Goal: Contribute content: Add original content to the website for others to see

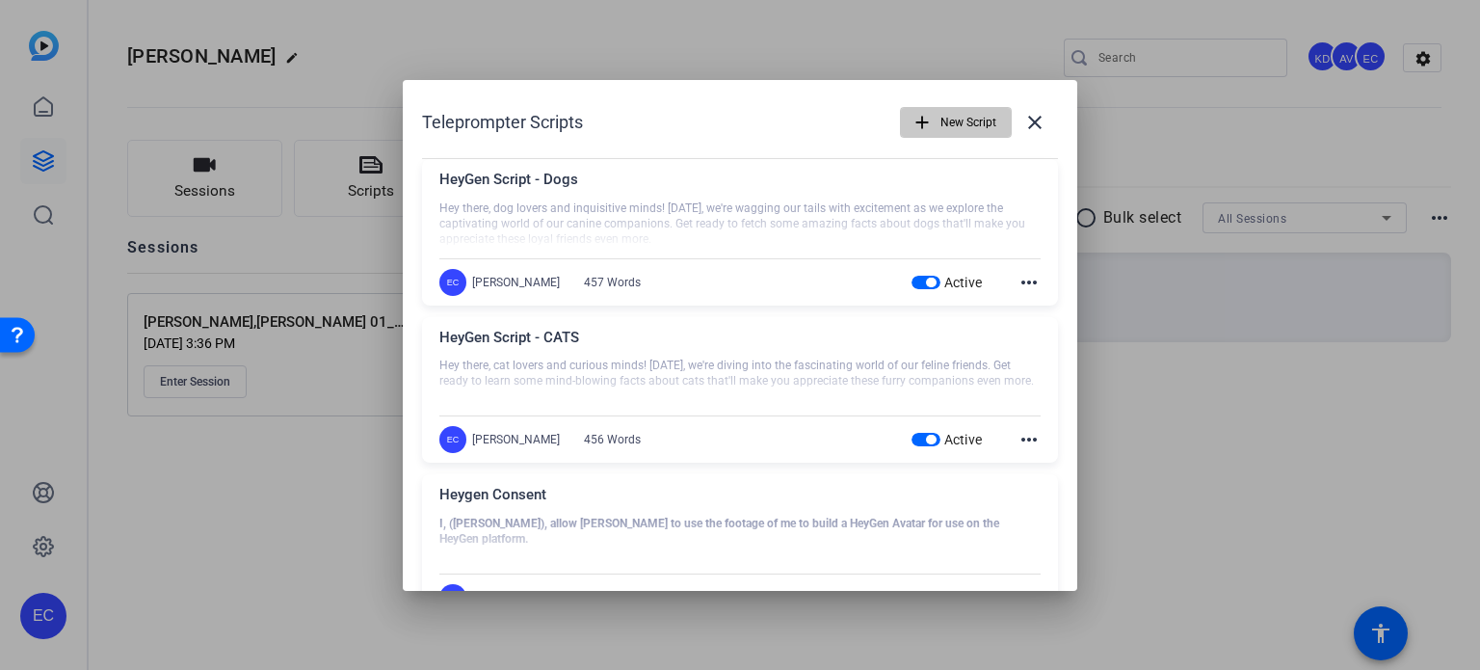
click at [960, 122] on span "New Script" at bounding box center [968, 122] width 56 height 37
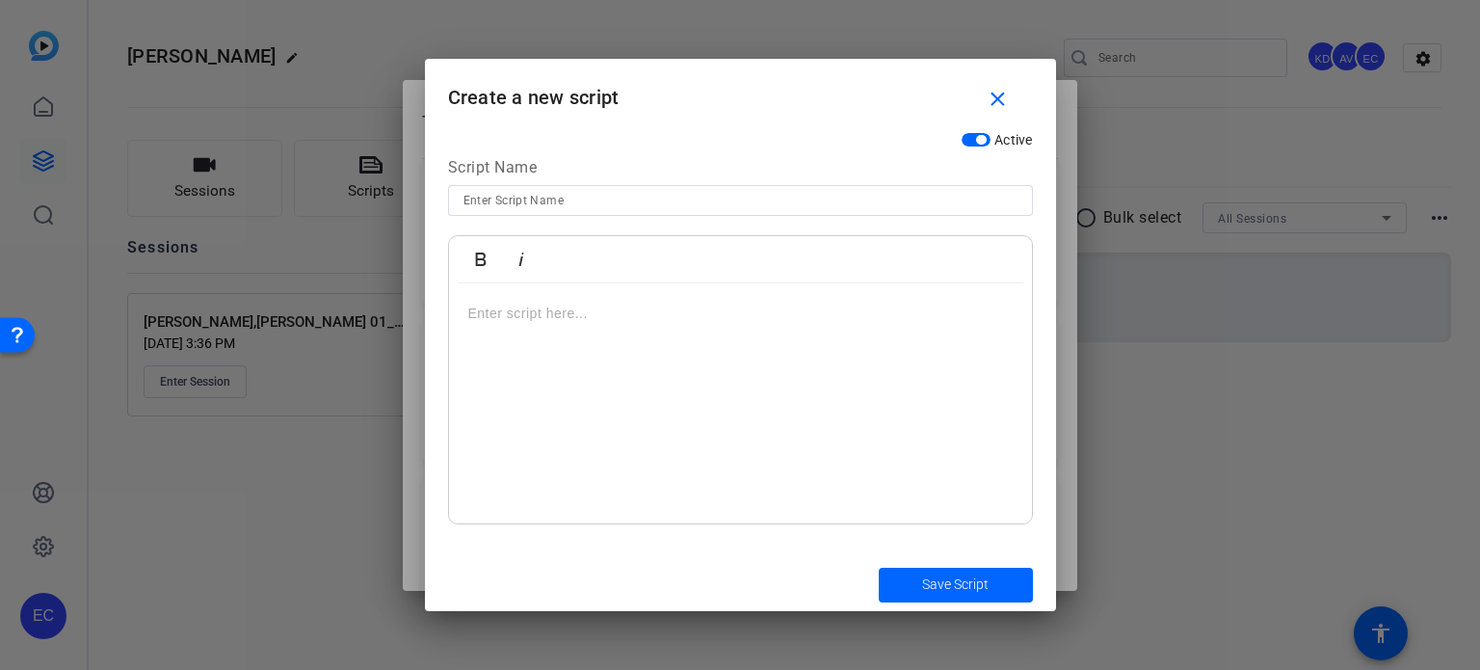
click at [678, 203] on input at bounding box center [740, 200] width 554 height 23
paste input "[PERSON_NAME]-SMVID-19 What should you do if you’re arrested?"
type input "[PERSON_NAME]-SMVID-19 What should you do if you’re arrested?"
click at [724, 446] on div at bounding box center [740, 403] width 583 height 241
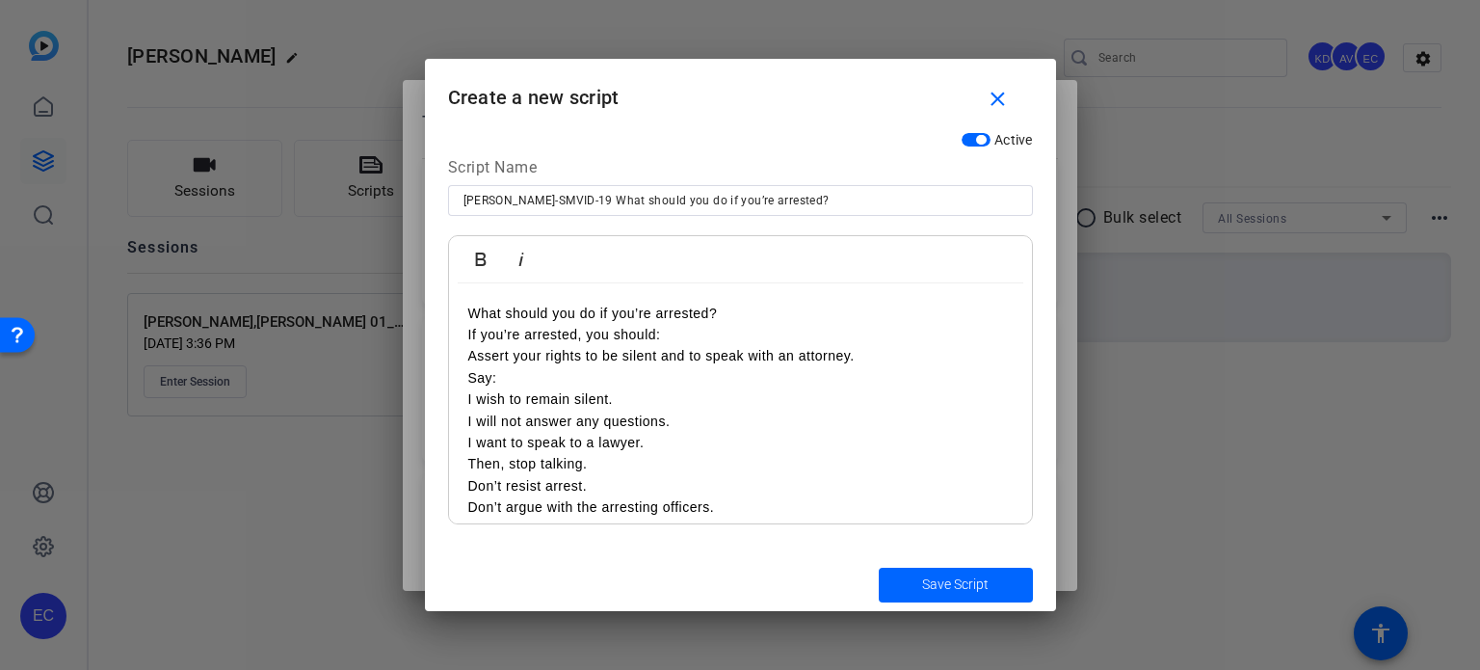
scroll to position [13, 0]
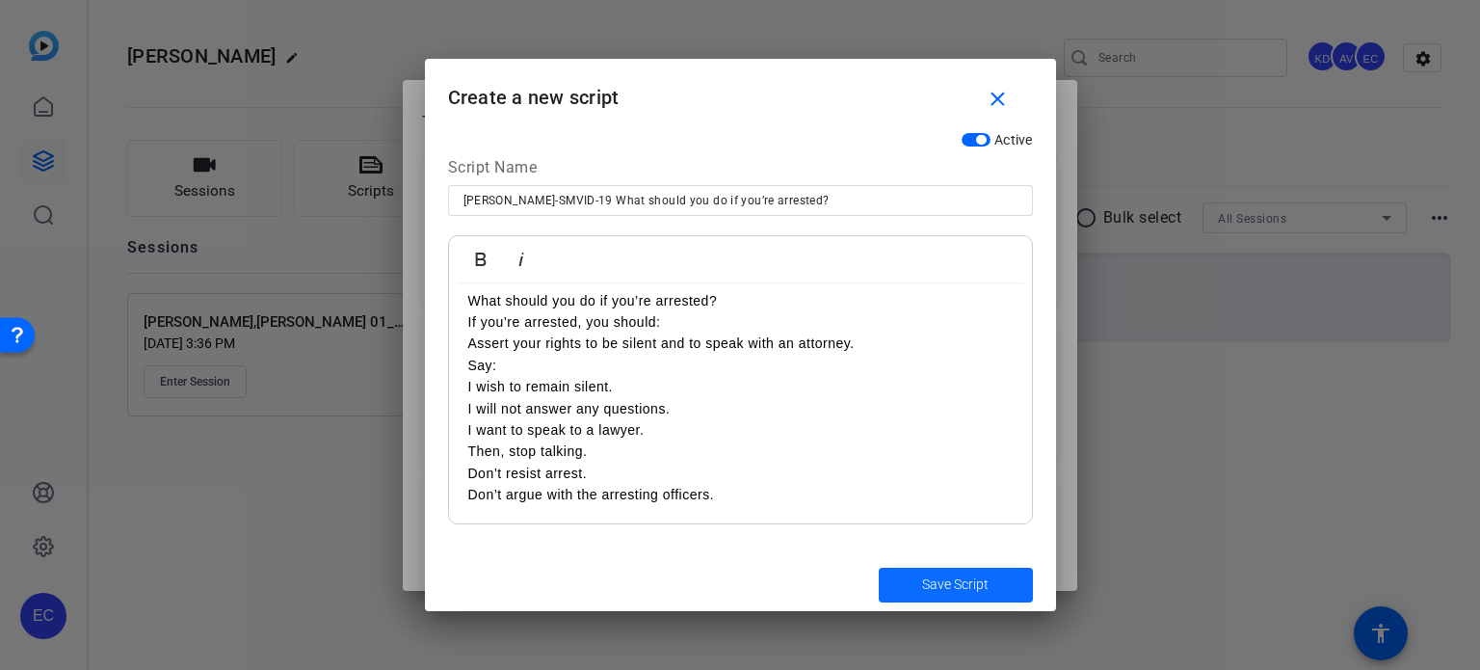
click at [947, 569] on span "submit" at bounding box center [956, 585] width 154 height 46
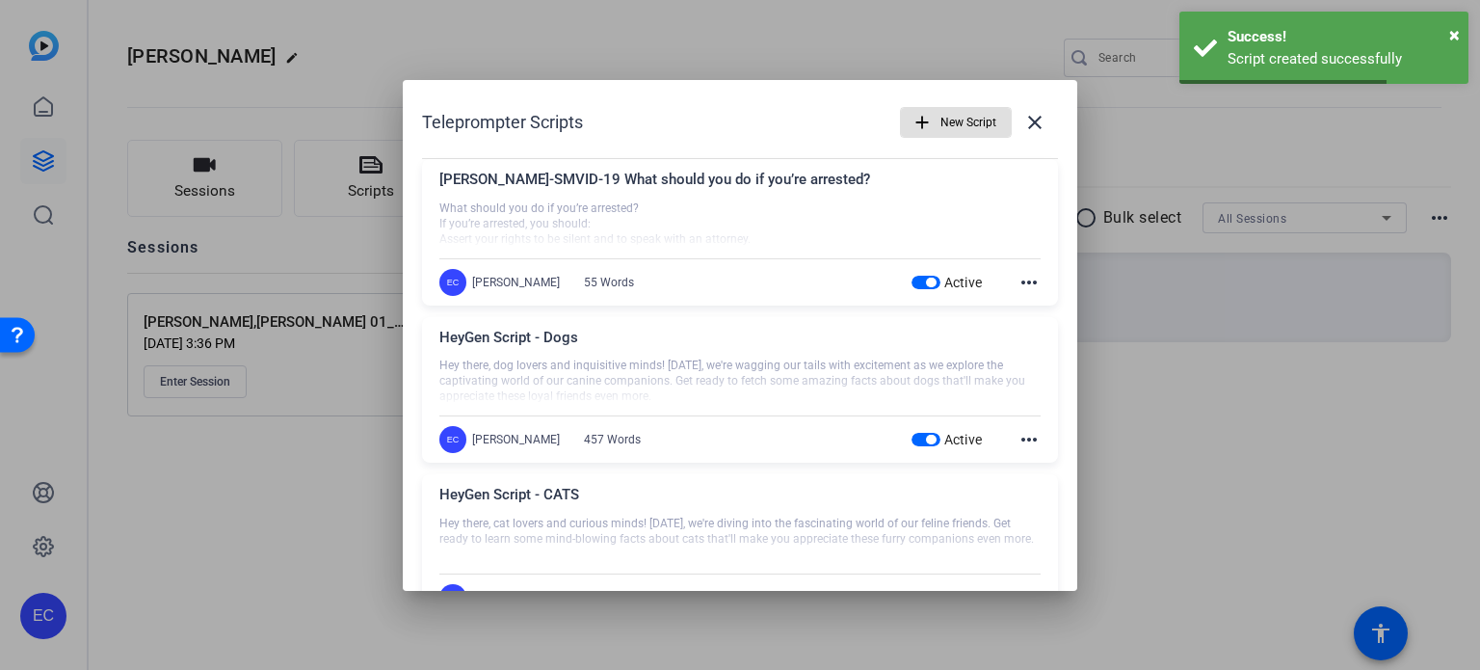
click at [911, 120] on mat-icon "add" at bounding box center [921, 122] width 21 height 21
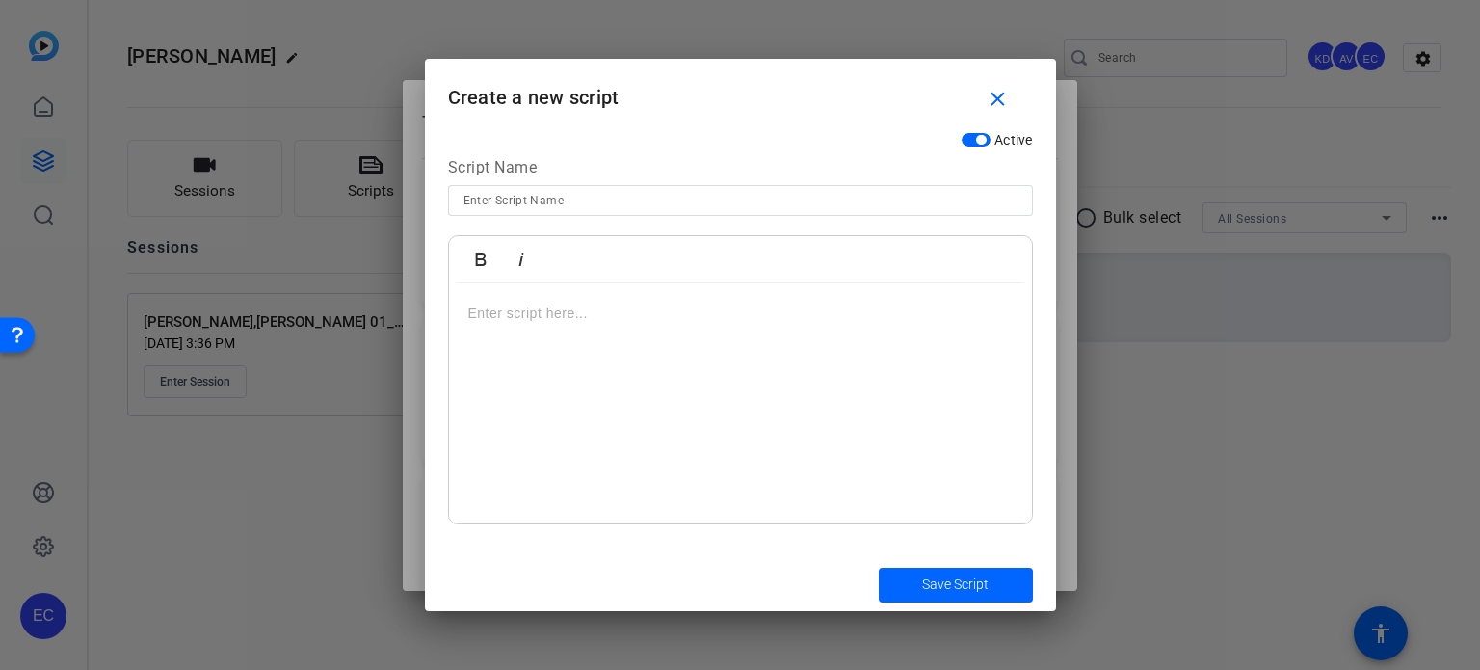
click at [679, 196] on input at bounding box center [740, 200] width 554 height 23
paste input "[PERSON_NAME]-SMVID-67 What is an open container.docx"
type input "[PERSON_NAME]-SMVID-67 What is an open container?"
click at [739, 370] on div at bounding box center [740, 403] width 583 height 241
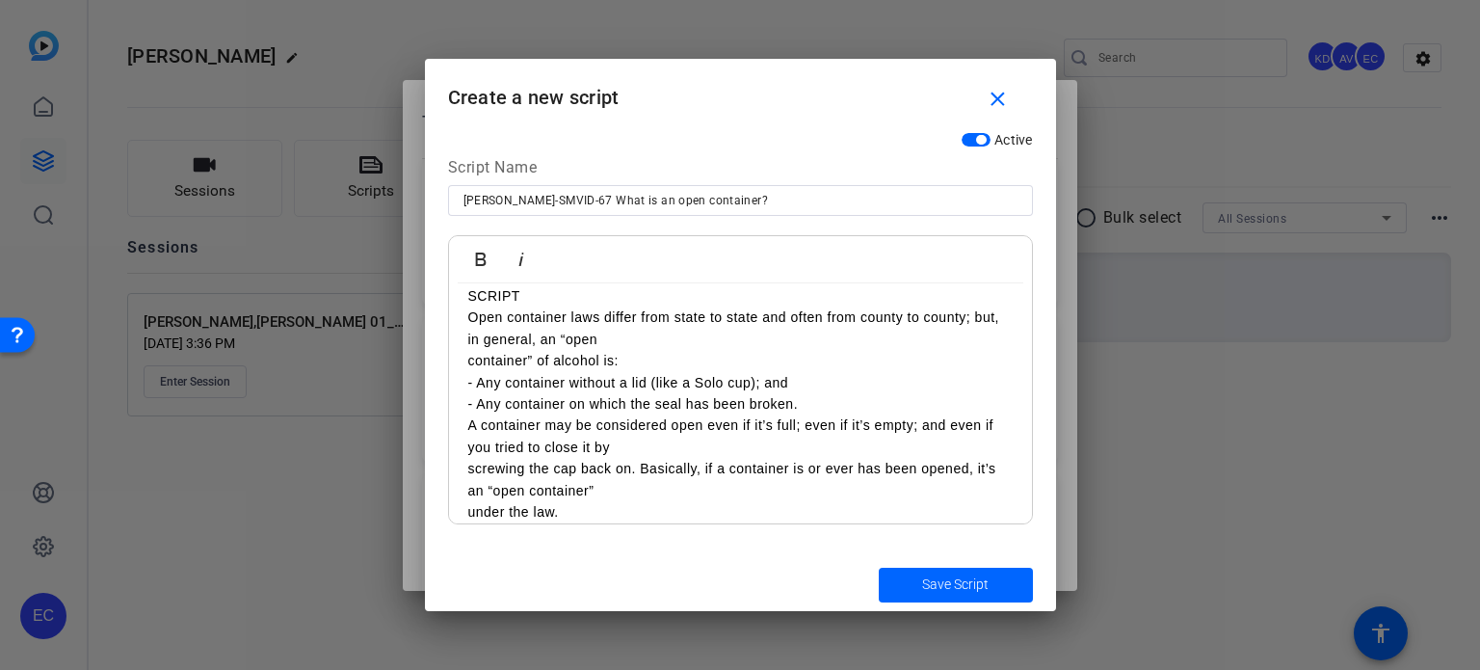
scroll to position [0, 0]
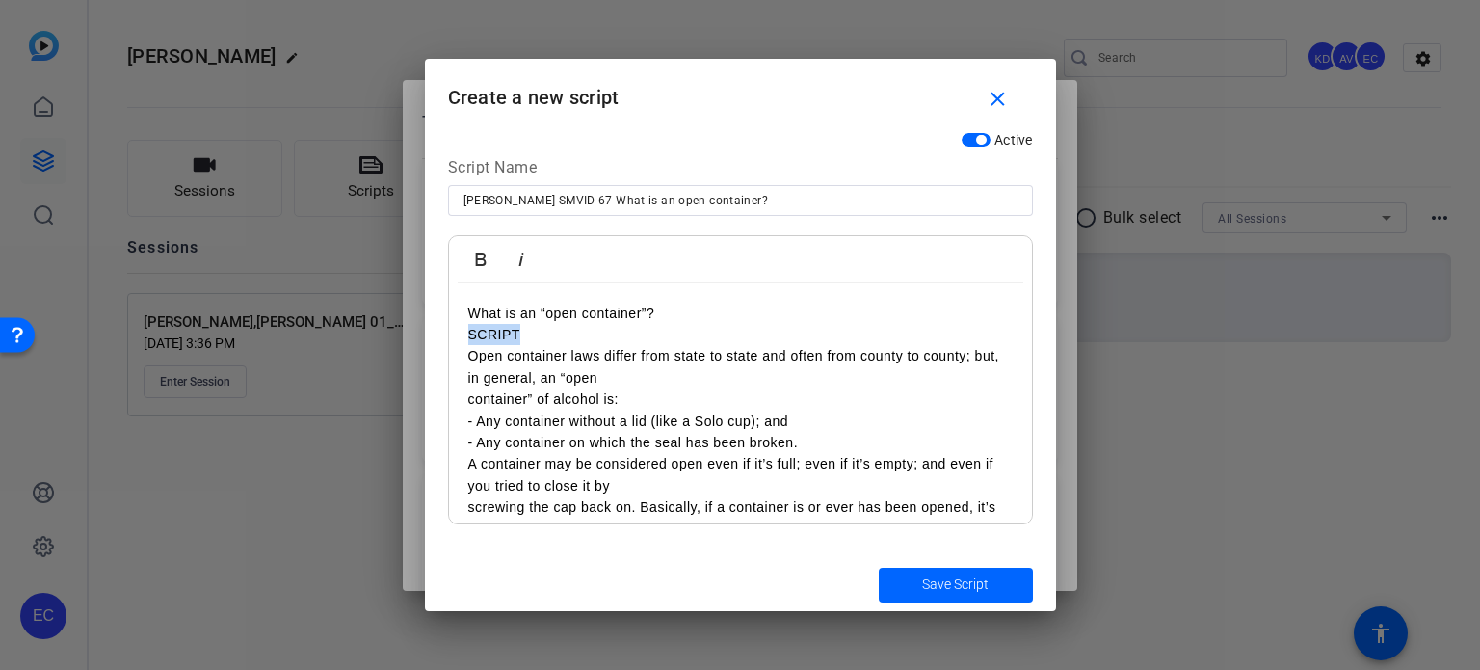
drag, startPoint x: 517, startPoint y: 338, endPoint x: 461, endPoint y: 335, distance: 56.0
click at [462, 335] on div "What is an “open container”? SCRIPT Open container laws differ from state to st…" at bounding box center [740, 432] width 583 height 298
click at [462, 385] on div "What is an “open container”? Open container laws differ from state to state and…" at bounding box center [740, 432] width 583 height 298
click at [462, 404] on div "What is an “open container”? Open container laws differ from state to state and…" at bounding box center [740, 432] width 583 height 298
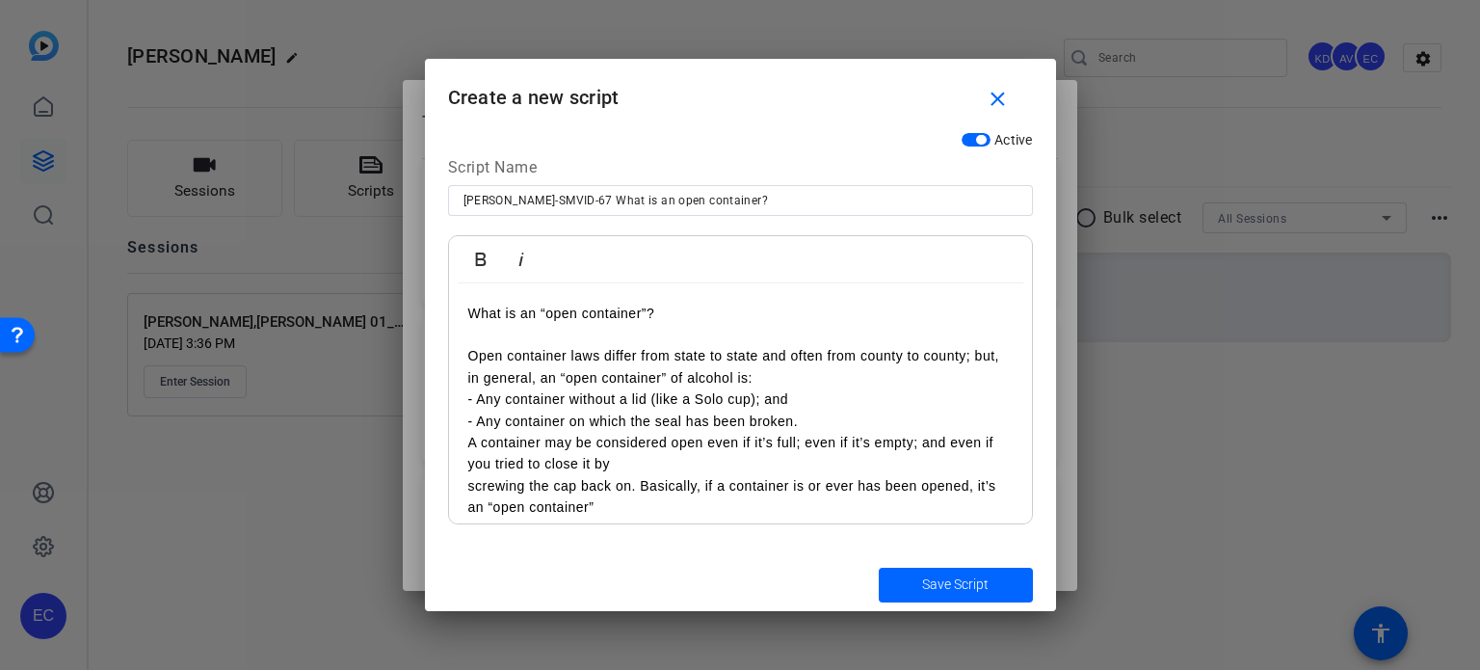
click at [754, 380] on p "Open container laws differ from state to state and often from county to county;…" at bounding box center [740, 366] width 544 height 43
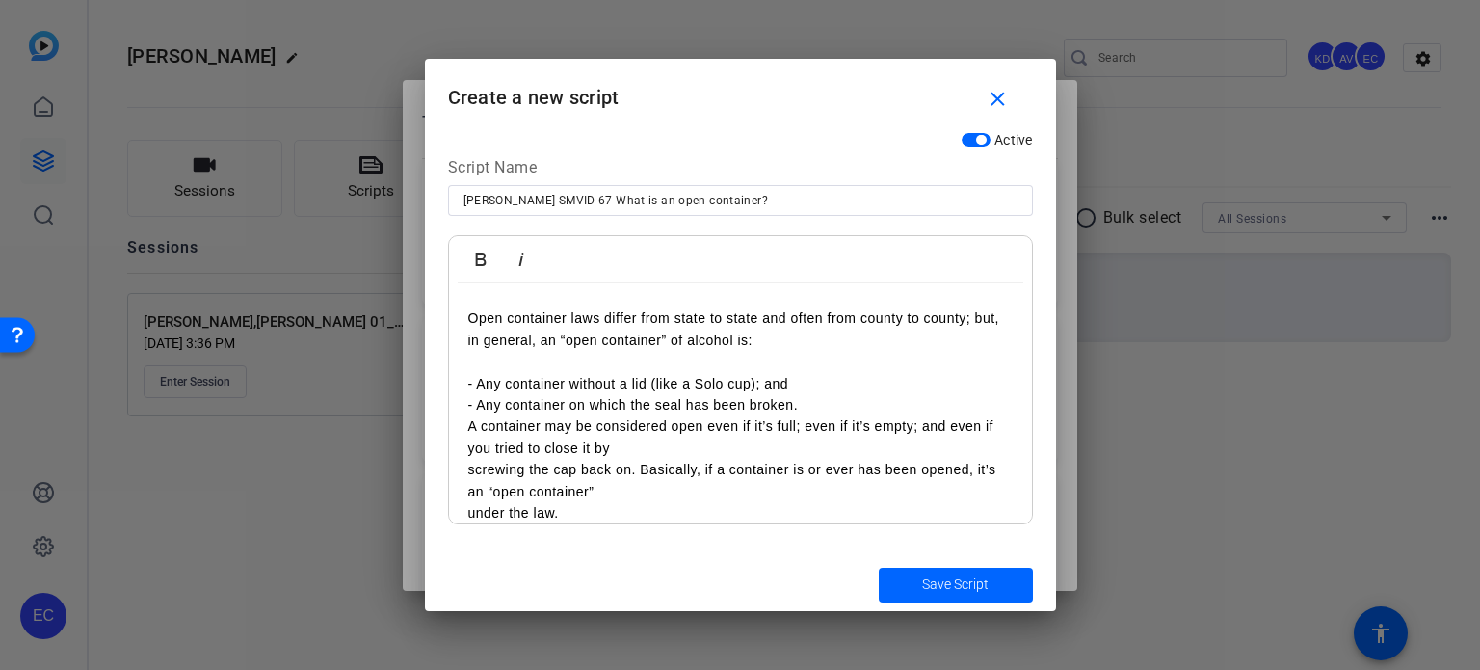
scroll to position [56, 0]
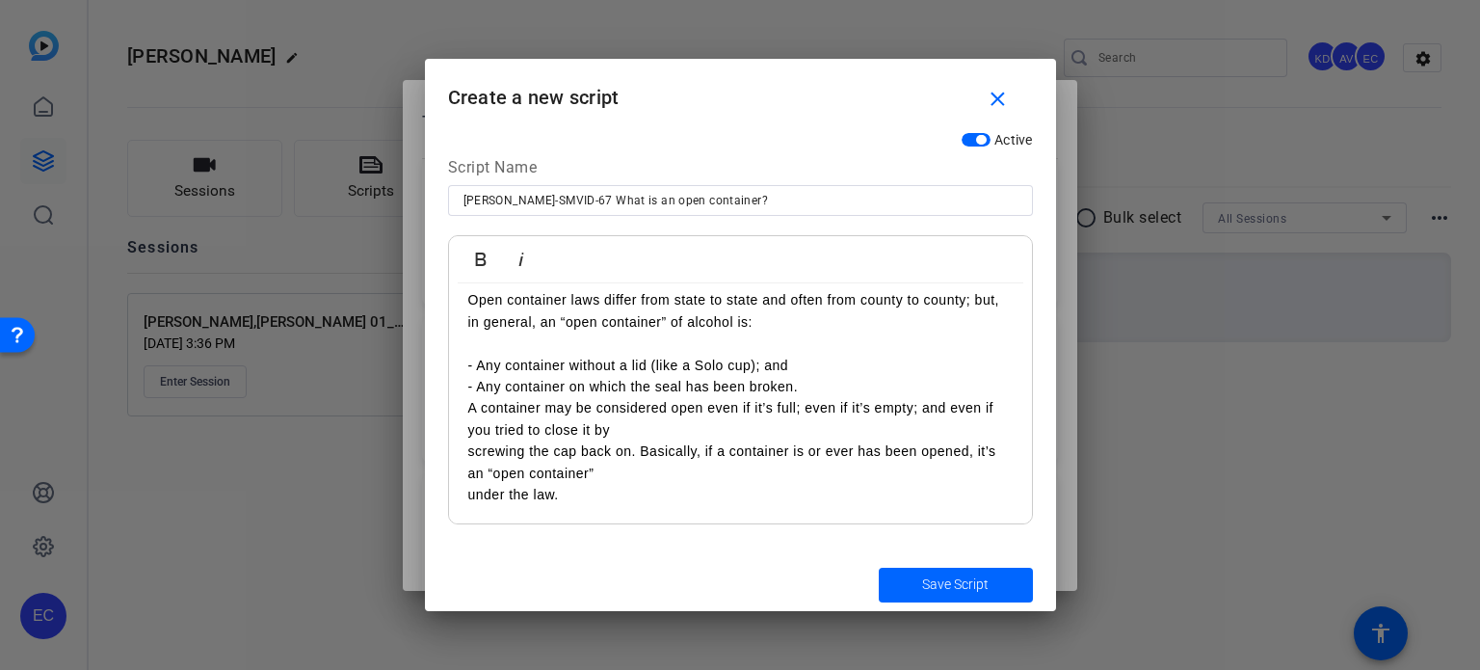
click at [468, 449] on p "screwing the cap back on. Basically, if a container is or ever has been opened,…" at bounding box center [740, 461] width 544 height 43
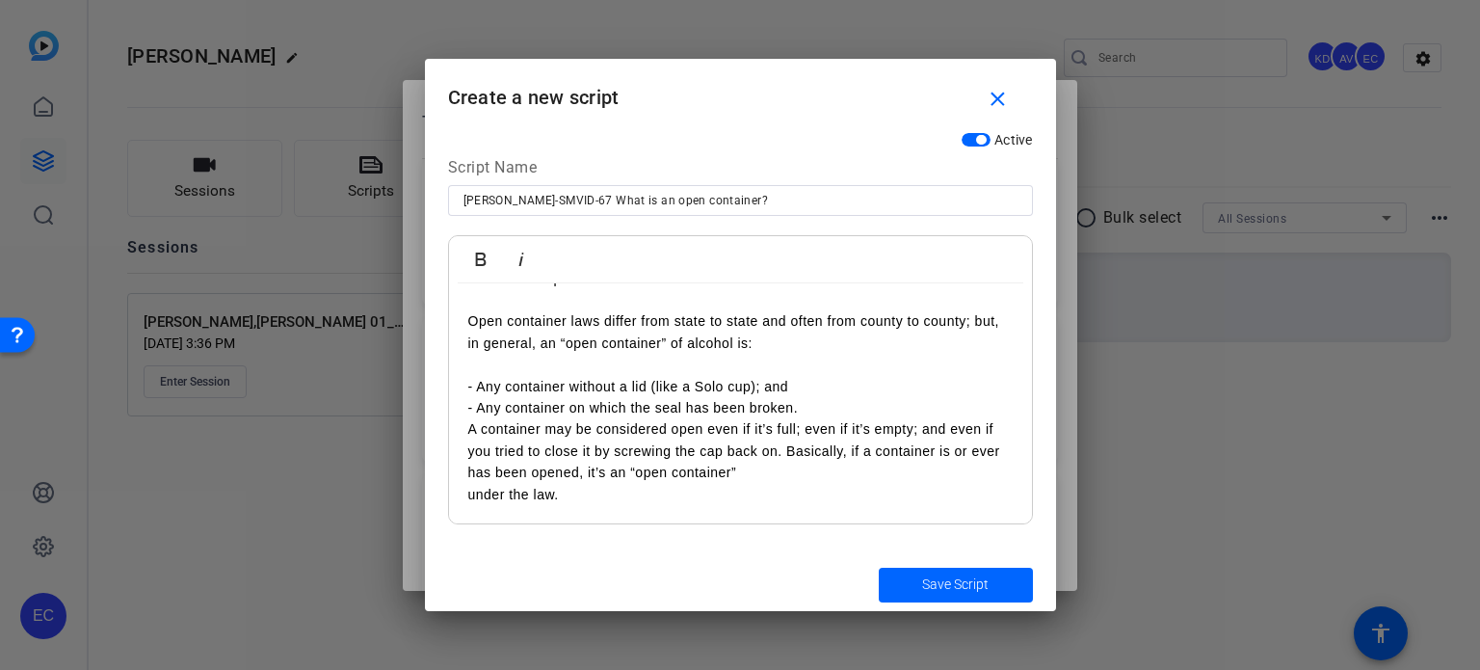
click at [836, 400] on p "- Any container on which the seal has been broken." at bounding box center [740, 407] width 544 height 21
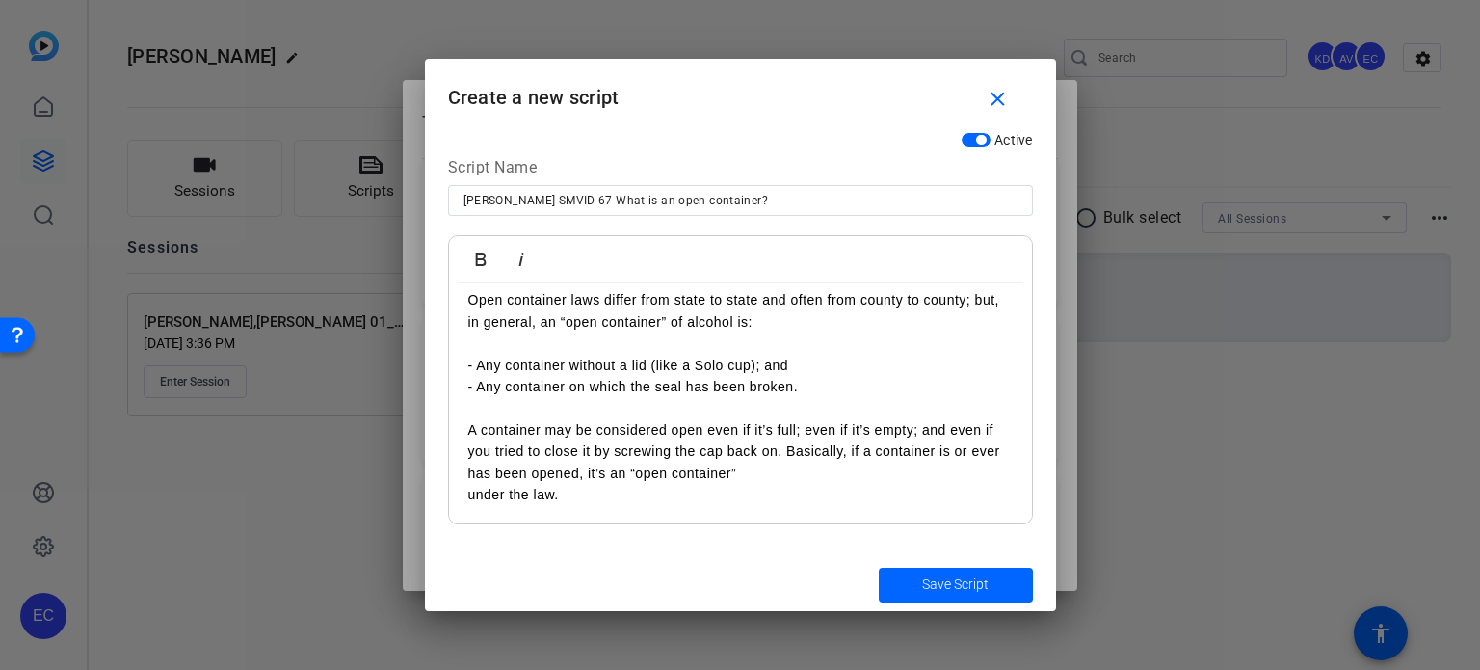
drag, startPoint x: 456, startPoint y: 494, endPoint x: 474, endPoint y: 492, distance: 18.4
click at [465, 492] on div "What is an “open container”? Open container laws differ from state to state and…" at bounding box center [740, 376] width 583 height 298
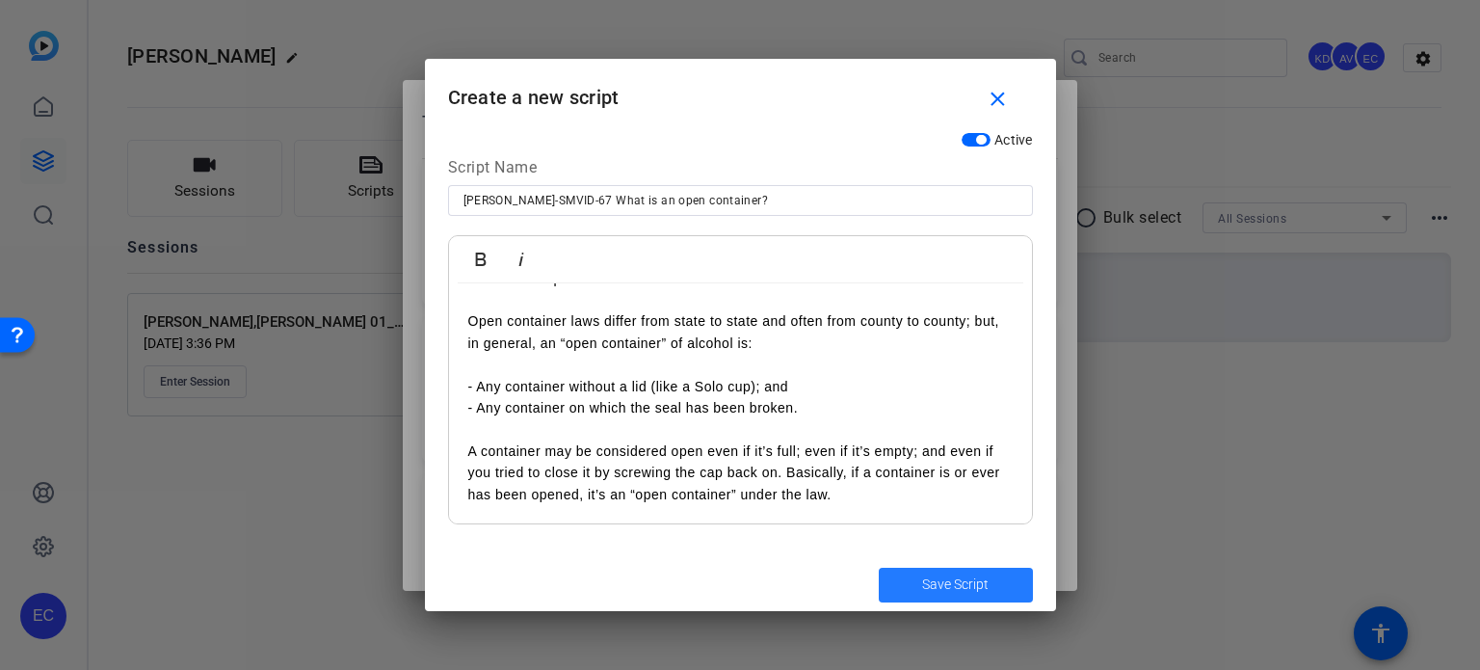
click at [957, 591] on span "Save Script" at bounding box center [955, 584] width 66 height 20
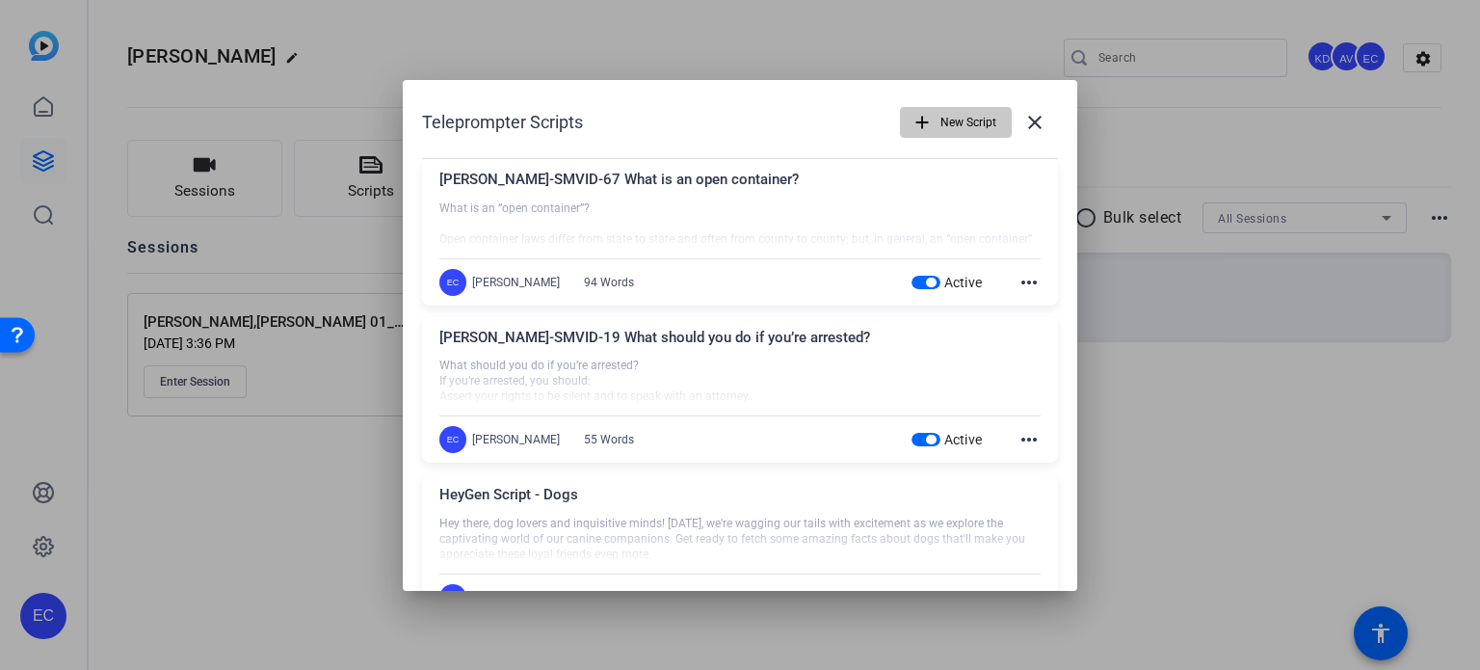
click at [964, 108] on span "New Script" at bounding box center [968, 122] width 56 height 37
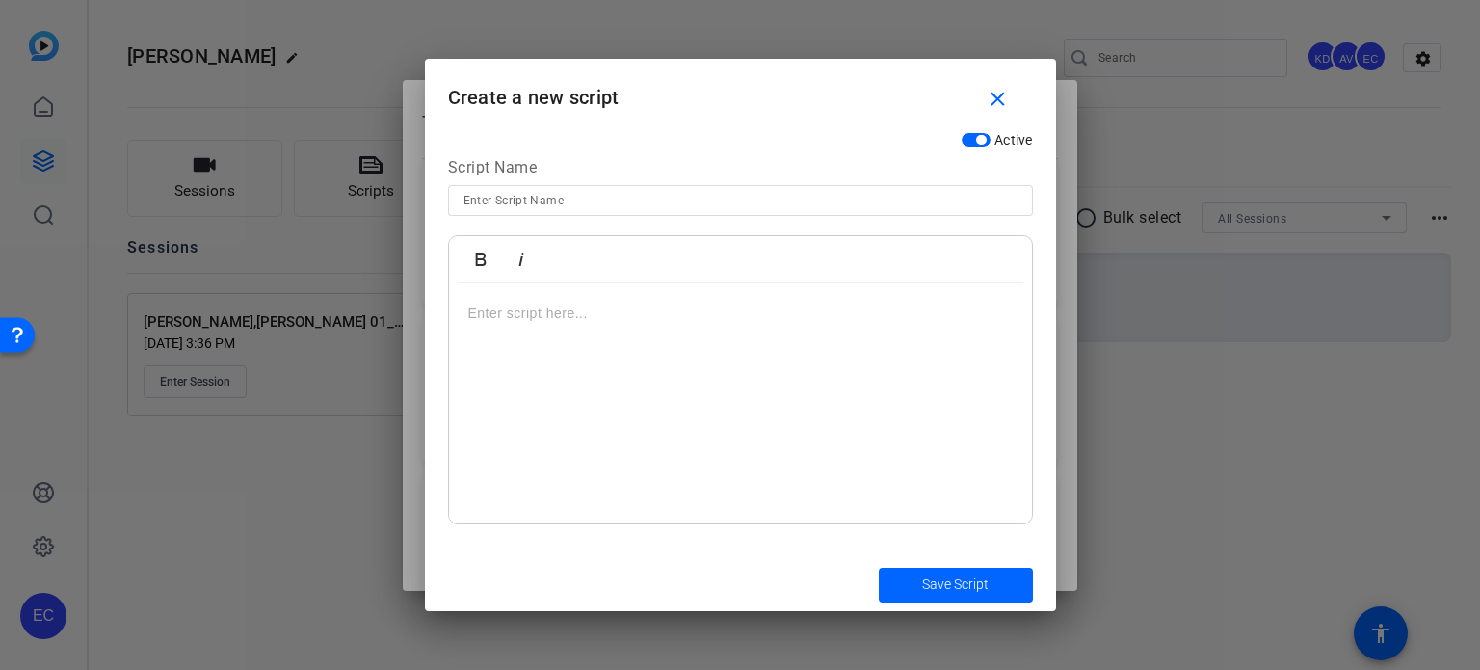
click at [536, 198] on input at bounding box center [740, 200] width 554 height 23
paste input "FAM-META-001 – “What Happens to Custody in [US_STATE]?”"
type input "FAM-META-001 – “What Happens to Custody in [US_STATE]?”"
click at [766, 376] on div at bounding box center [740, 403] width 583 height 241
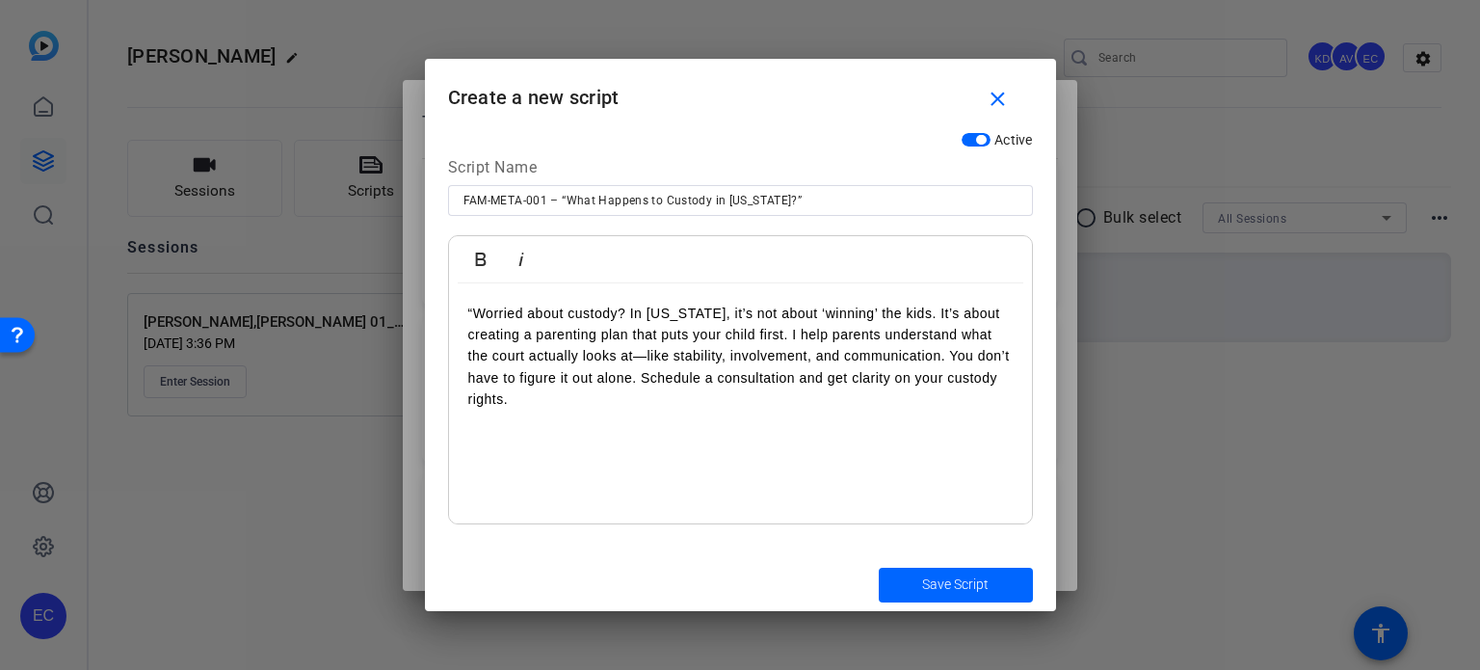
click at [471, 306] on p "“Worried about custody? In [US_STATE], it’s not about ‘winning’ the kids. It’s …" at bounding box center [740, 357] width 544 height 108
click at [790, 334] on p "Worried about custody? In [US_STATE], it’s not about ‘winning’ the kids. It’s a…" at bounding box center [740, 357] width 544 height 108
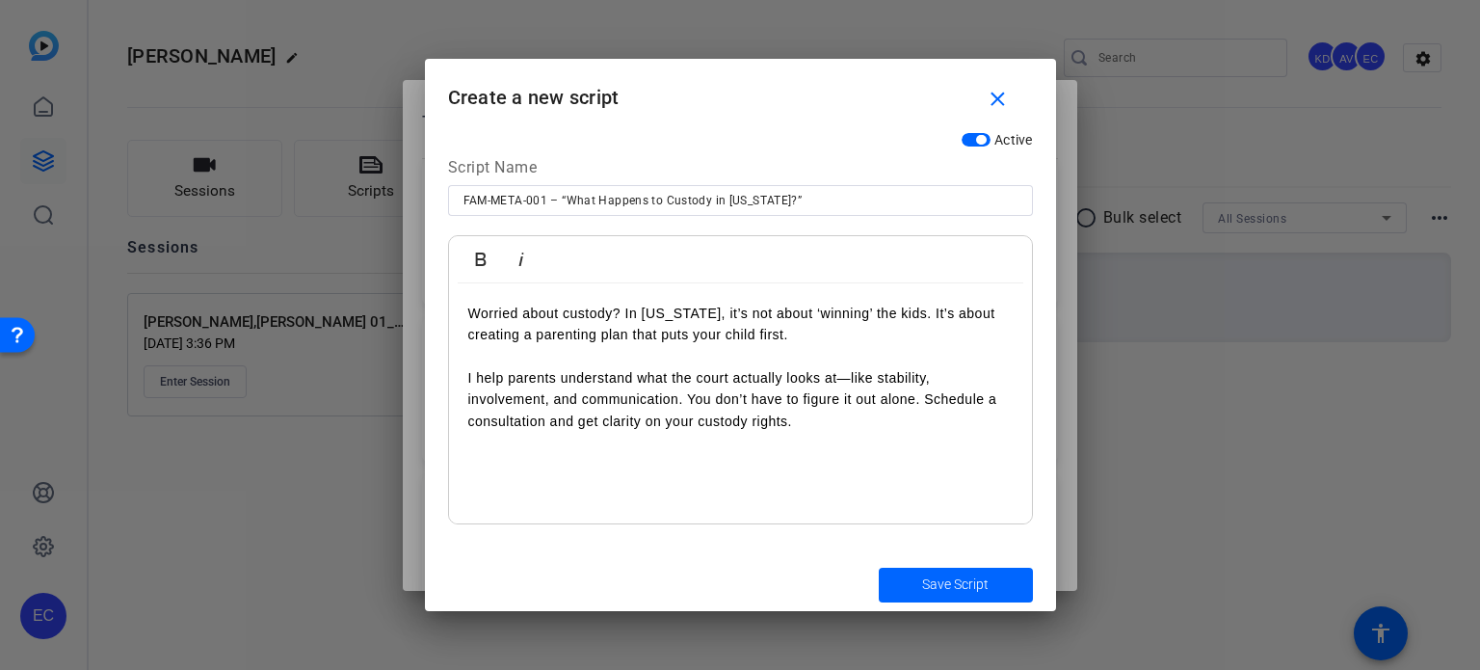
click at [925, 398] on p "I help parents understand what the court actually looks at—like stability, invo…" at bounding box center [740, 399] width 544 height 65
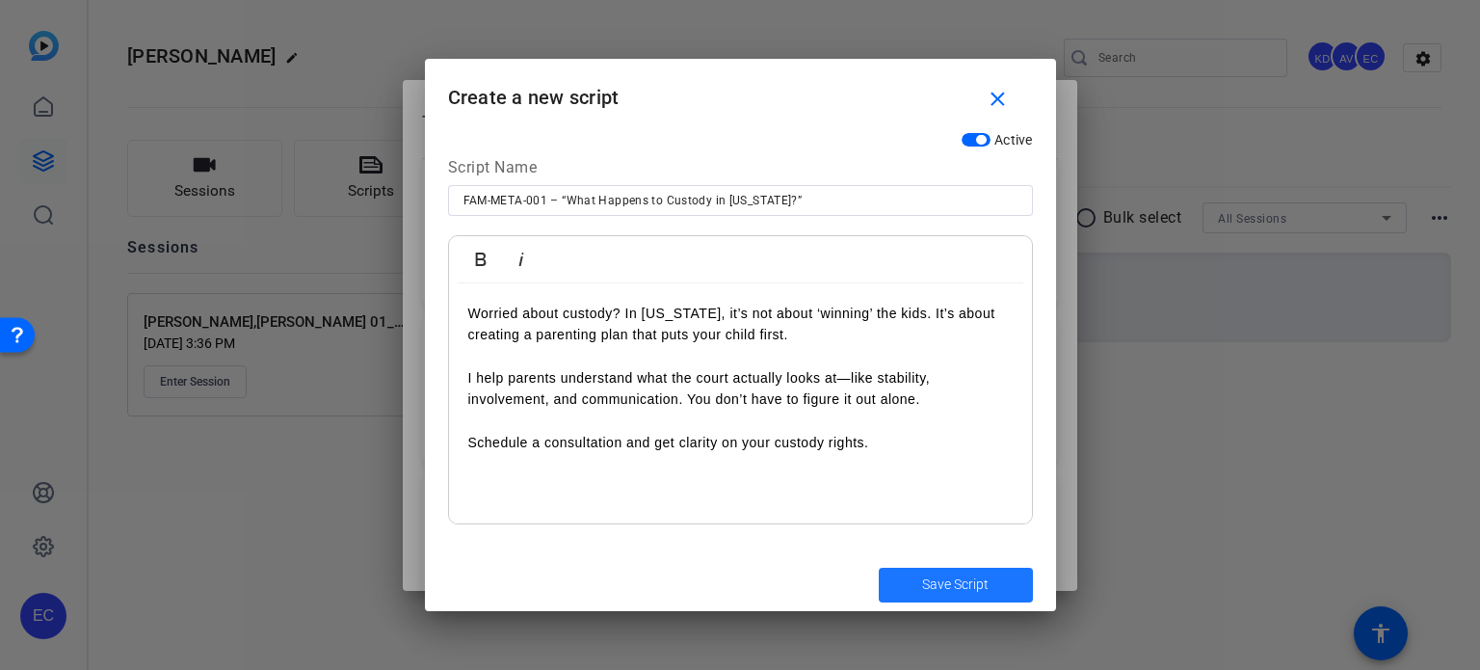
drag, startPoint x: 966, startPoint y: 597, endPoint x: 913, endPoint y: 608, distance: 54.0
click at [965, 596] on span "submit" at bounding box center [956, 585] width 154 height 46
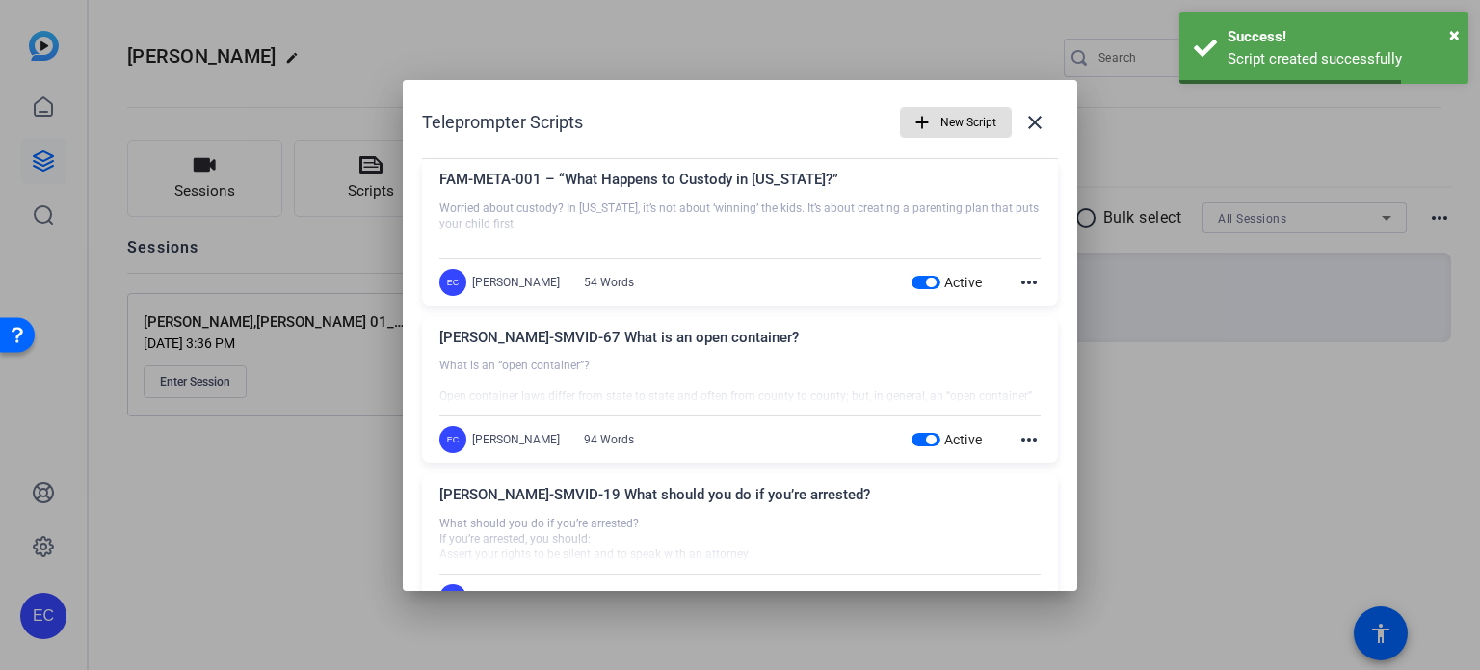
click at [963, 125] on span "New Script" at bounding box center [968, 122] width 56 height 37
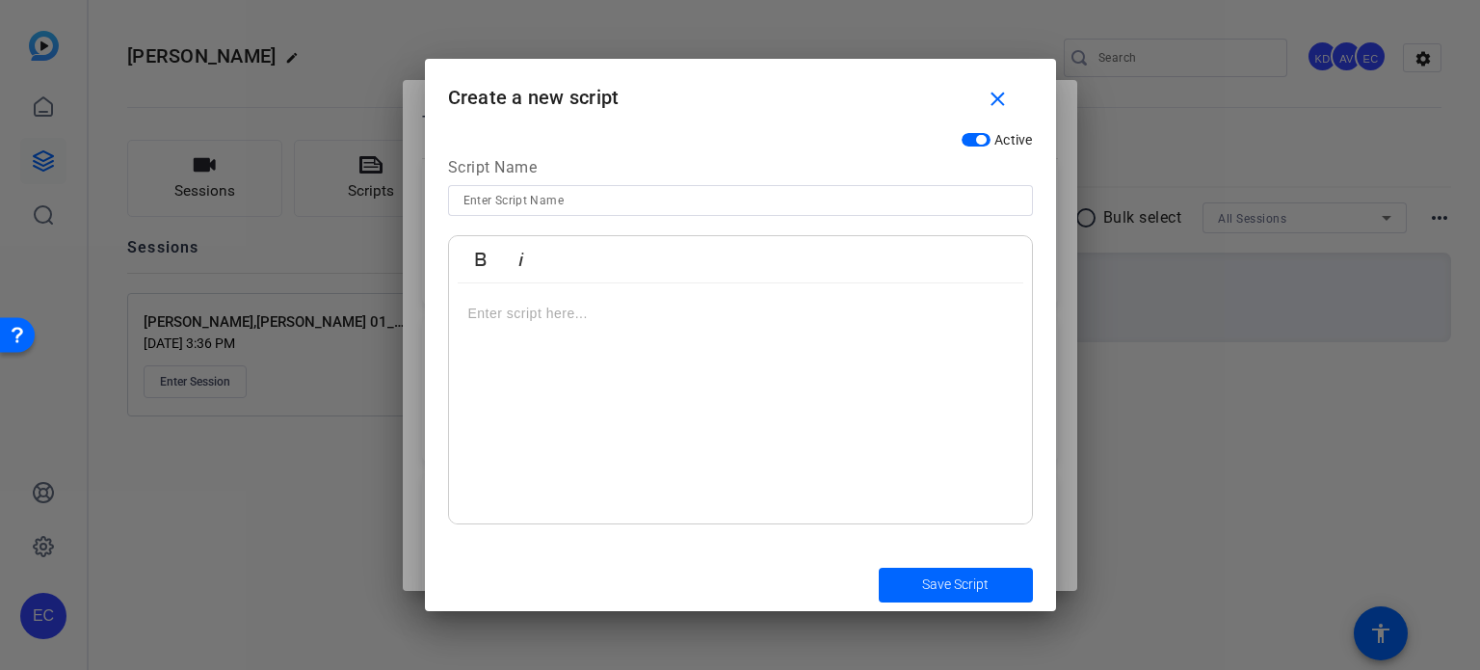
click at [597, 206] on input at bounding box center [740, 200] width 554 height 23
paste input "FAM-META-002 – “Is [US_STATE] a 50/50 Custody State?”"
type input "FAM-META-002 – “Is [US_STATE] a 50/50 Custody State?”"
click at [767, 344] on div at bounding box center [740, 403] width 583 height 241
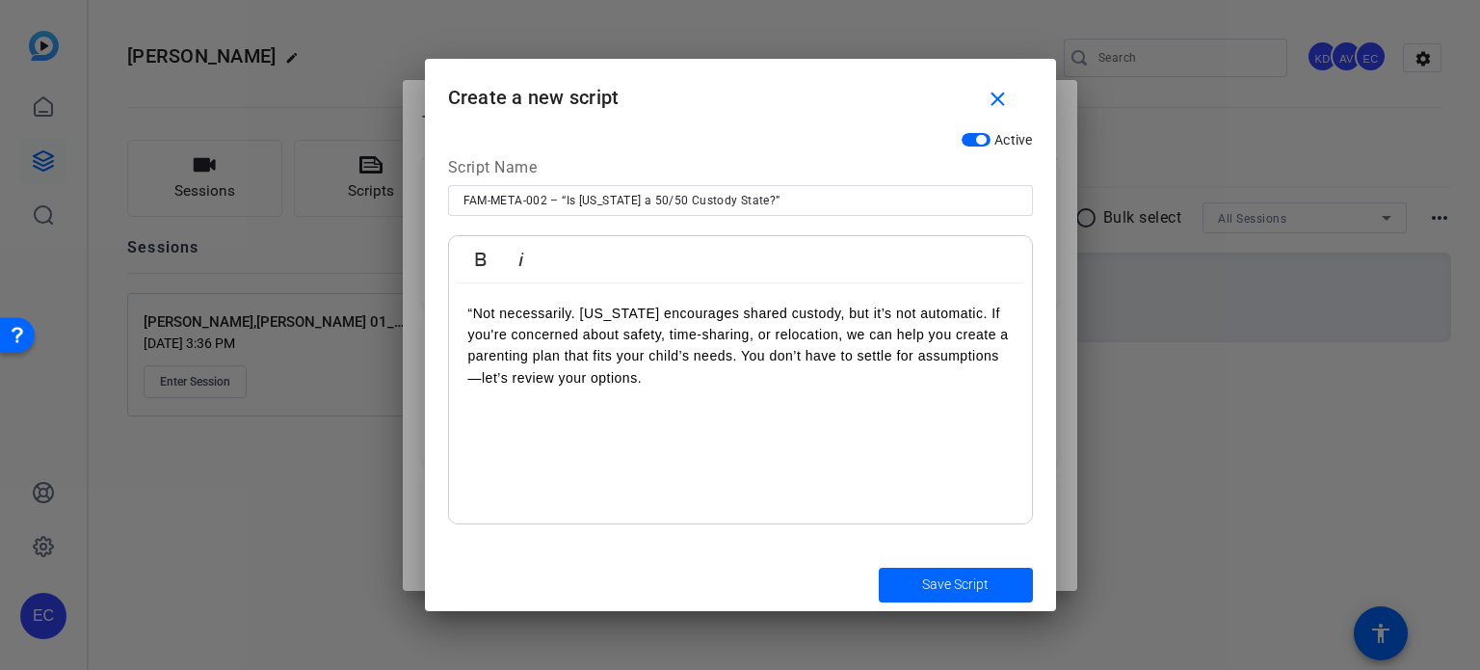
click at [474, 311] on p "“Not necessarily. [US_STATE] encourages shared custody, but it’s not automatic.…" at bounding box center [740, 346] width 544 height 87
drag, startPoint x: 749, startPoint y: 199, endPoint x: 679, endPoint y: 205, distance: 69.6
click at [567, 194] on input "FAM-META-002 – “Is [US_STATE] a 50/50 Custody State?”" at bounding box center [740, 200] width 554 height 23
click at [465, 305] on div "Not necessarily. [US_STATE] encourages shared custody, but it’s not automatic. …" at bounding box center [740, 403] width 583 height 241
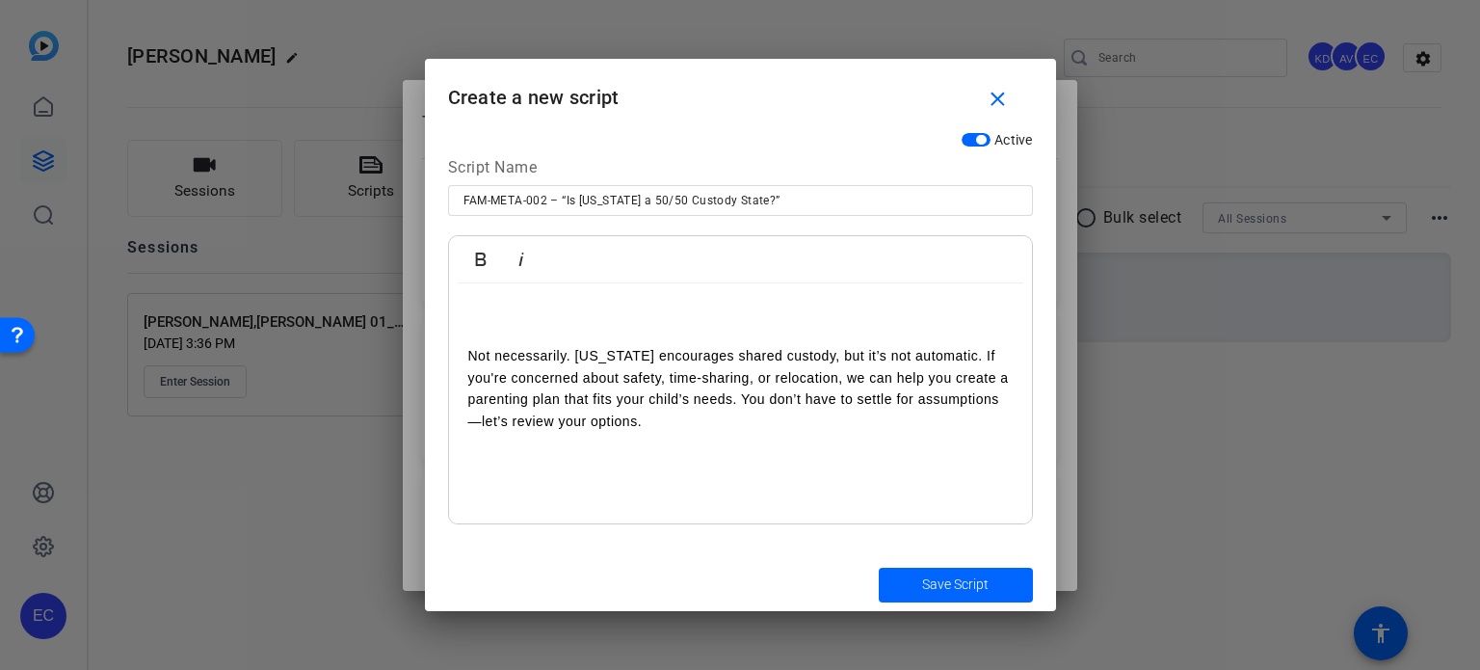
click at [488, 317] on p at bounding box center [740, 313] width 544 height 21
click at [952, 356] on p "Not necessarily. [US_STATE] encourages shared custody, but it’s not automatic. …" at bounding box center [740, 388] width 544 height 87
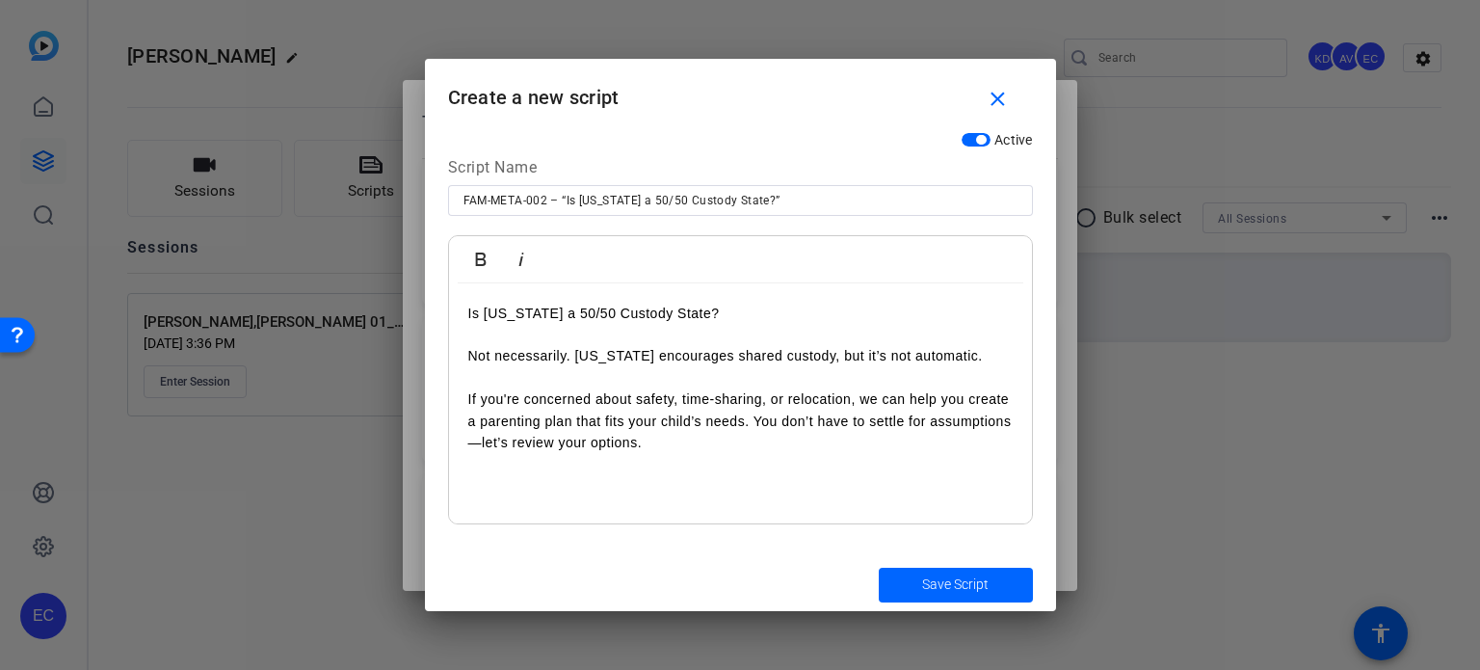
click at [753, 419] on p "If you're concerned about safety, time-sharing, or relocation, we can help you …" at bounding box center [740, 420] width 544 height 65
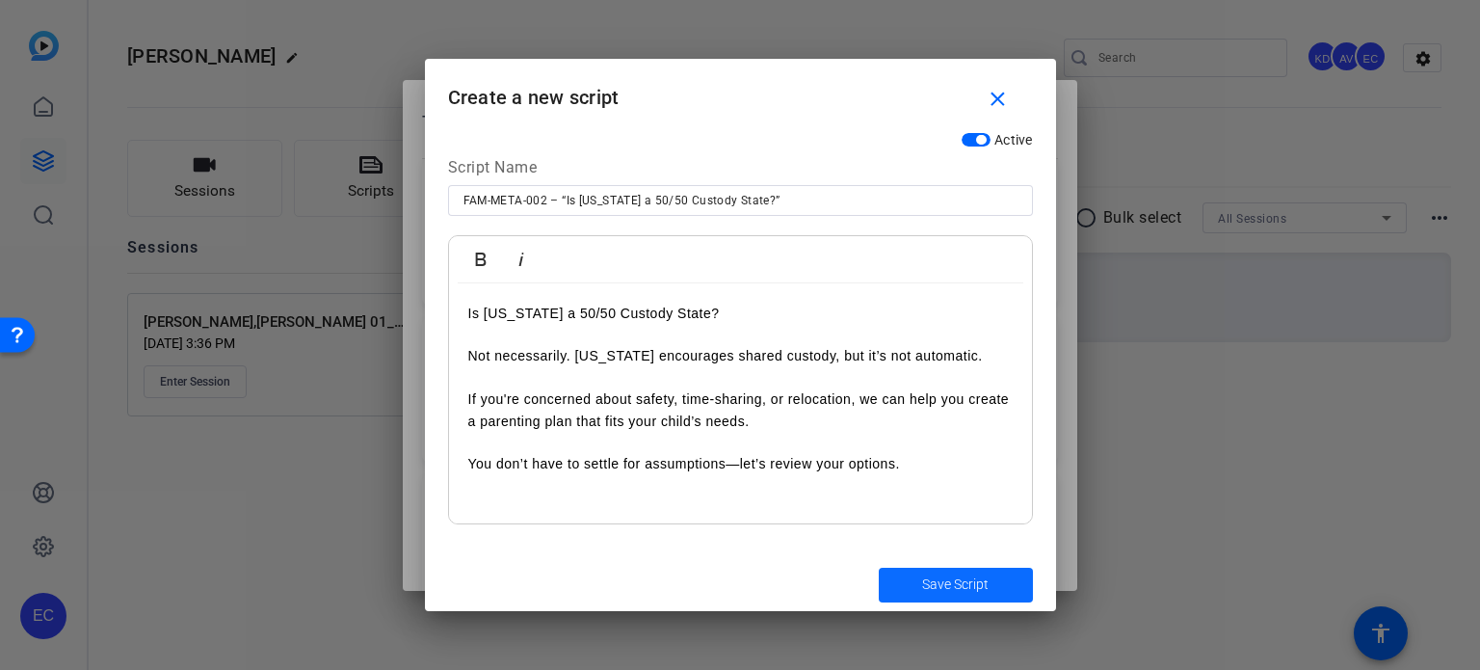
click at [993, 565] on span "submit" at bounding box center [956, 585] width 154 height 46
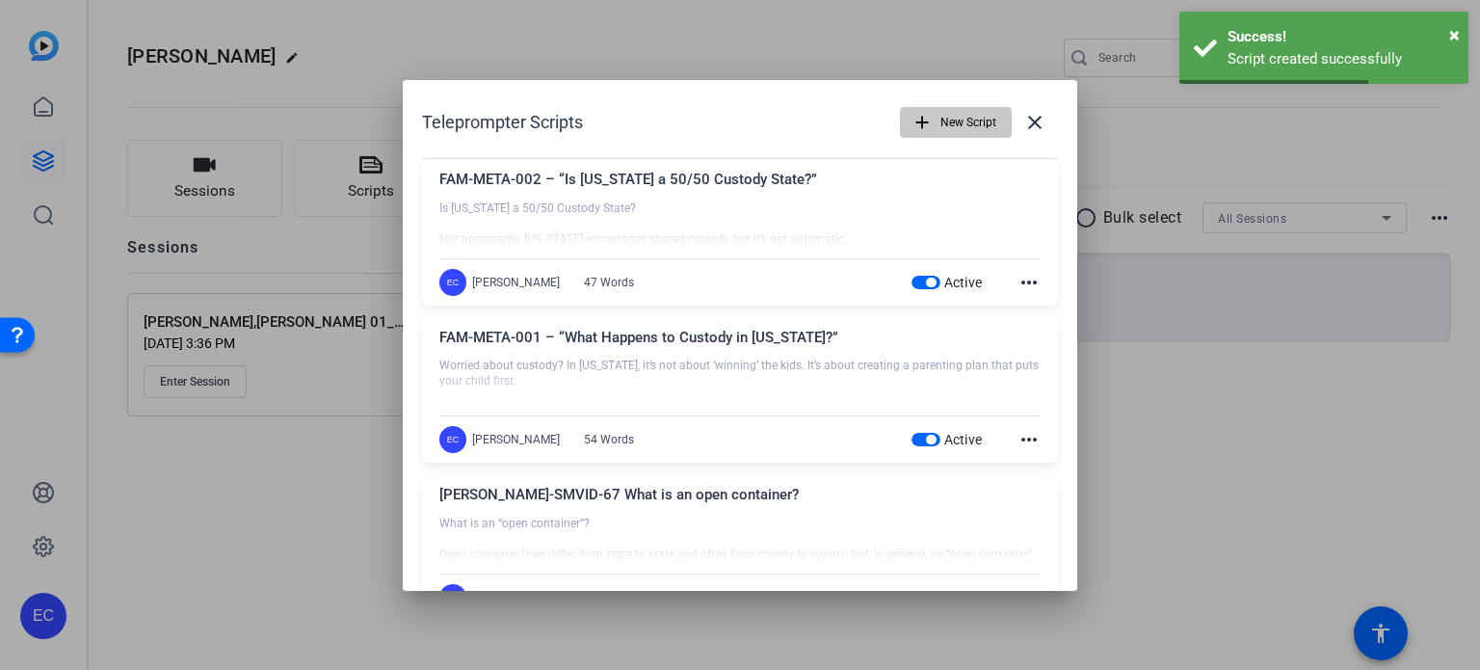
click at [975, 134] on span "New Script" at bounding box center [968, 122] width 56 height 37
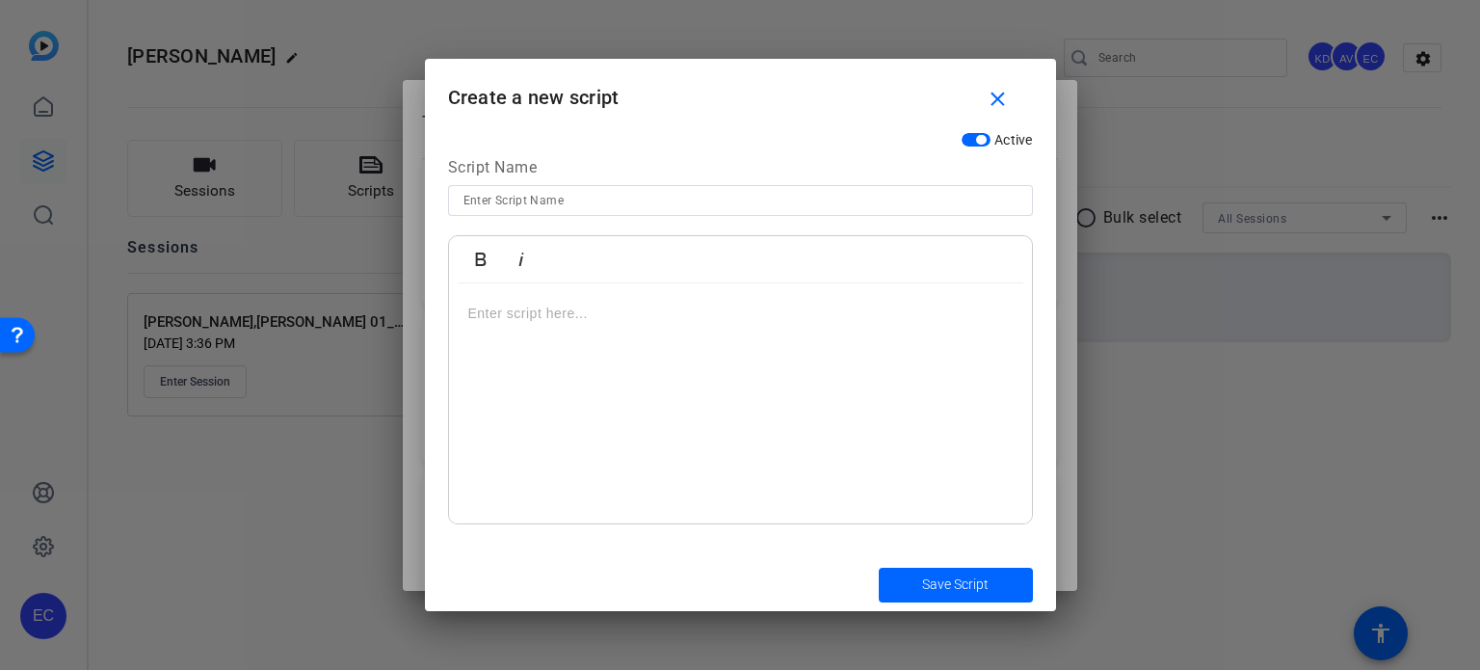
click at [641, 206] on input at bounding box center [740, 200] width 554 height 23
paste input "FAM-META-003 – “Should I Move Out During a Divorce?”"
type input "FAM-META-003 – “Should I Move Out During a Divorce?”"
click at [751, 404] on div at bounding box center [740, 403] width 583 height 241
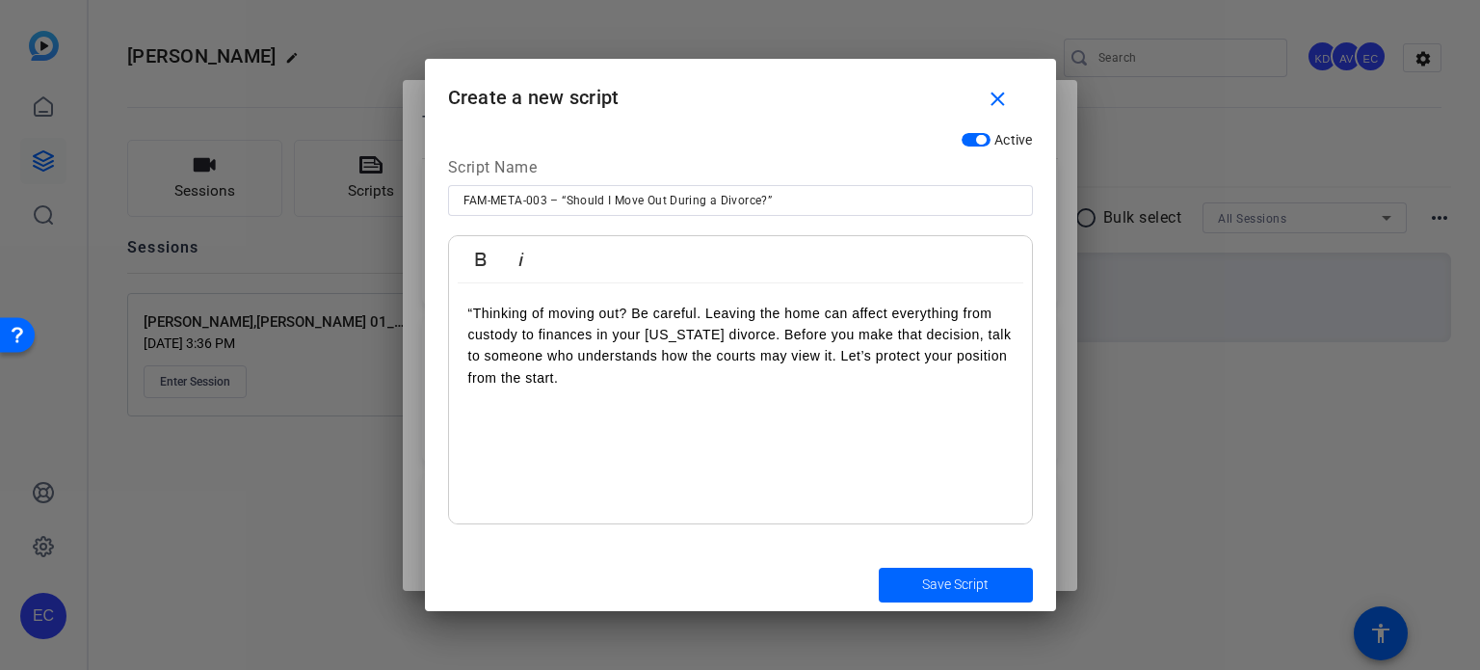
click at [473, 310] on p "“Thinking of moving out? Be careful. Leaving the home can affect everything fro…" at bounding box center [740, 346] width 544 height 87
click at [749, 336] on p "Thinking of moving out? Be careful. Leaving the home can affect everything from…" at bounding box center [740, 346] width 544 height 87
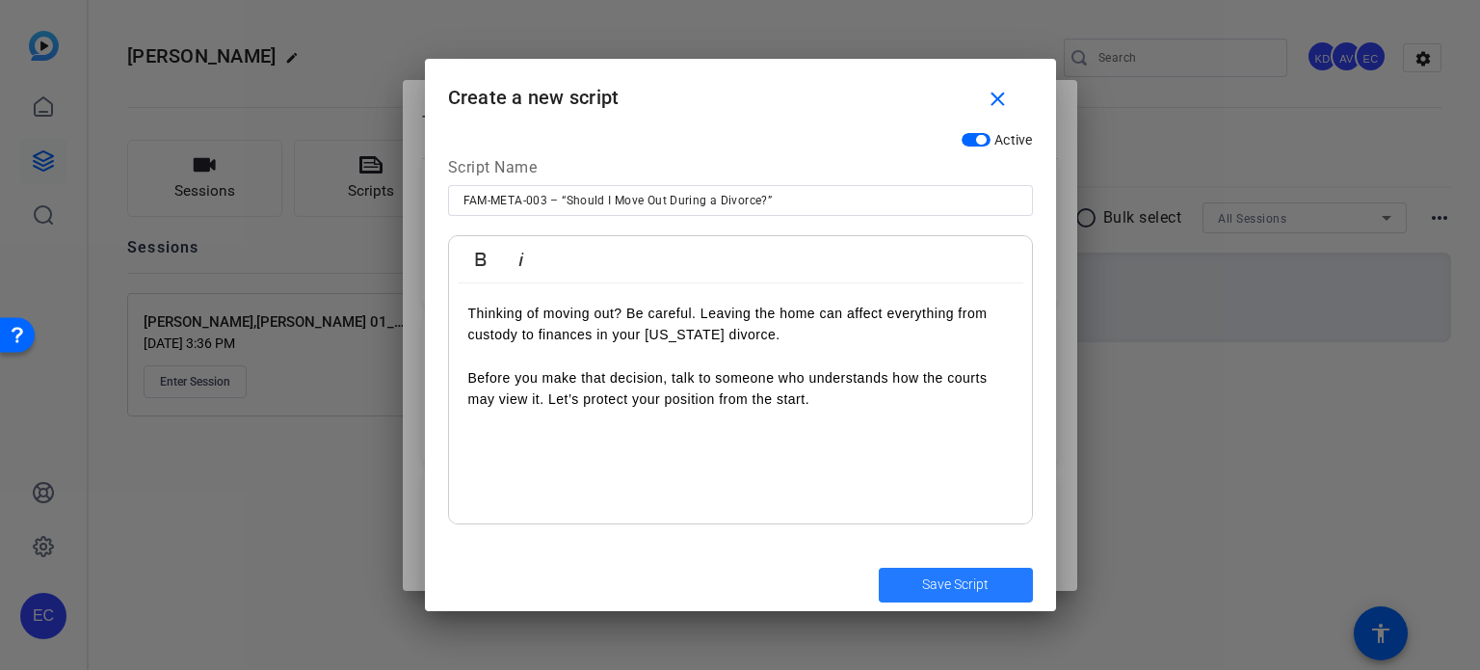
click at [994, 585] on span "submit" at bounding box center [956, 585] width 154 height 46
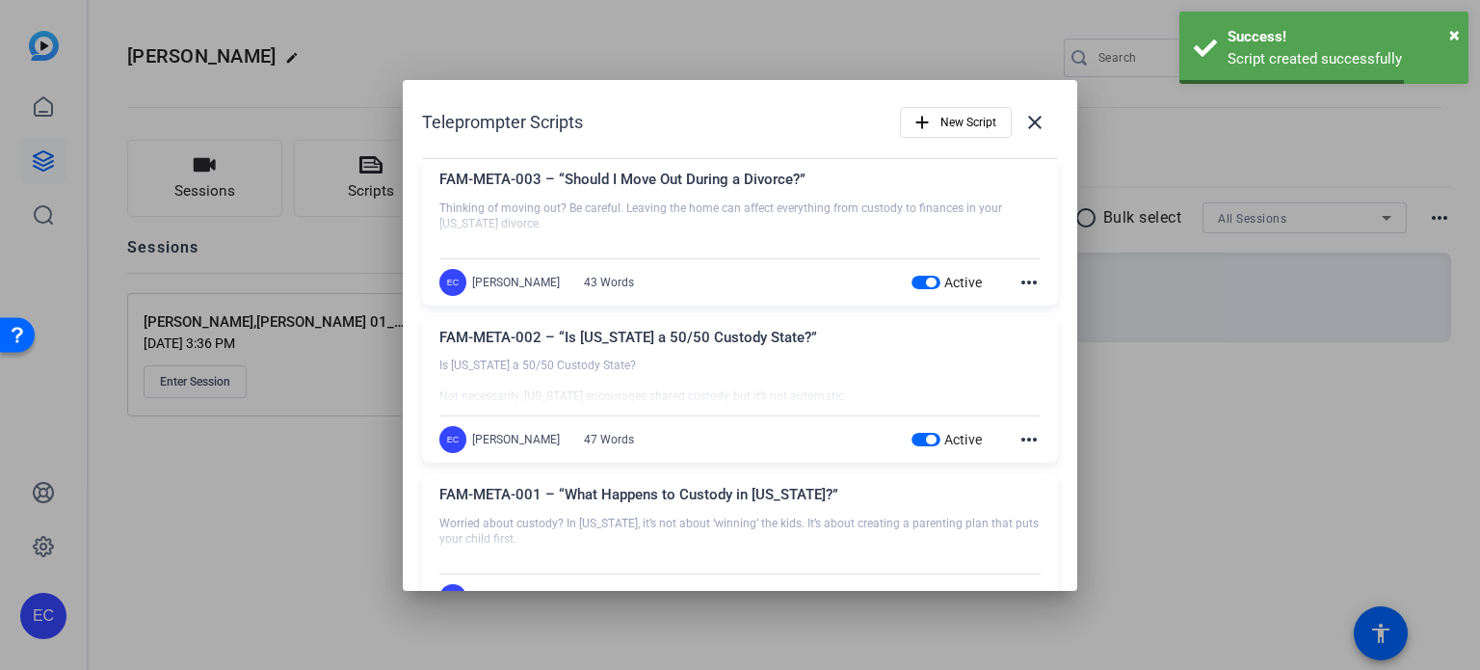
drag, startPoint x: 1322, startPoint y: 465, endPoint x: 1437, endPoint y: 548, distance: 142.2
click at [1329, 455] on div at bounding box center [740, 335] width 1480 height 670
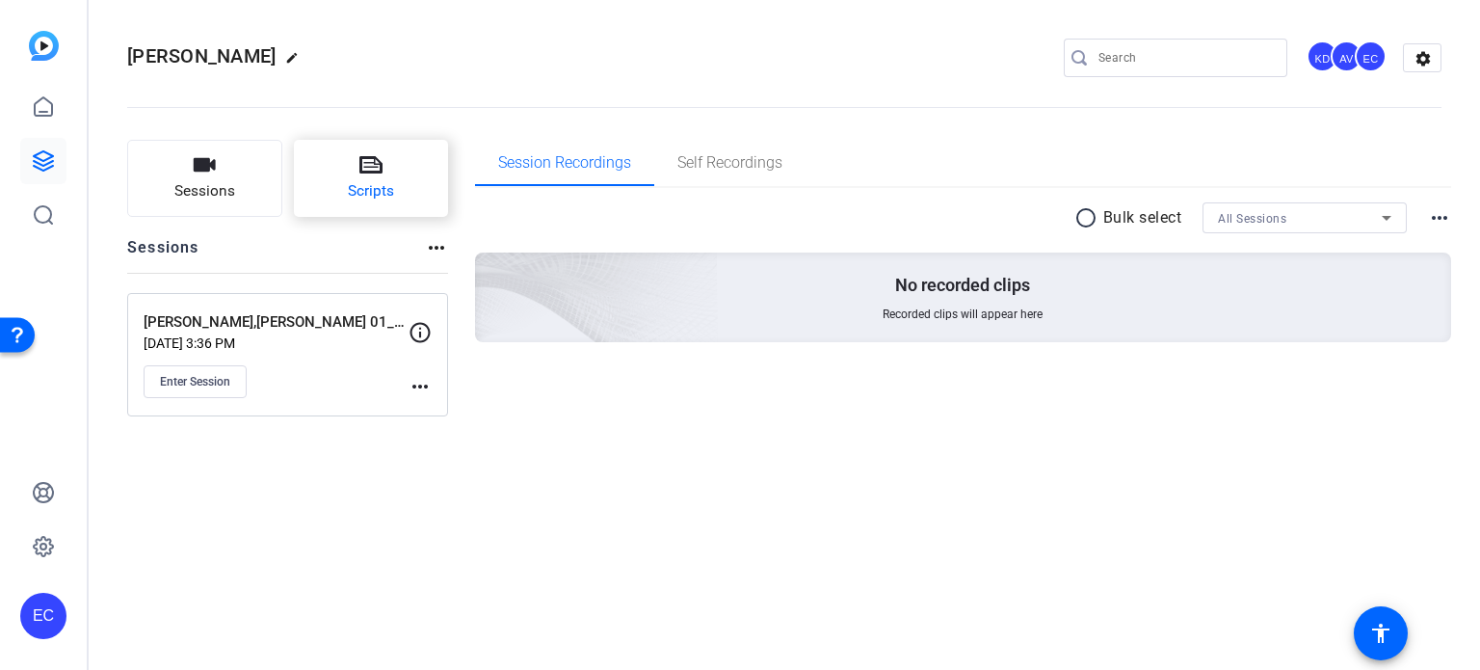
click at [337, 173] on button "Scripts" at bounding box center [371, 178] width 155 height 77
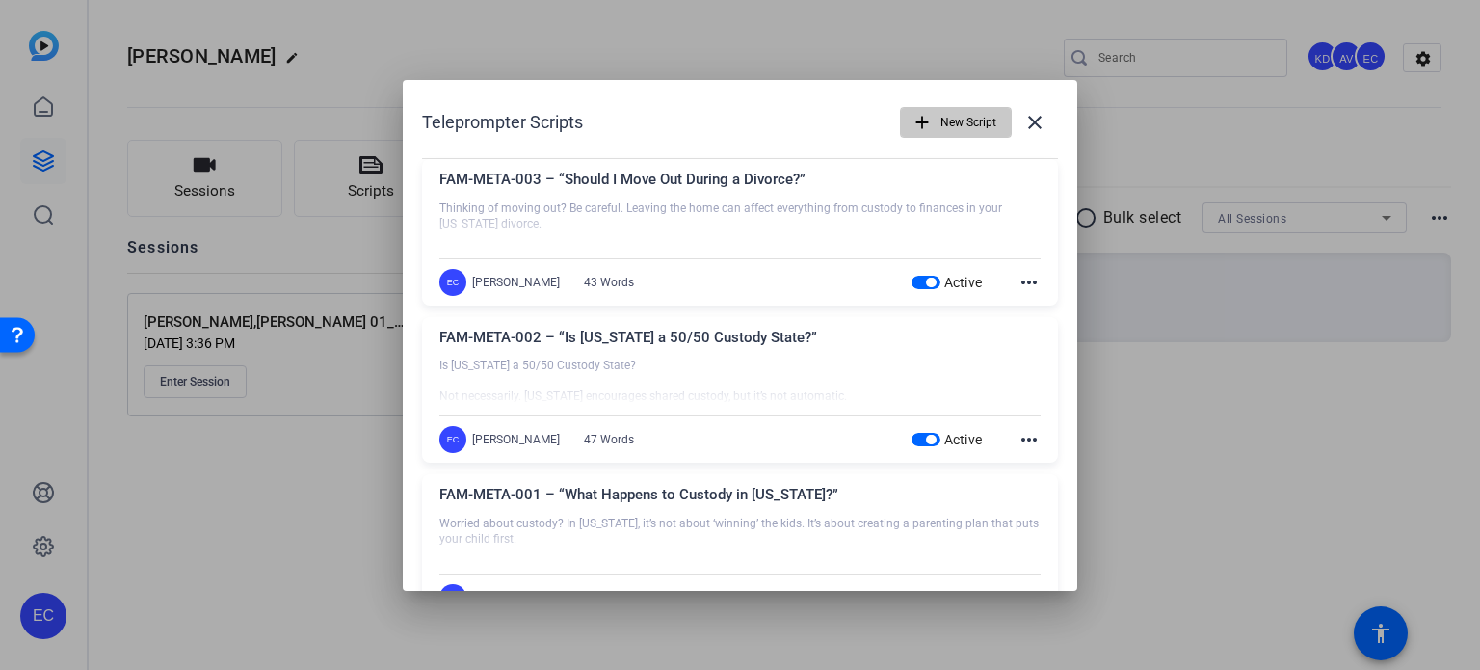
click at [928, 118] on span "button" at bounding box center [956, 122] width 110 height 46
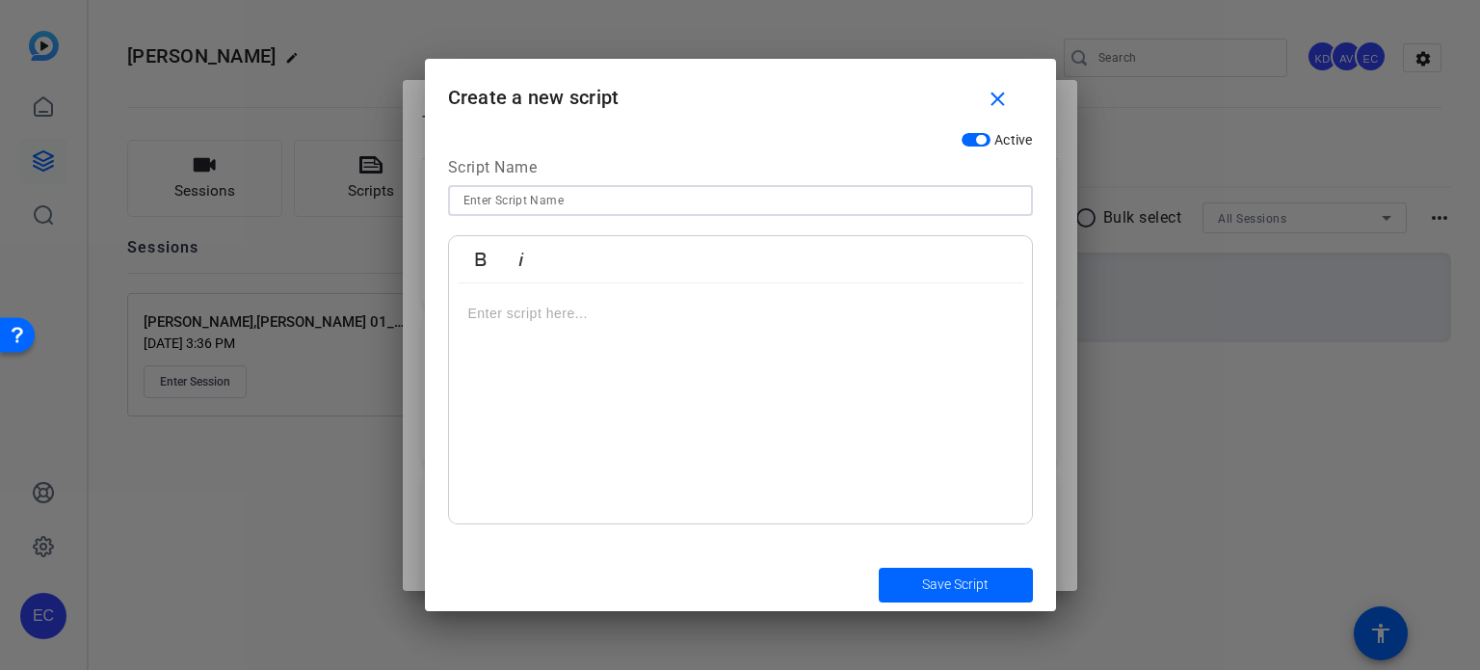
click at [666, 211] on input at bounding box center [740, 200] width 554 height 23
paste input "FAM-SMVID-01 What is no-fault divorce"
type input "FAM-SMVID-01 What is no-fault divorce"
click at [792, 331] on div at bounding box center [740, 403] width 583 height 241
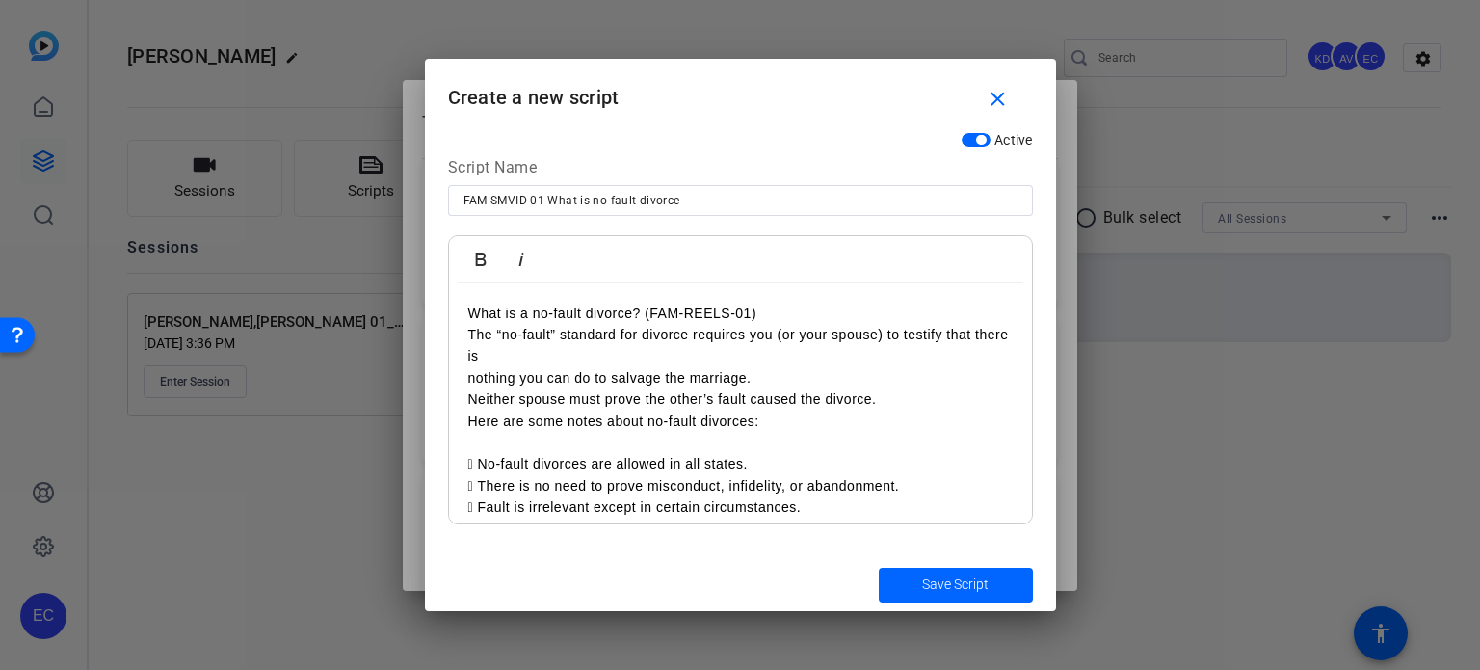
scroll to position [7637, 3]
drag, startPoint x: 648, startPoint y: 311, endPoint x: 784, endPoint y: 301, distance: 136.3
click at [784, 301] on div "What is a no‐fault divorce? (FAM‐REELS‐01) The “no‐fault” standard for divorce …" at bounding box center [740, 410] width 583 height 254
click at [466, 374] on div "What is a no‐fault divorce? The “no‐fault” standard for divorce requires you (o…" at bounding box center [740, 410] width 583 height 254
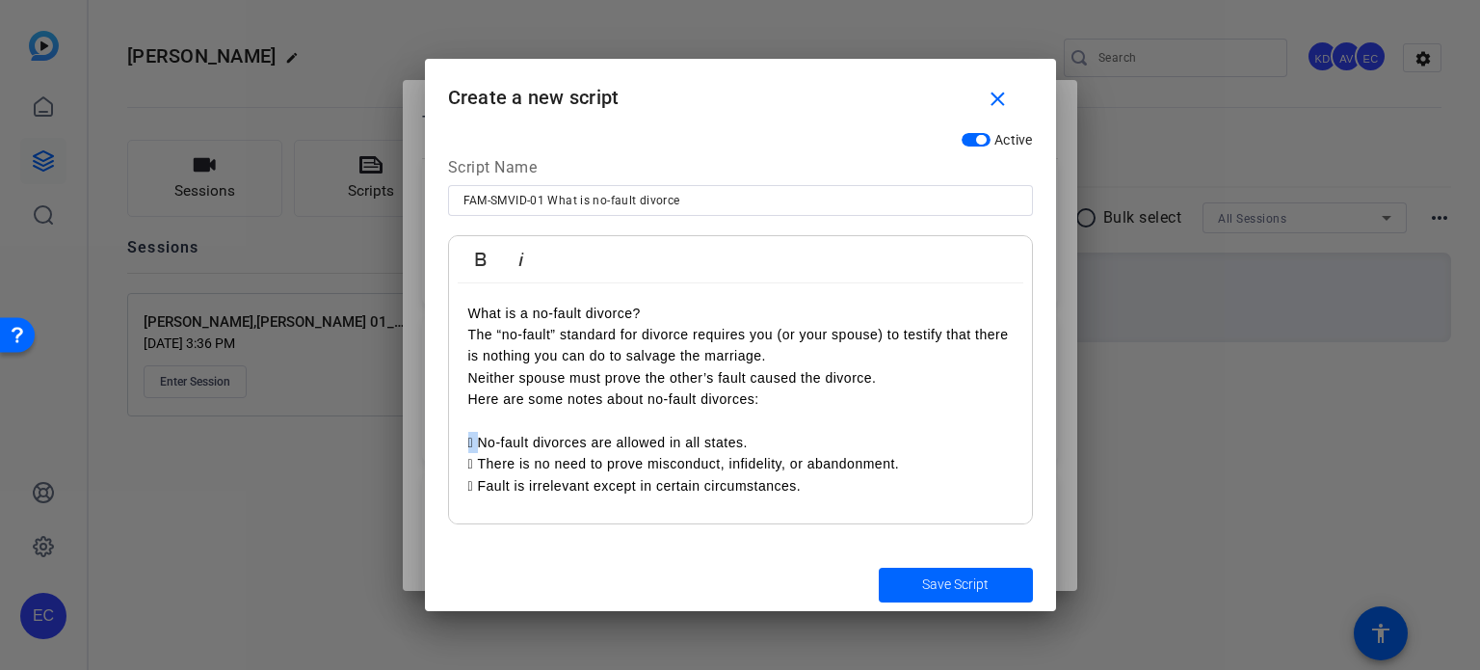
drag, startPoint x: 482, startPoint y: 438, endPoint x: 462, endPoint y: 435, distance: 19.7
click at [462, 435] on div "What is a no‐fault divorce? The “no‐fault” standard for divorce requires you (o…" at bounding box center [740, 403] width 583 height 241
drag, startPoint x: 476, startPoint y: 462, endPoint x: 462, endPoint y: 468, distance: 14.7
click at [462, 466] on div "What is a no‐fault divorce? The “no‐fault” standard for divorce requires you (o…" at bounding box center [740, 403] width 583 height 241
drag, startPoint x: 481, startPoint y: 490, endPoint x: 462, endPoint y: 490, distance: 18.3
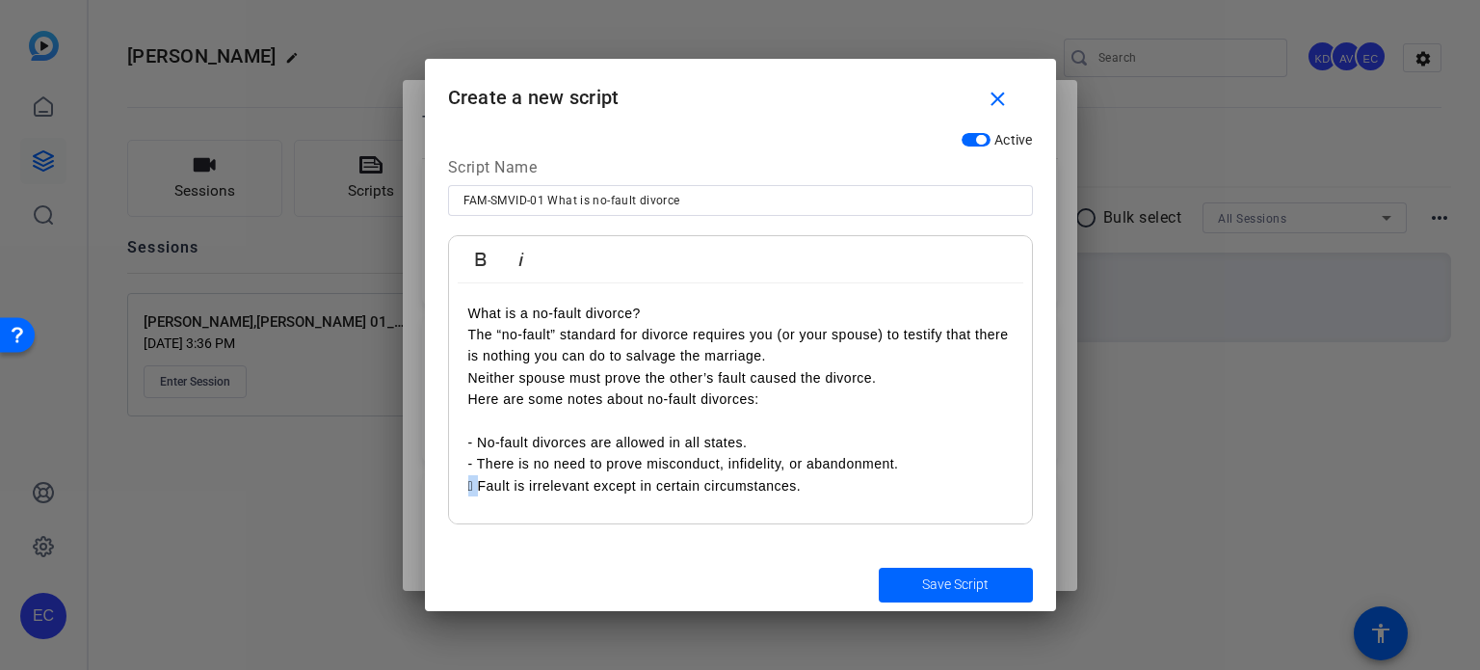
click at [462, 490] on div "What is a no‐fault divorce? The “no‐fault” standard for divorce requires you (o…" at bounding box center [740, 403] width 583 height 241
click at [908, 587] on span "submit" at bounding box center [956, 585] width 154 height 46
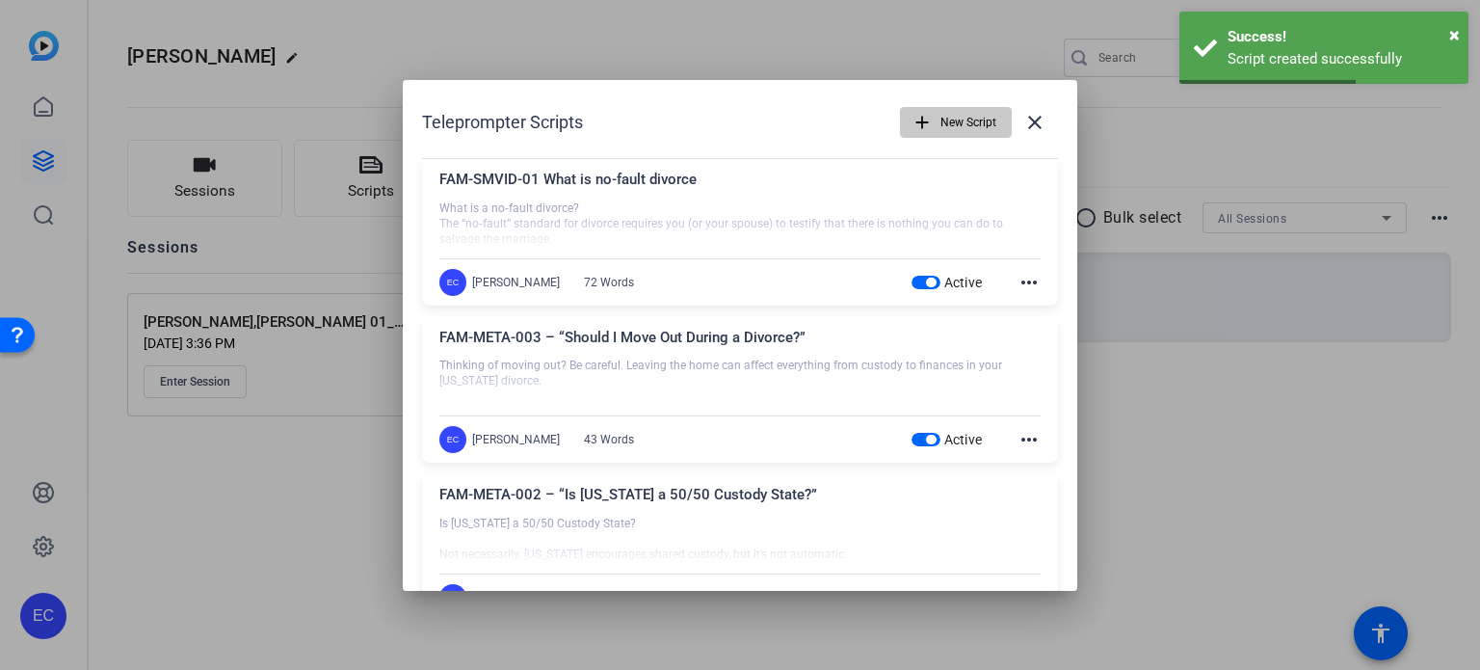
click at [940, 133] on span "New Script" at bounding box center [968, 122] width 56 height 37
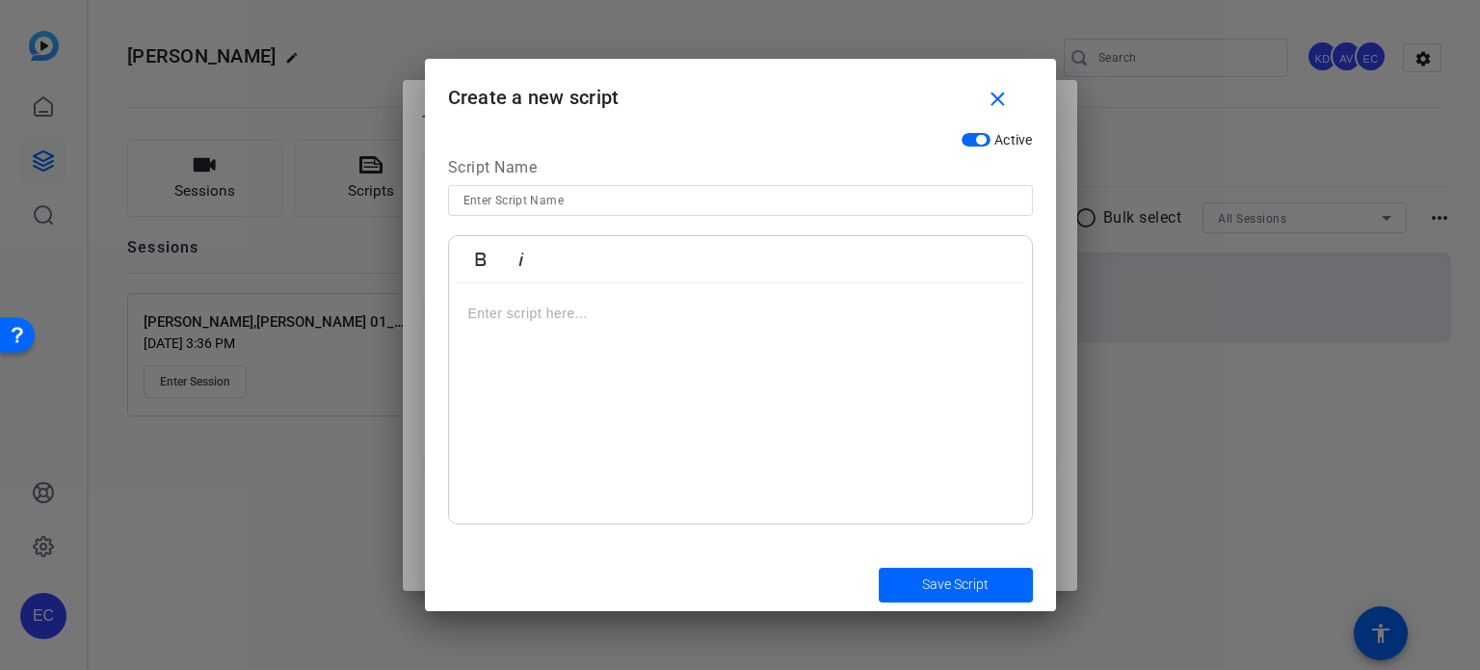
click at [674, 219] on div at bounding box center [740, 226] width 585 height 21
click at [674, 210] on input at bounding box center [740, 200] width 554 height 23
paste input "FAM-SMVID-02 Can spouse stop a divorce"
type input "FAM-SMVID-02 Can spouse stop a divorce"
click at [758, 369] on div at bounding box center [740, 403] width 583 height 241
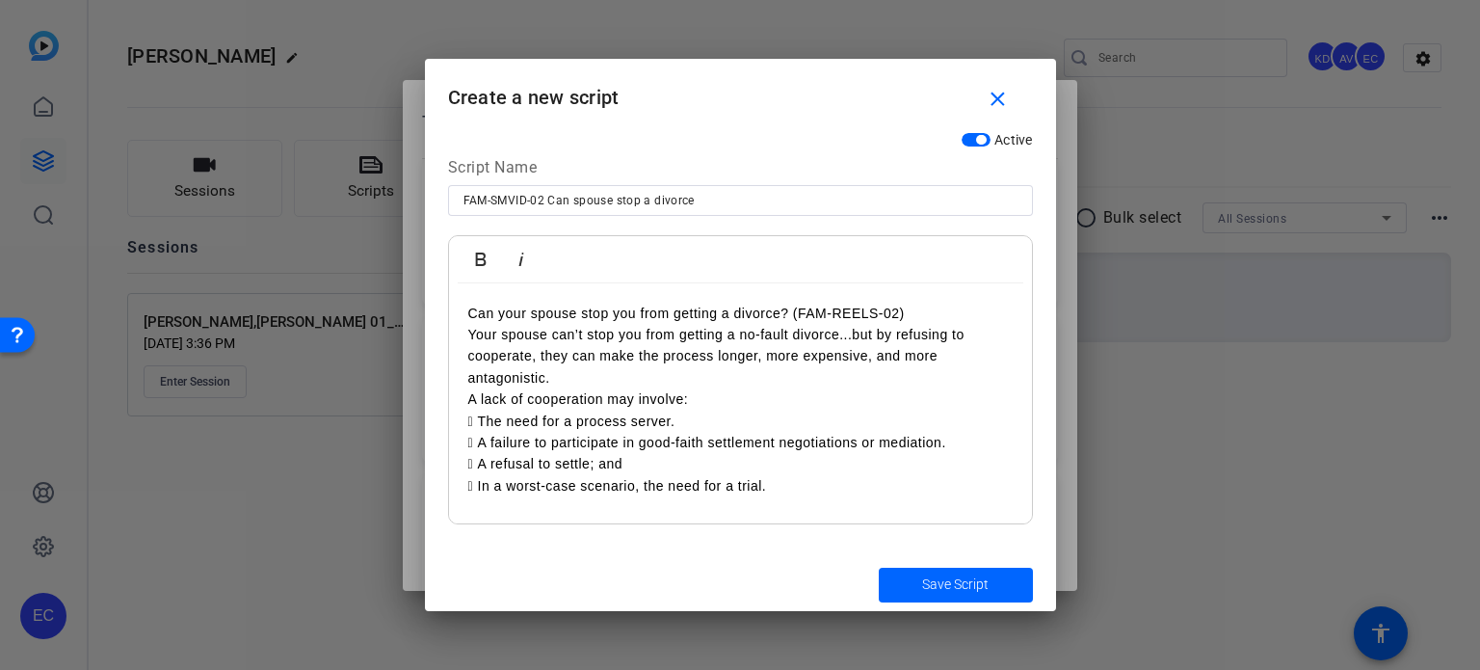
scroll to position [7465, 3]
drag, startPoint x: 789, startPoint y: 303, endPoint x: 935, endPoint y: 271, distance: 149.1
click at [926, 273] on div "Bold Italic Can your spouse stop you from getting a divorce? (FAM‐REELS‐02) You…" at bounding box center [740, 379] width 585 height 289
click at [579, 372] on p "cooperate, they can make the process longer, more expensive, and more antagonis…" at bounding box center [740, 366] width 544 height 43
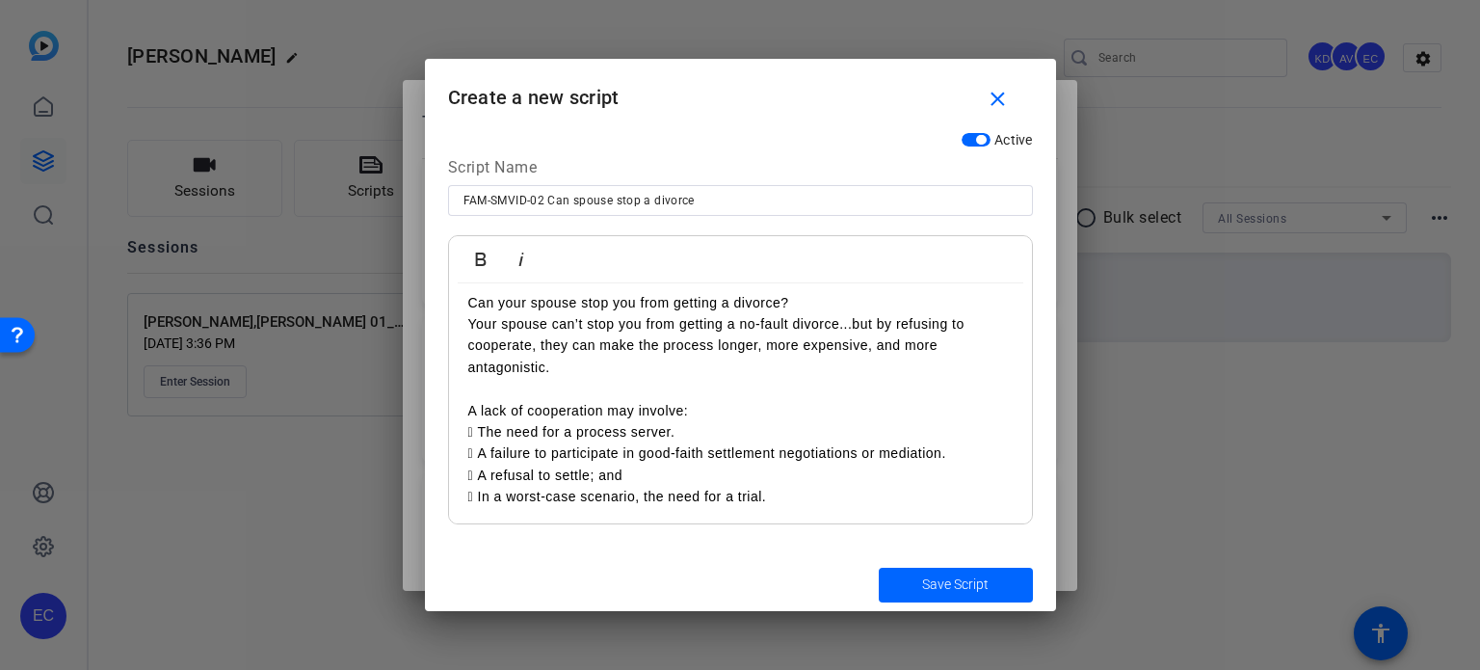
scroll to position [13, 0]
drag, startPoint x: 482, startPoint y: 425, endPoint x: 451, endPoint y: 420, distance: 31.2
click at [459, 423] on div "Can your spouse stop you from getting a divorce? Your spouse can’t stop you fro…" at bounding box center [740, 398] width 583 height 254
drag, startPoint x: 483, startPoint y: 450, endPoint x: 461, endPoint y: 446, distance: 22.5
click at [460, 444] on div "Can your spouse stop you from getting a divorce? Your spouse can’t stop you fro…" at bounding box center [740, 398] width 583 height 254
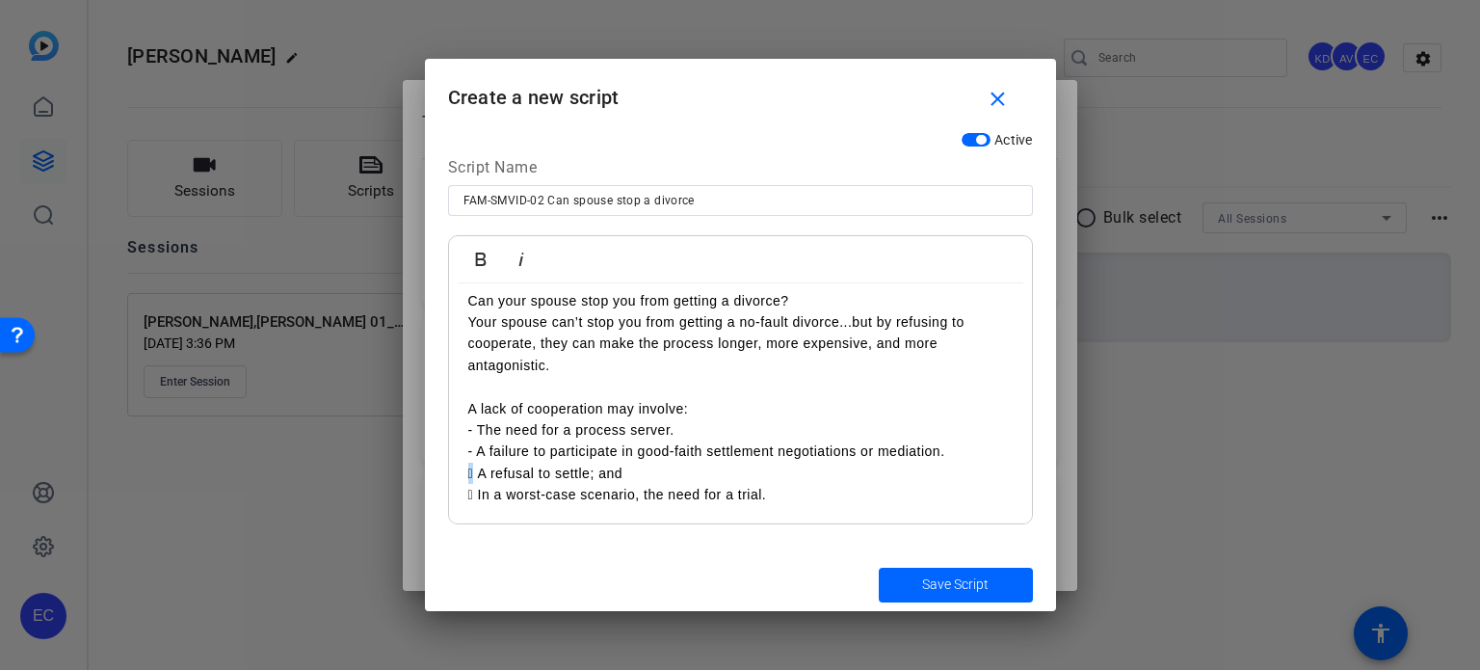
drag, startPoint x: 480, startPoint y: 474, endPoint x: 455, endPoint y: 469, distance: 25.5
click at [455, 469] on div "Can your spouse stop you from getting a divorce? Your spouse can’t stop you fro…" at bounding box center [740, 398] width 583 height 254
drag, startPoint x: 481, startPoint y: 500, endPoint x: 460, endPoint y: 496, distance: 21.5
click at [460, 496] on div "Can your spouse stop you from getting a divorce? Your spouse can’t stop you fro…" at bounding box center [740, 398] width 583 height 254
click at [962, 585] on span "Save Script" at bounding box center [955, 584] width 66 height 20
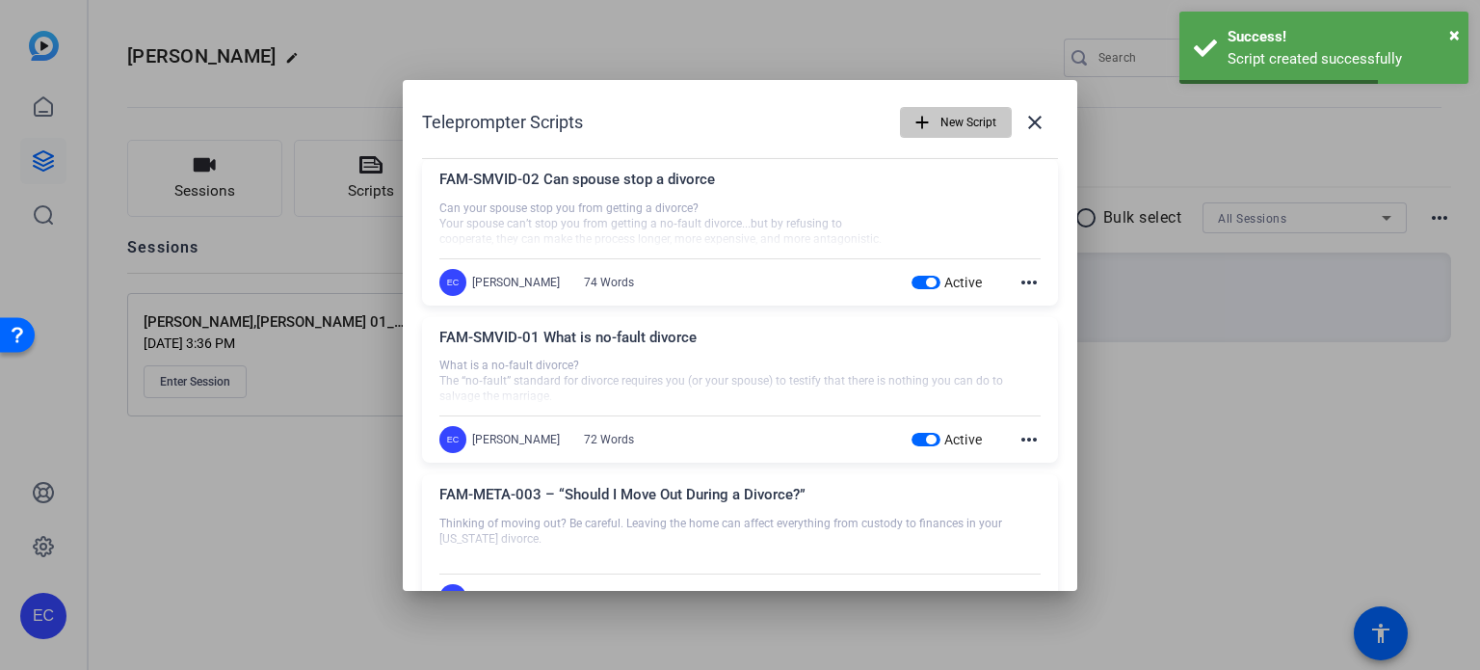
click at [923, 119] on span "button" at bounding box center [956, 122] width 110 height 46
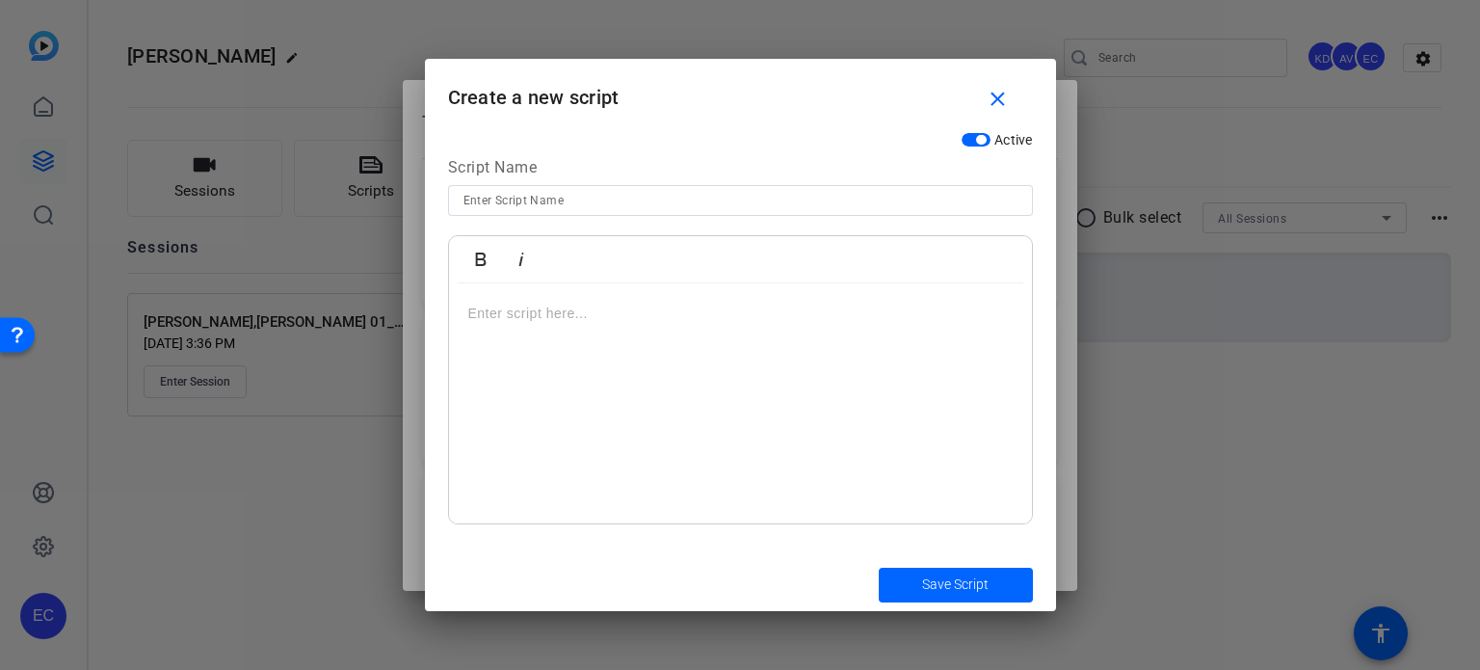
click at [597, 207] on input at bounding box center [740, 200] width 554 height 23
paste input "FAM-SMVID-03 Need a lawyer for a divorce"
type input "FAM-SMVID-03 Need a lawyer for a divorce"
click at [737, 300] on div at bounding box center [740, 403] width 583 height 241
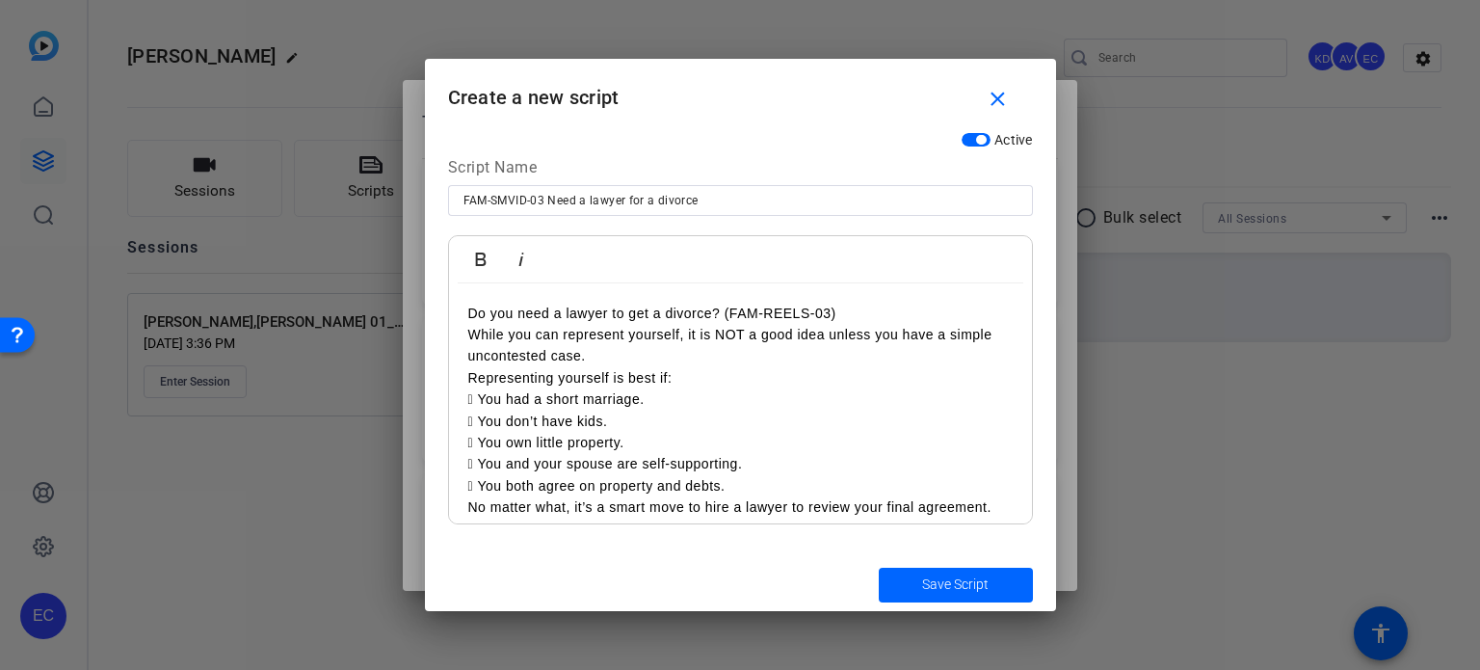
scroll to position [6903, 3]
drag, startPoint x: 715, startPoint y: 307, endPoint x: 837, endPoint y: 302, distance: 122.5
click at [837, 303] on p "Do you need a lawyer to get a divorce? (FAM‐REELS‐03)" at bounding box center [740, 313] width 544 height 21
drag, startPoint x: 485, startPoint y: 393, endPoint x: 516, endPoint y: 404, distance: 33.5
click at [434, 396] on div "Active Script Name FAM-SMVID-03 Need a lawyer for a divorce Bold Italic Do you …" at bounding box center [740, 339] width 631 height 435
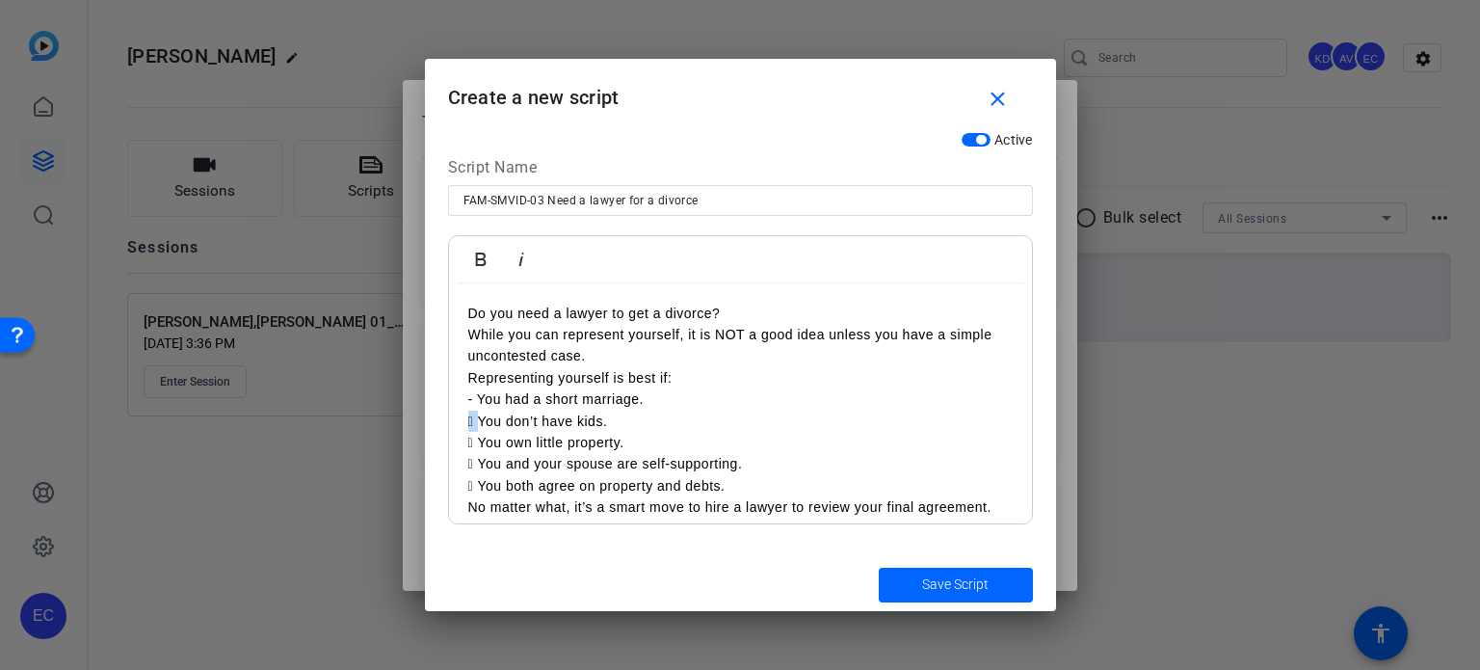
drag, startPoint x: 485, startPoint y: 423, endPoint x: 665, endPoint y: 454, distance: 182.8
click at [468, 416] on p " You don’t have kids." at bounding box center [740, 420] width 544 height 21
drag, startPoint x: 479, startPoint y: 437, endPoint x: 443, endPoint y: 427, distance: 37.2
click at [443, 427] on div "Active Script Name FAM-SMVID-03 Need a lawyer for a divorce Bold Italic Do you …" at bounding box center [740, 339] width 631 height 435
click at [512, 446] on p " You own little property." at bounding box center [740, 442] width 544 height 21
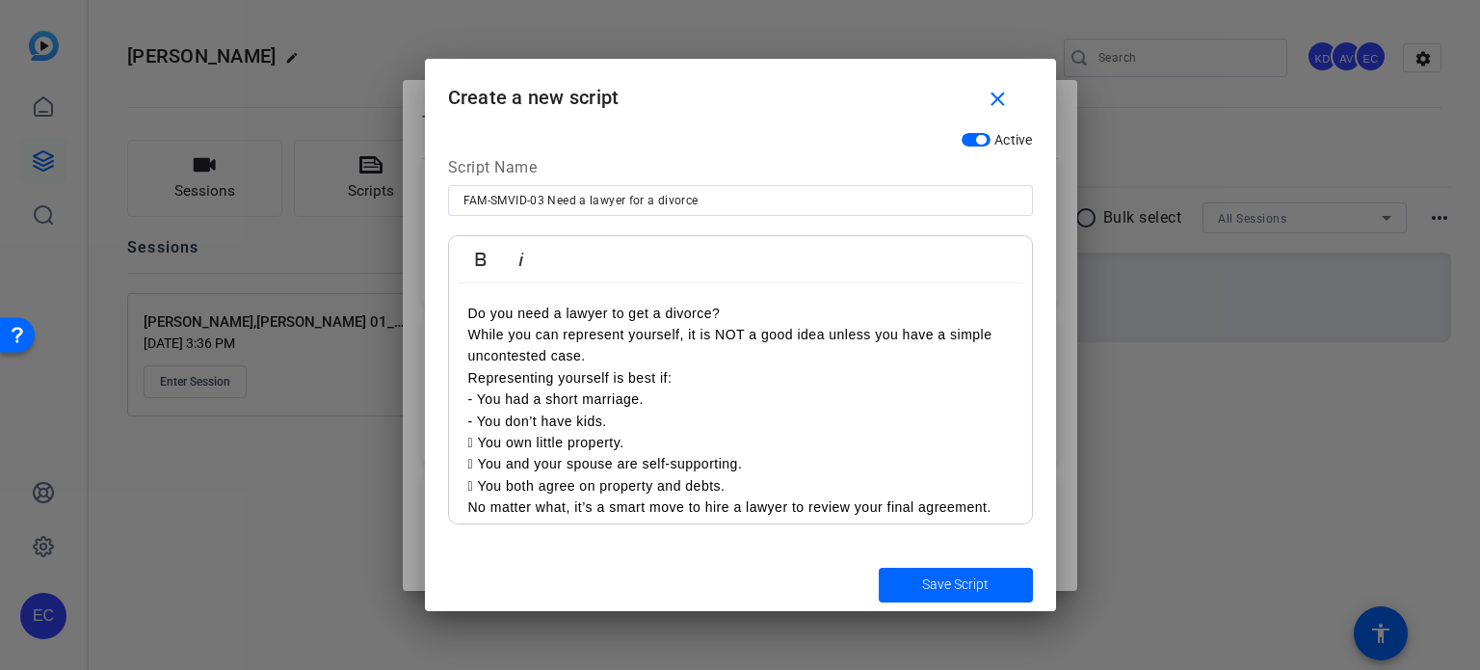
click at [486, 443] on p " You own little property." at bounding box center [740, 442] width 544 height 21
click at [485, 442] on p " You own little property." at bounding box center [740, 442] width 544 height 21
drag, startPoint x: 481, startPoint y: 441, endPoint x: 447, endPoint y: 435, distance: 34.2
click at [448, 435] on div "Bold Italic Do you need a lawyer to get a divorce? While you can represent your…" at bounding box center [740, 379] width 585 height 289
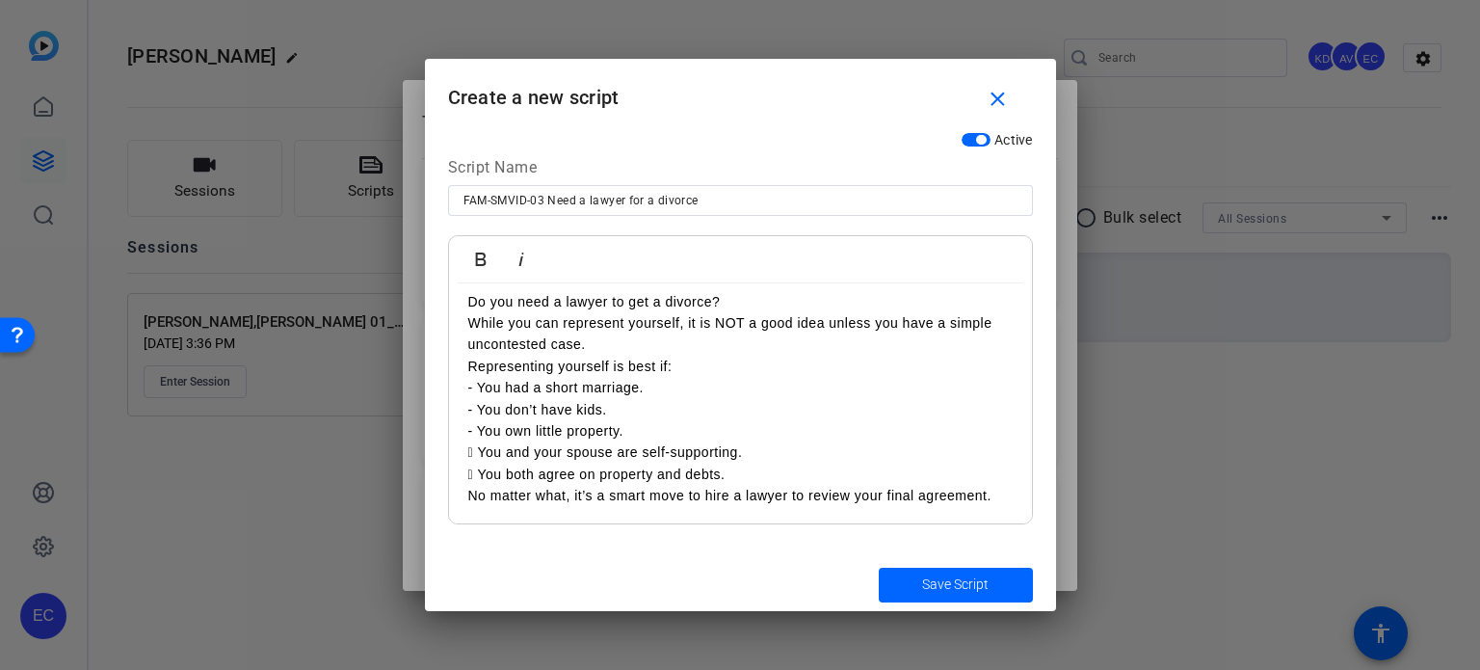
scroll to position [13, 0]
drag, startPoint x: 480, startPoint y: 449, endPoint x: 426, endPoint y: 447, distance: 54.0
click at [426, 446] on div "Active Script Name FAM-SMVID-03 Need a lawyer for a divorce Bold Italic Do you …" at bounding box center [740, 339] width 631 height 435
drag, startPoint x: 481, startPoint y: 474, endPoint x: 455, endPoint y: 469, distance: 26.5
click at [455, 469] on div "Do you need a lawyer to get a divorce? While you can represent yourself, it is …" at bounding box center [740, 398] width 583 height 254
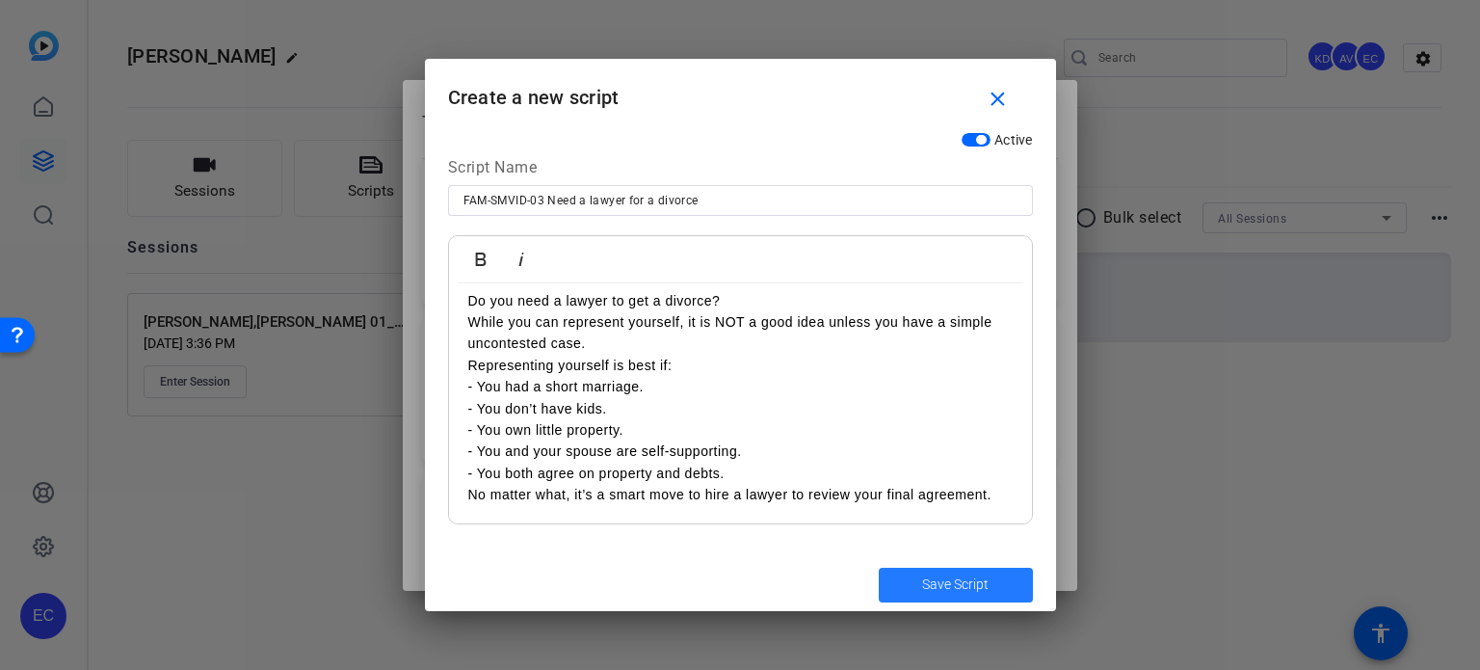
click at [1015, 585] on span "submit" at bounding box center [956, 585] width 154 height 46
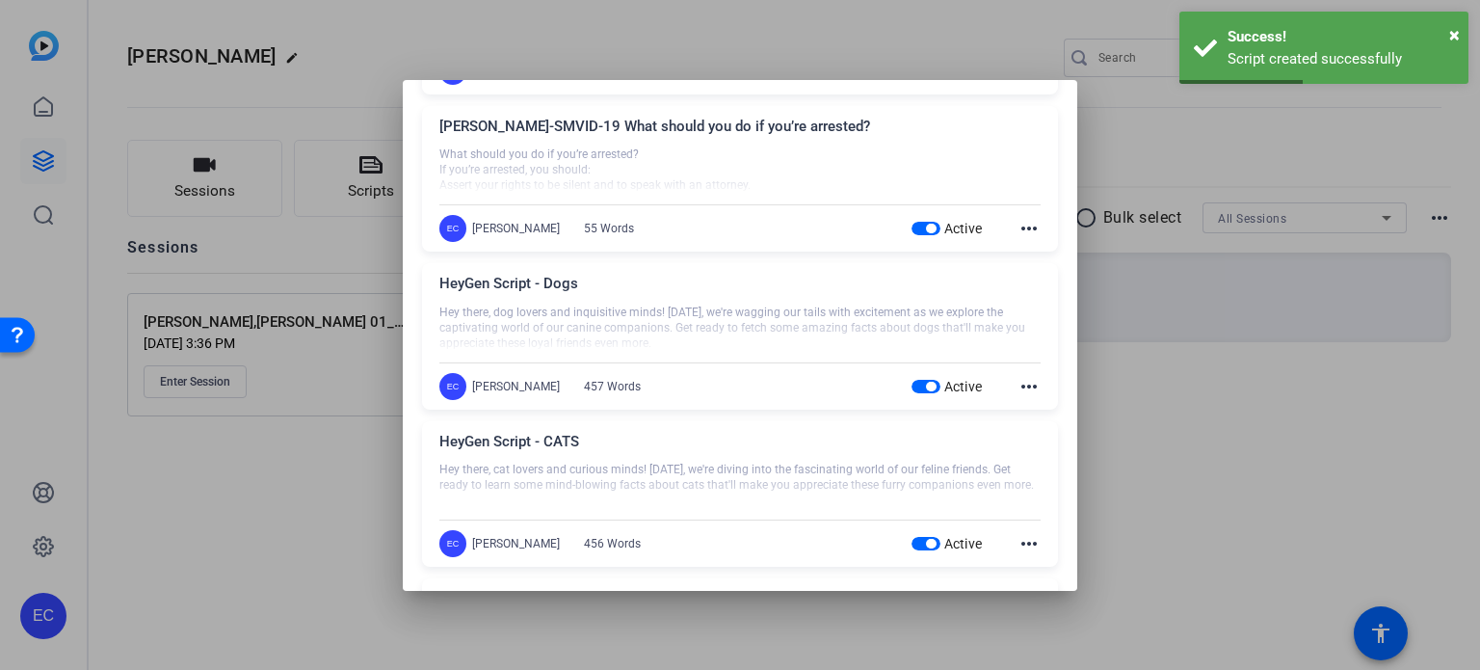
scroll to position [1318, 0]
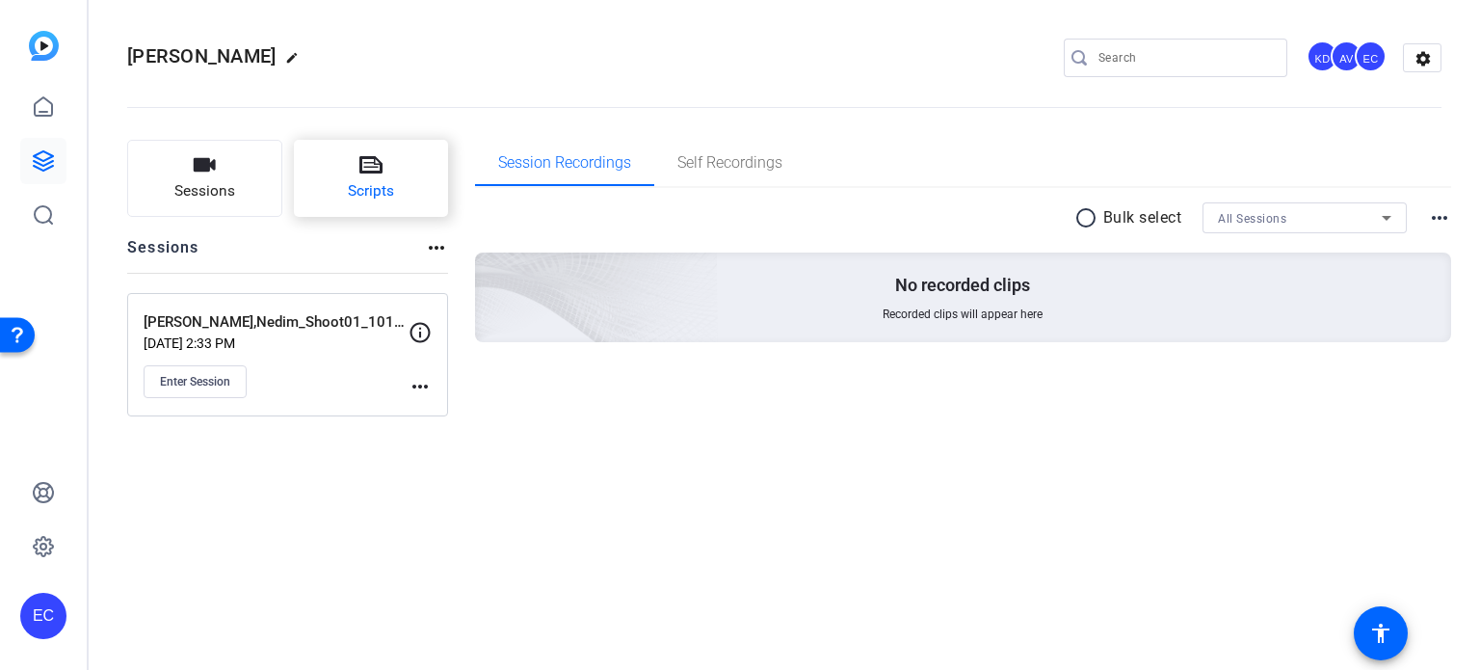
click at [362, 176] on icon at bounding box center [370, 164] width 23 height 23
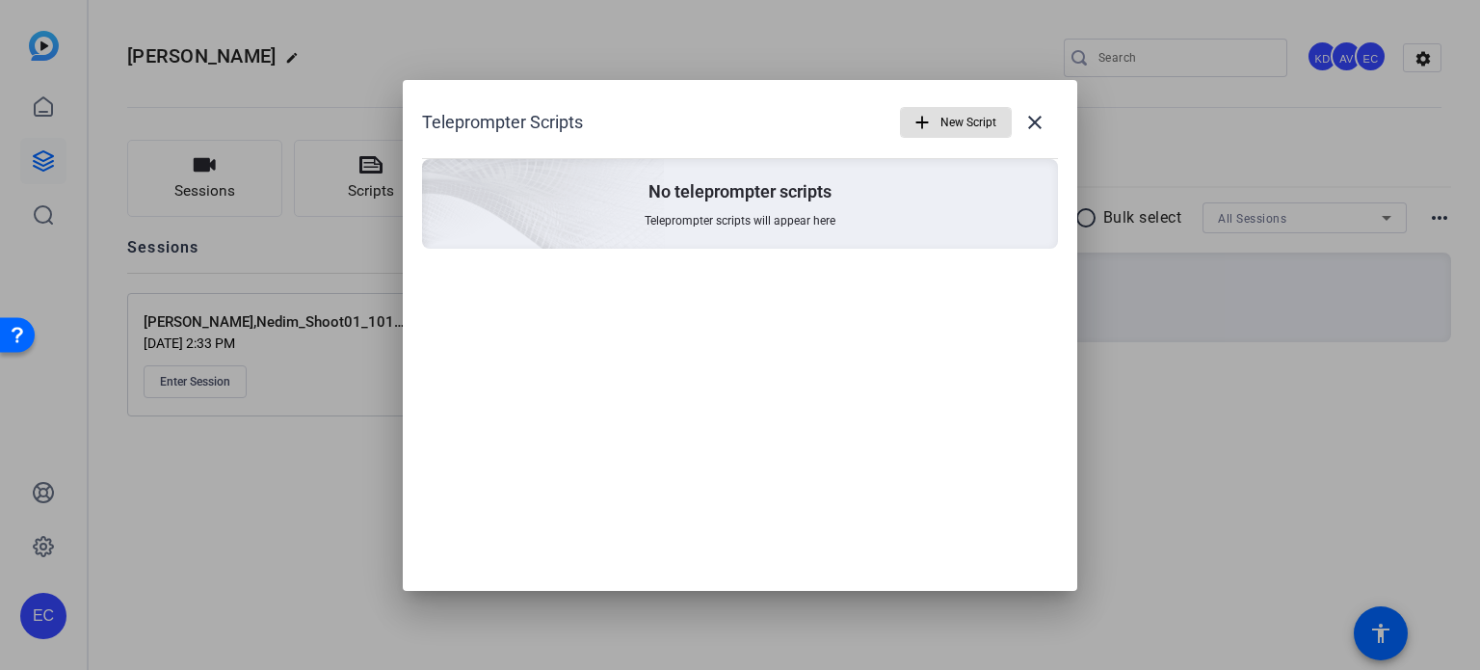
click at [921, 112] on mat-icon "add" at bounding box center [921, 122] width 21 height 21
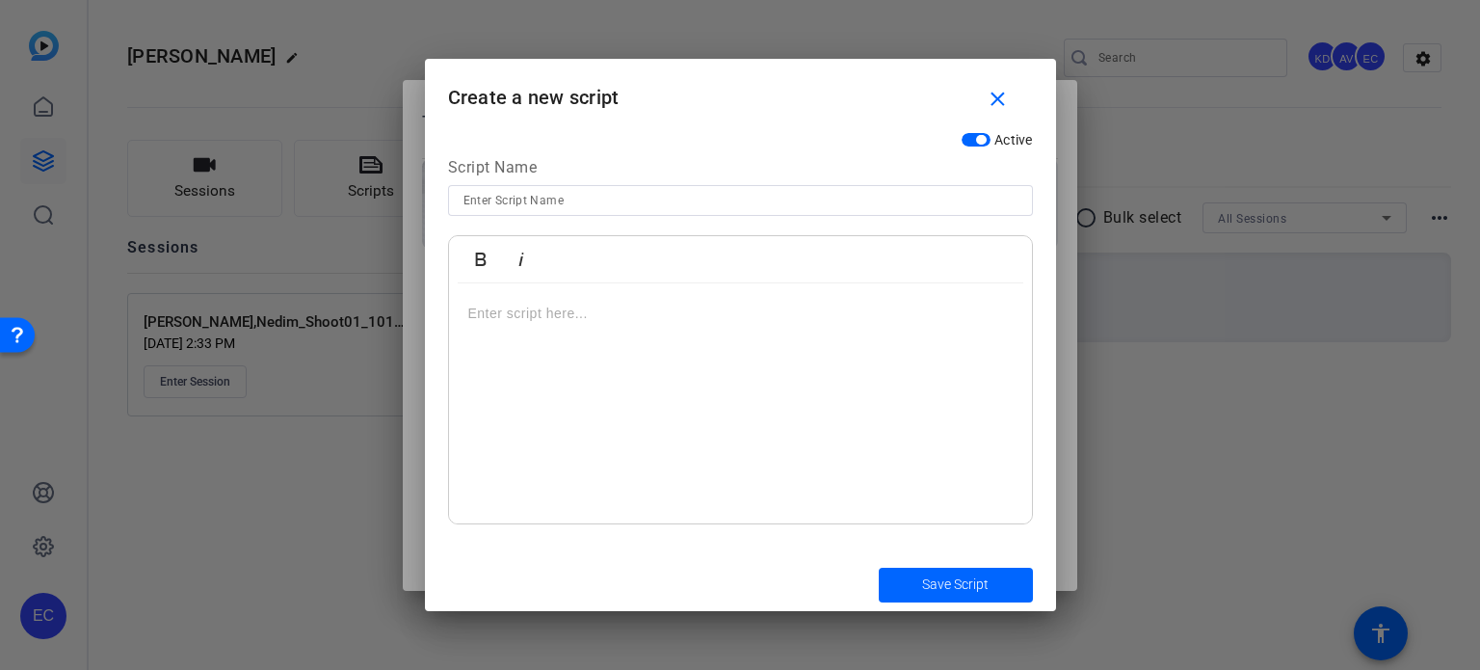
click at [740, 358] on div at bounding box center [740, 403] width 583 height 241
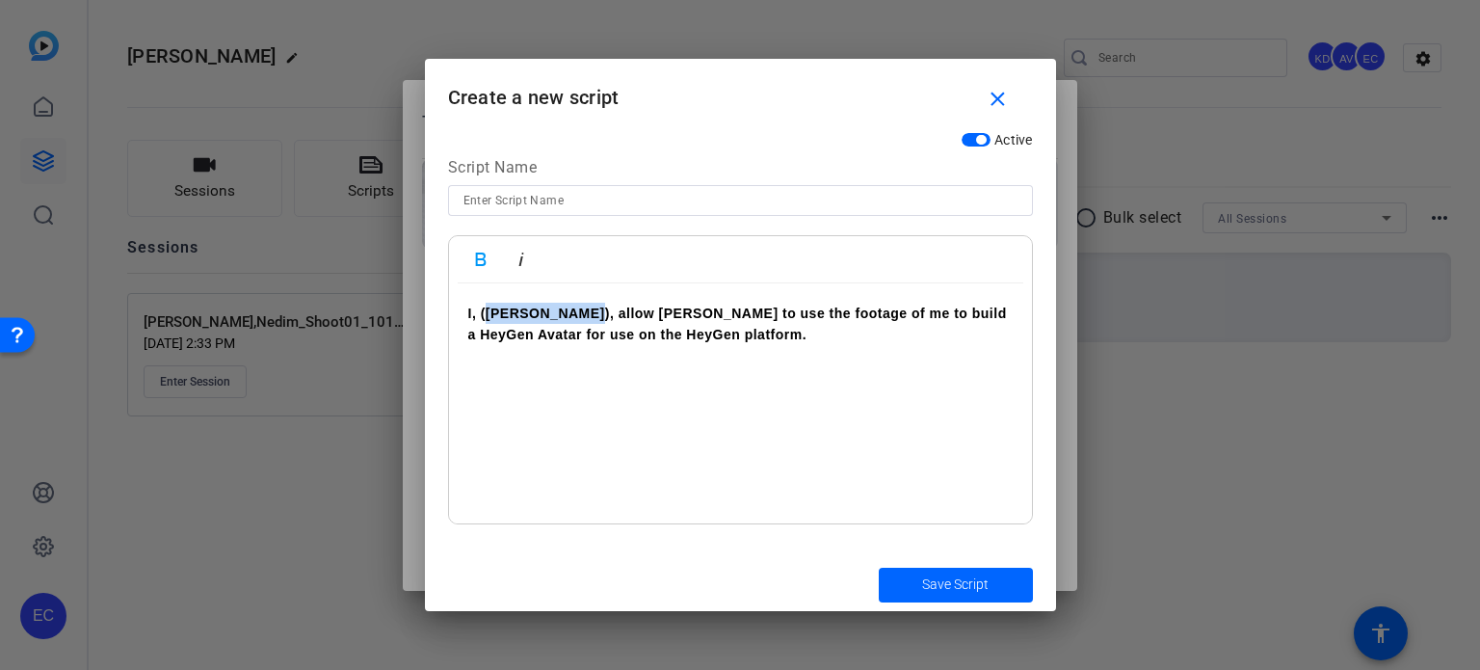
drag, startPoint x: 603, startPoint y: 315, endPoint x: 488, endPoint y: 311, distance: 114.7
click at [487, 311] on strong "I, ([PERSON_NAME]), allow [PERSON_NAME] to use the footage of me to build a Hey…" at bounding box center [737, 323] width 539 height 37
click at [489, 311] on strong "I, ([PERSON_NAME]), allow [PERSON_NAME] to use the footage of me to build a Hey…" at bounding box center [737, 323] width 539 height 37
click at [725, 199] on input at bounding box center [740, 200] width 554 height 23
paste input "Heygen Consent"
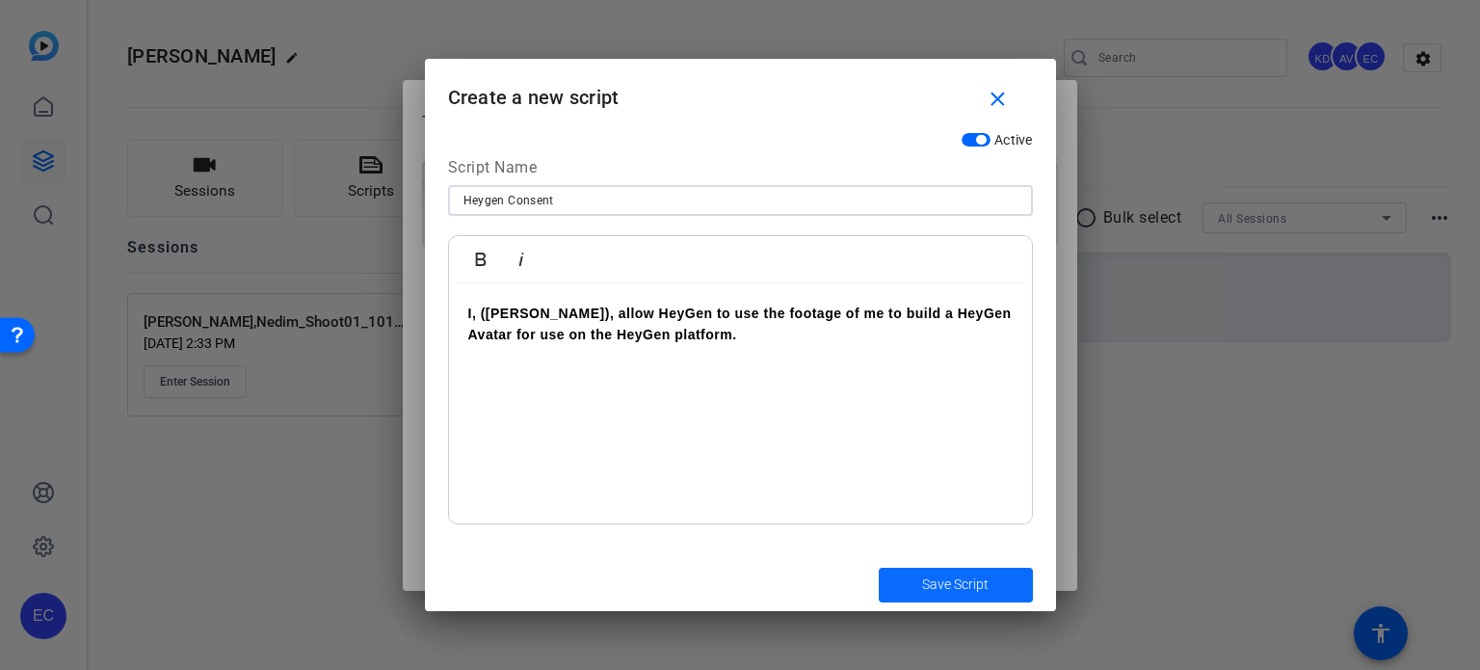
type input "Heygen Consent"
click at [922, 569] on span "submit" at bounding box center [956, 585] width 154 height 46
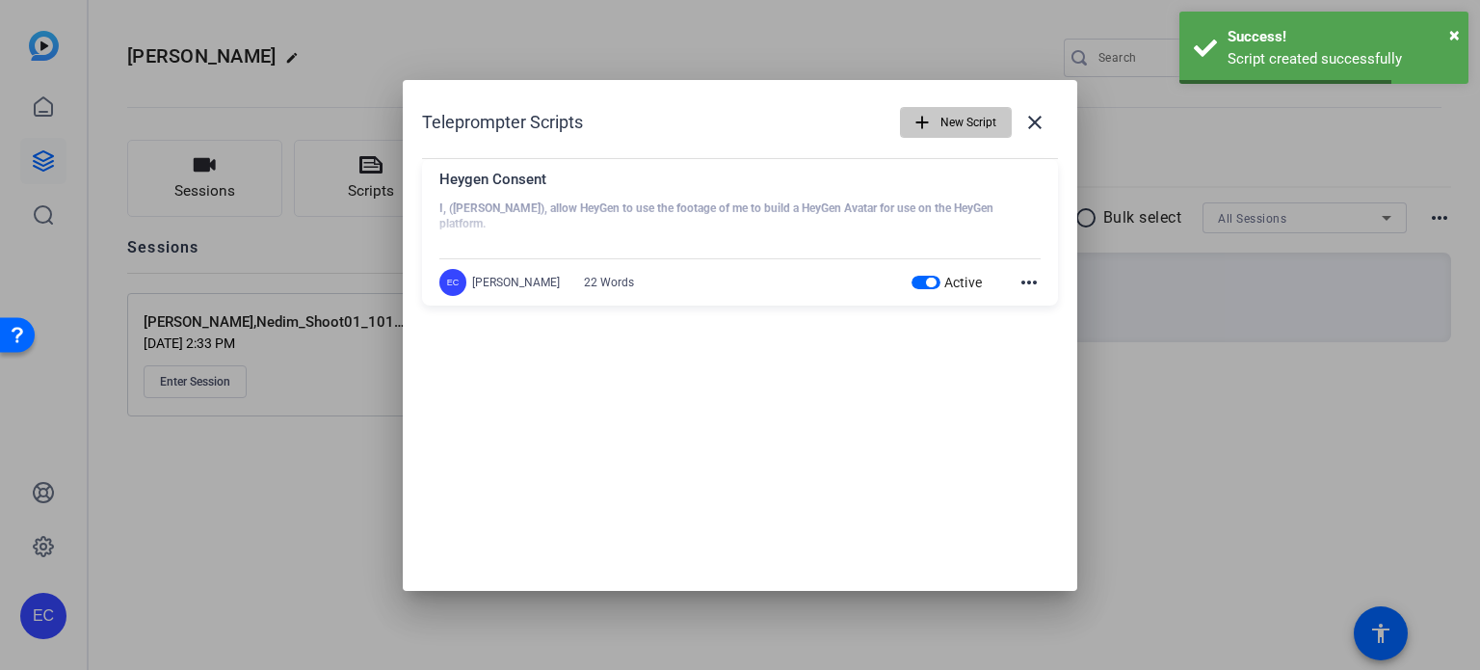
click at [936, 103] on span "button" at bounding box center [956, 122] width 110 height 46
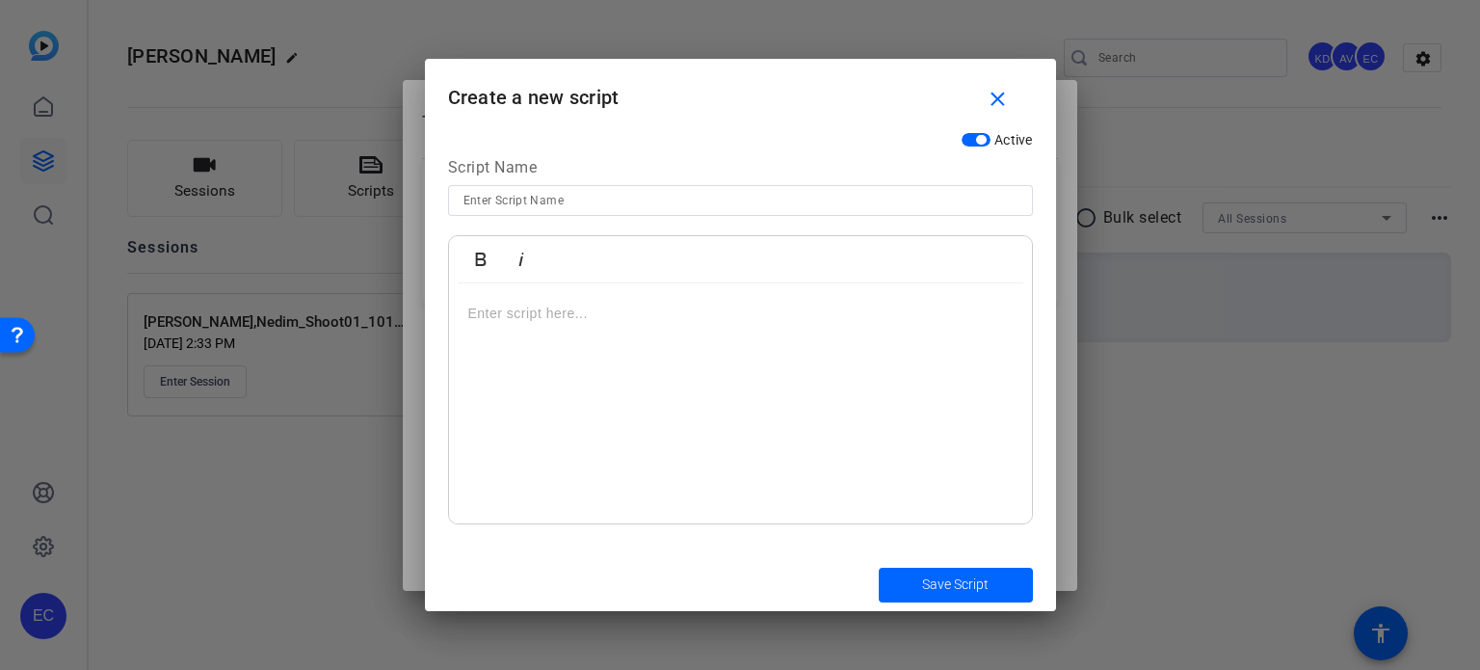
click at [703, 205] on input at bounding box center [740, 200] width 554 height 23
paste input "HeyGen Script - CATS"
type input "HeyGen Script - CATS"
click at [736, 357] on div at bounding box center [740, 403] width 583 height 241
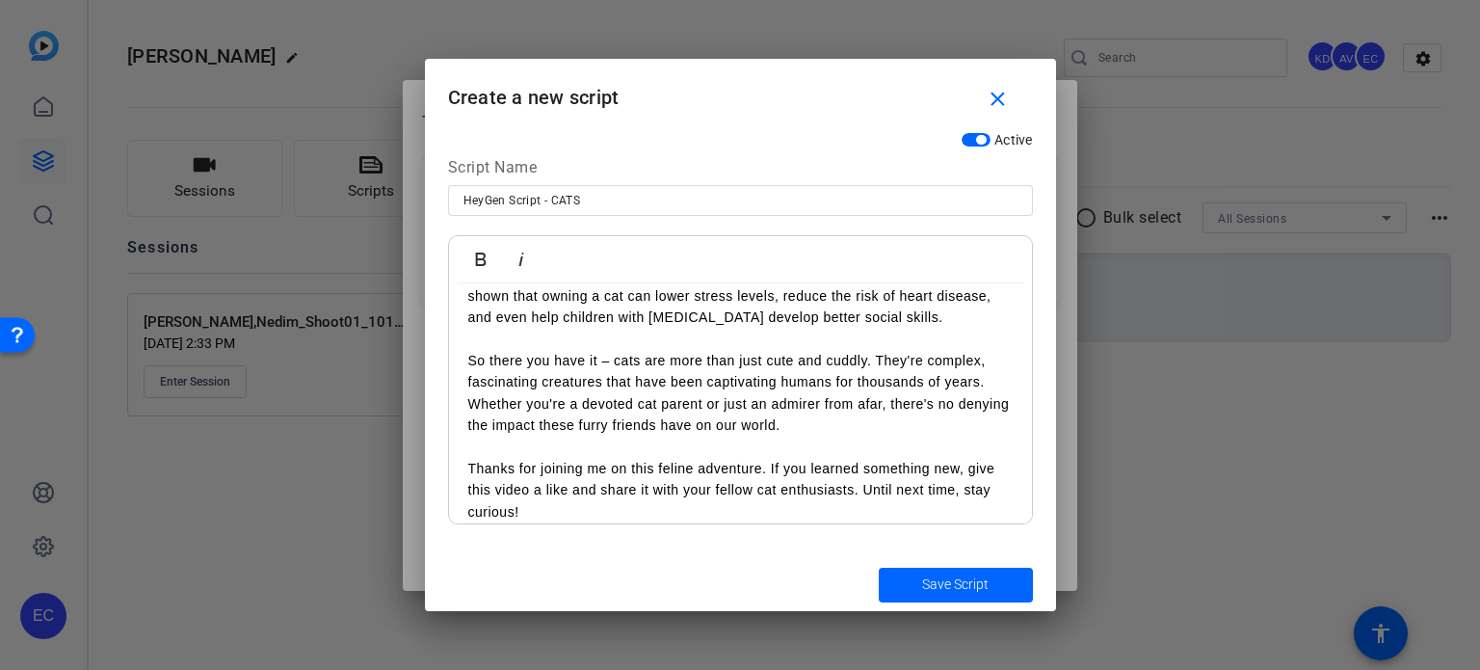
click at [929, 584] on span "Save Script" at bounding box center [955, 584] width 66 height 20
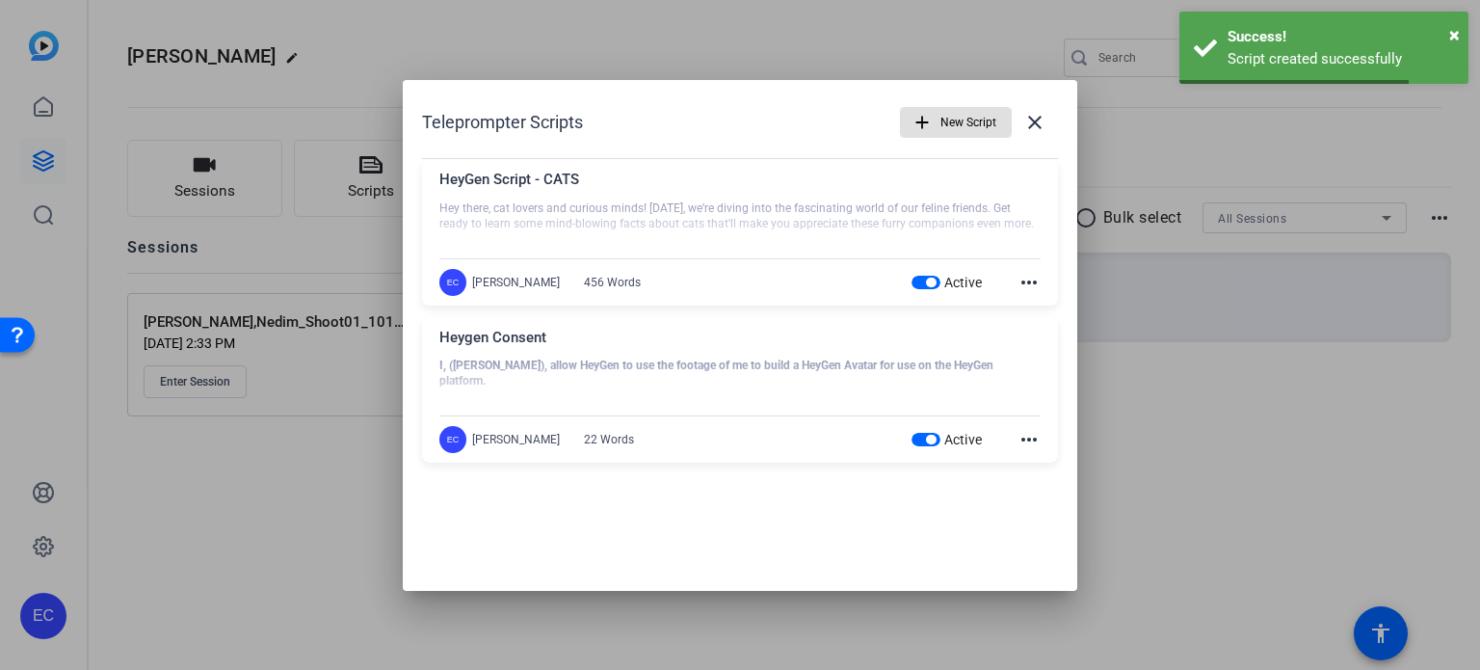
click at [936, 119] on span "button" at bounding box center [956, 122] width 110 height 46
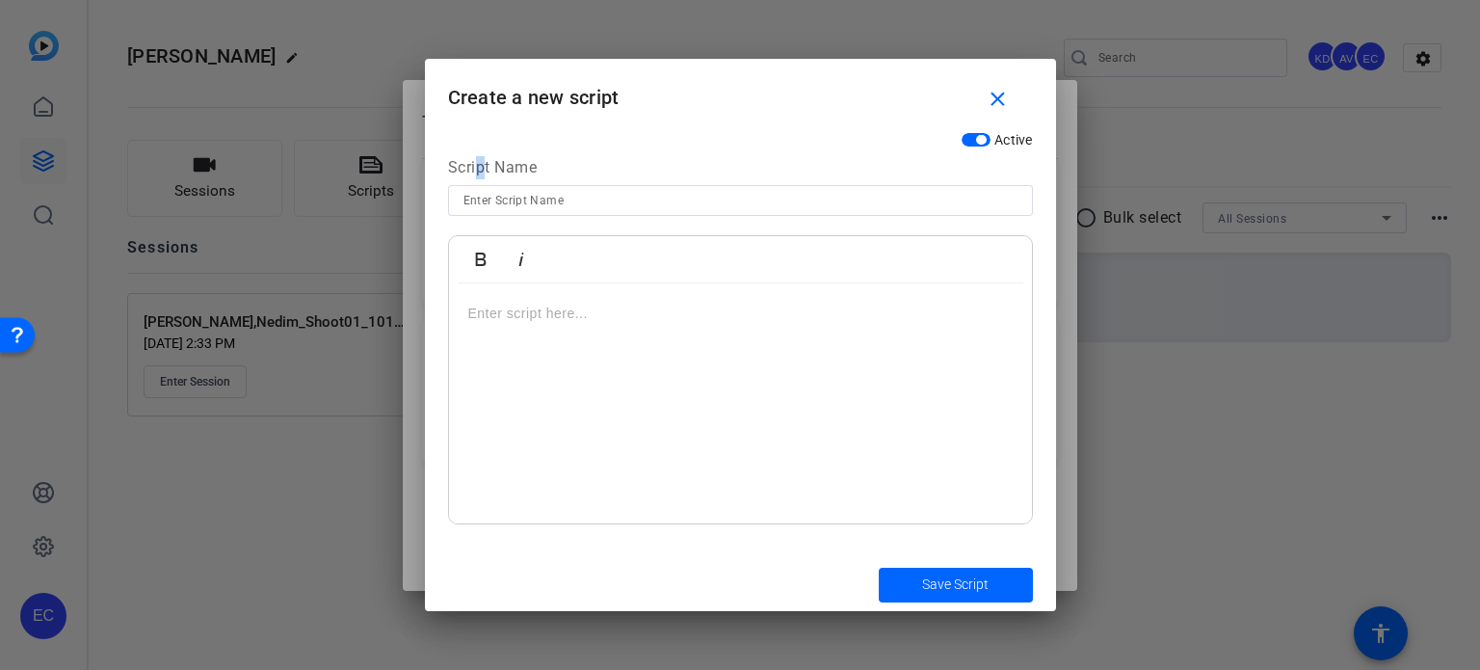
click at [478, 177] on div "Script Name" at bounding box center [740, 170] width 585 height 29
click at [486, 203] on input at bounding box center [740, 200] width 554 height 23
paste input "HeyGen Script - Dogs"
type input "HeyGen Script - Dogs"
click at [605, 371] on div at bounding box center [740, 403] width 583 height 241
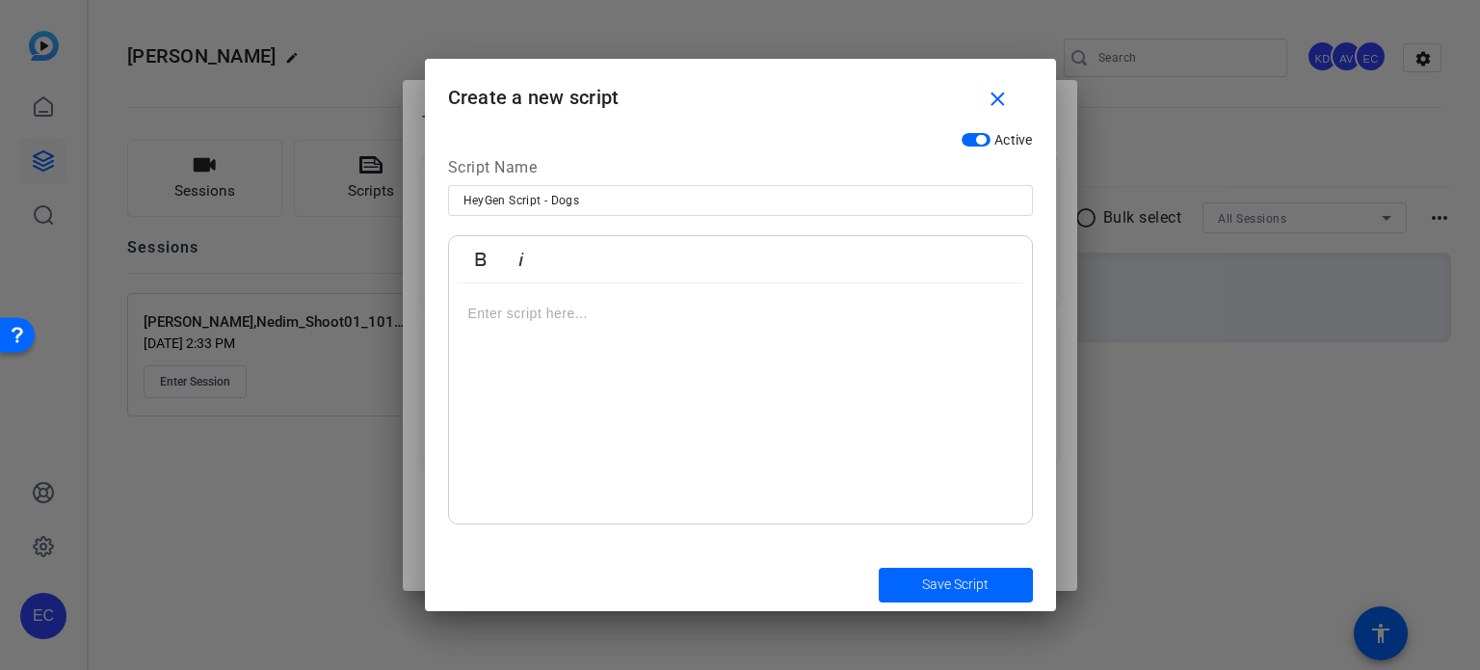
scroll to position [815, 0]
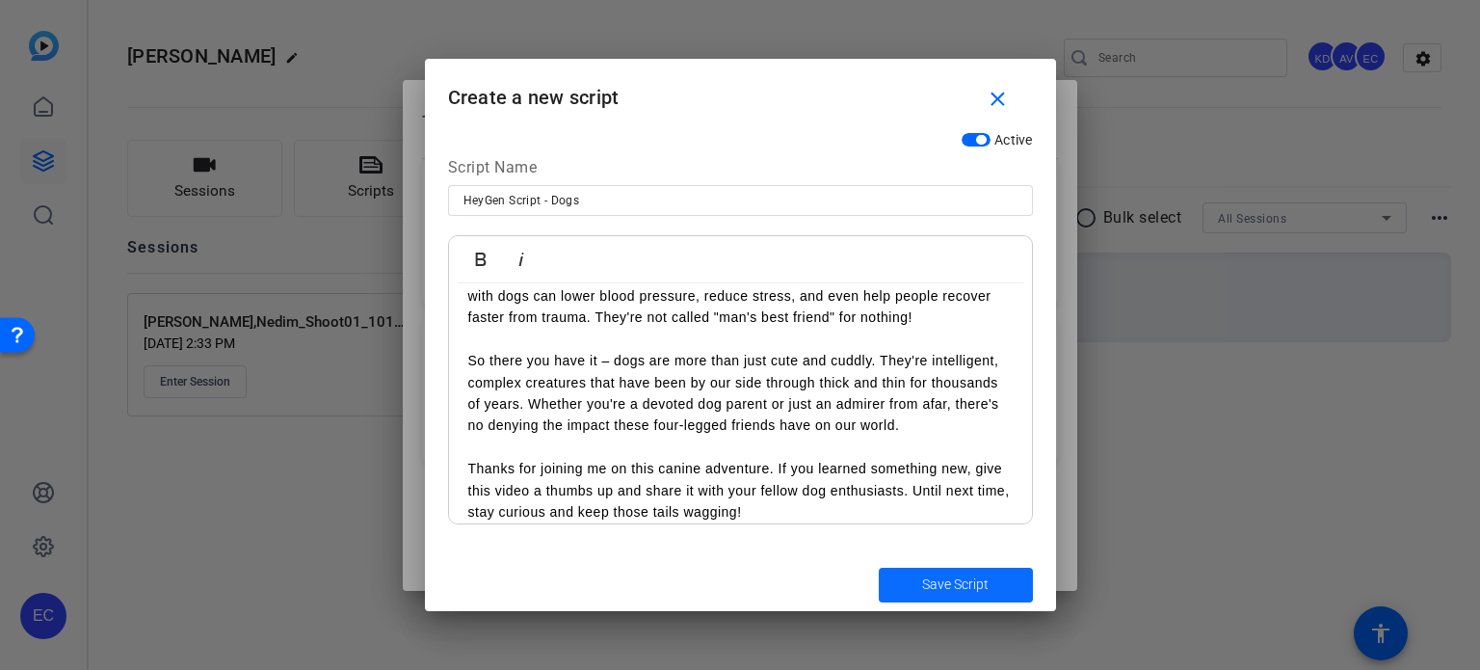
click at [952, 589] on span "Save Script" at bounding box center [955, 584] width 66 height 20
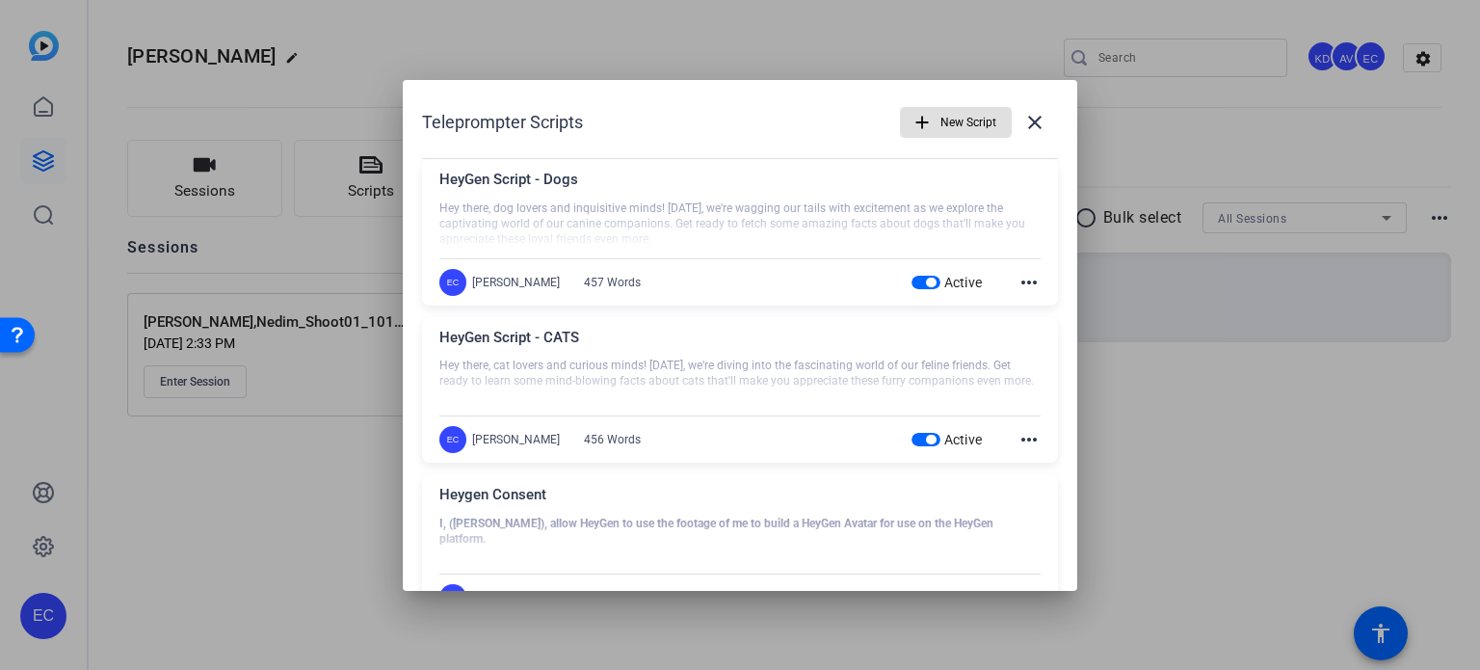
click at [911, 122] on mat-icon "add" at bounding box center [921, 122] width 21 height 21
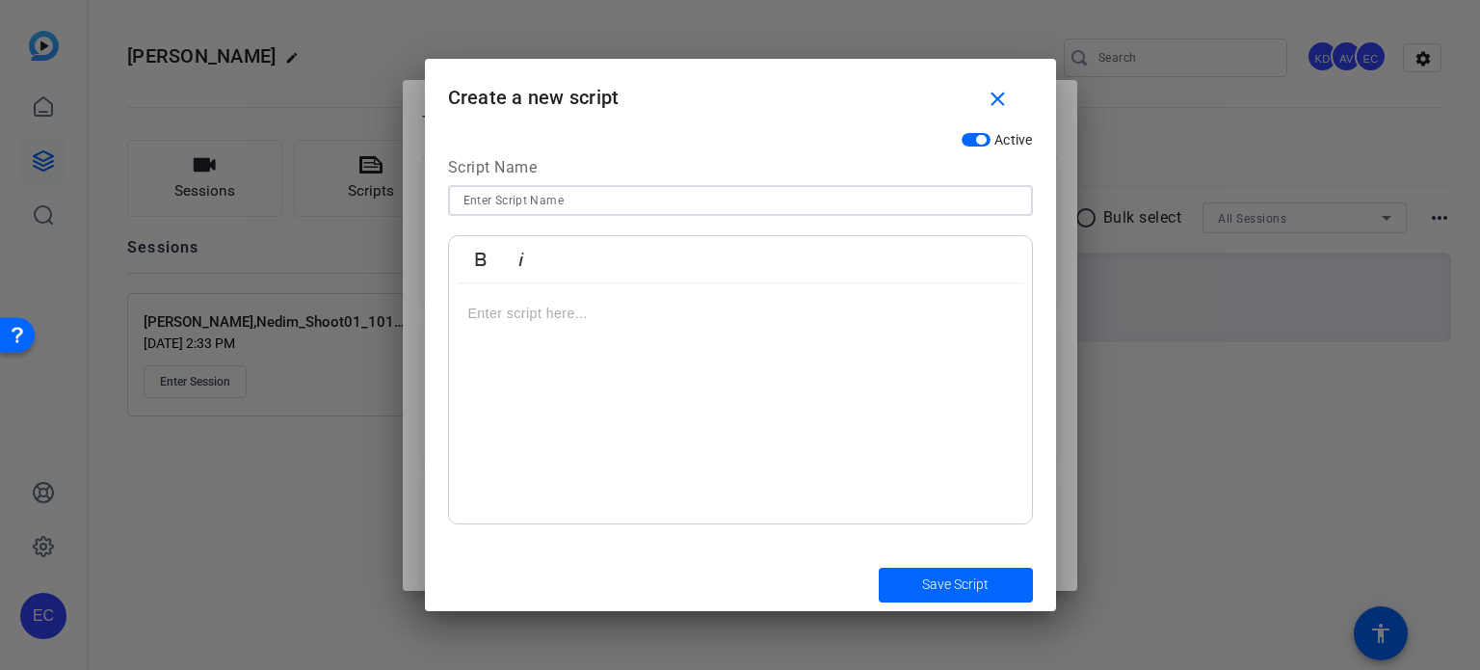
click at [830, 192] on input at bounding box center [740, 200] width 554 height 23
paste input "PI-META-001 The adjuster isn’t on your side — here’s why that matters"
type input "PI-META-001 The adjuster isn’t on your side — here’s why that matters"
click at [714, 348] on div at bounding box center [740, 403] width 583 height 241
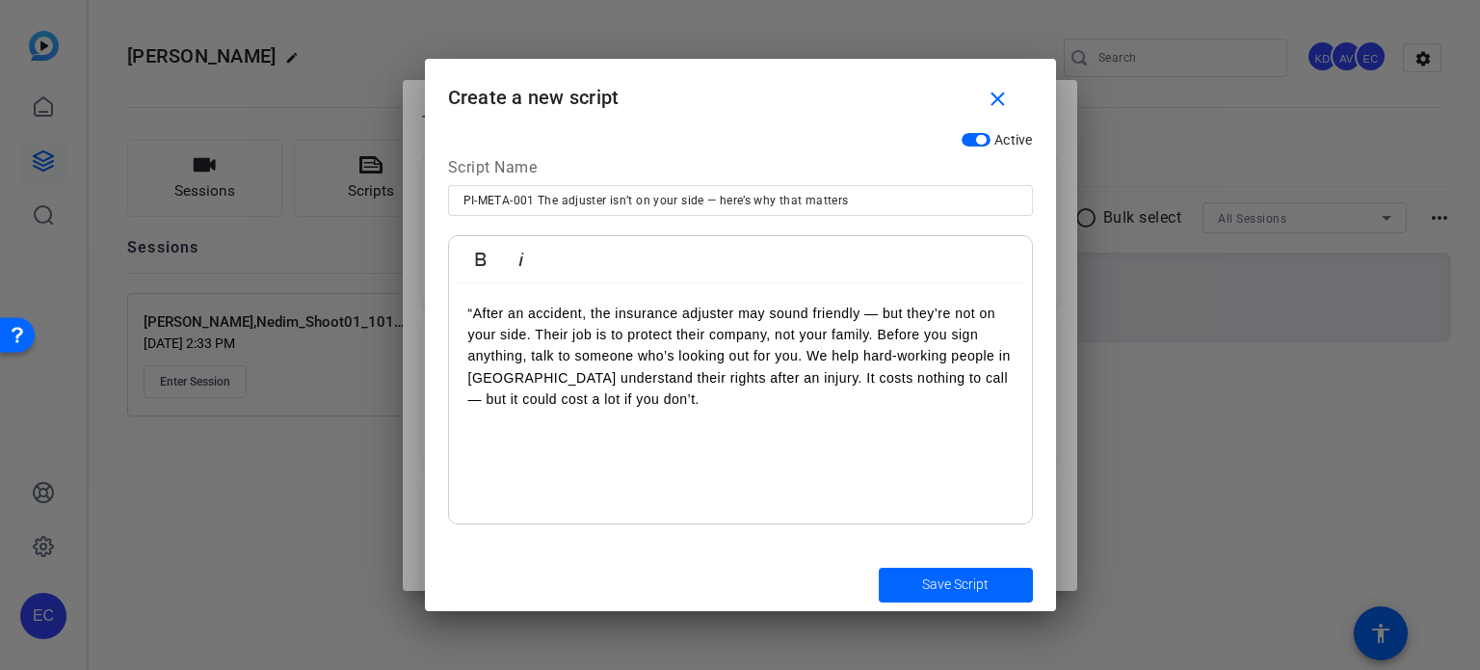
click at [470, 314] on p "“After an accident, the insurance adjuster may sound friendly — but they’re not…" at bounding box center [740, 357] width 544 height 108
click at [879, 333] on p "After an accident, the insurance adjuster may sound friendly — but they’re not …" at bounding box center [740, 357] width 544 height 108
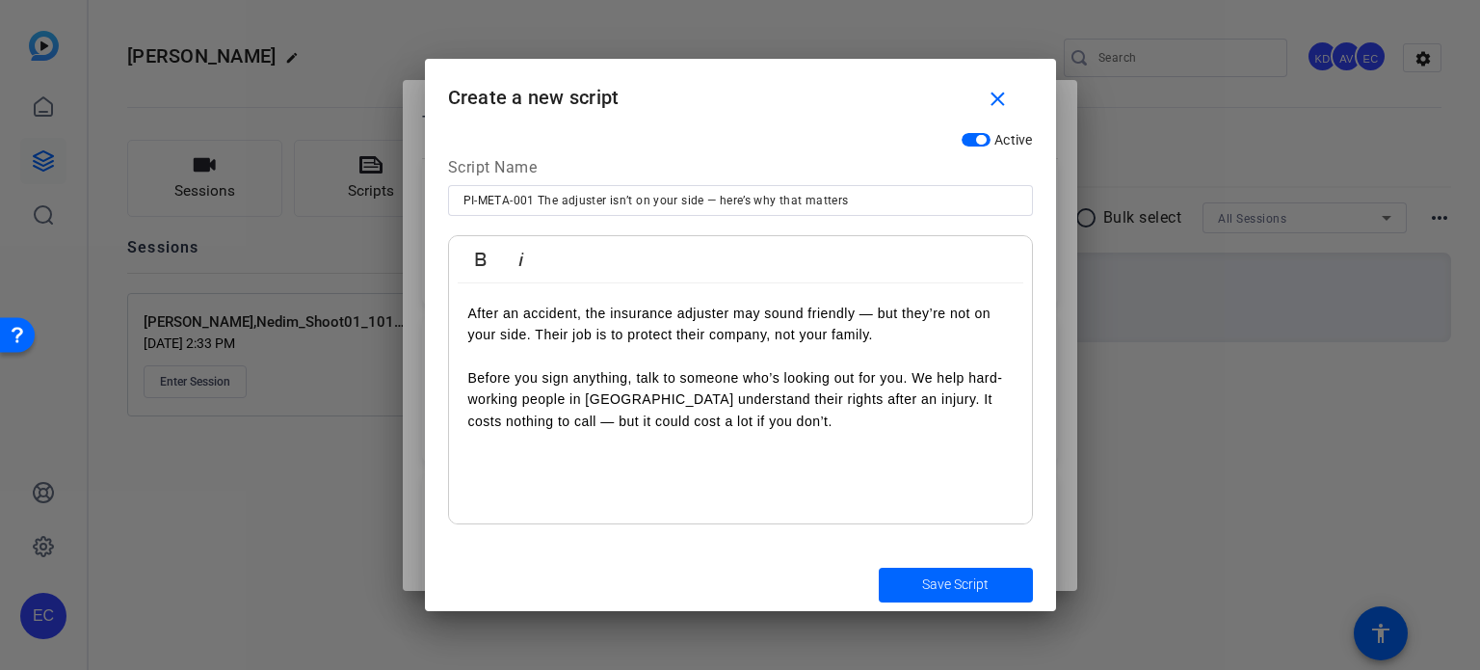
click at [920, 398] on p "Before you sign anything, talk to someone who’s looking out for you. We help ha…" at bounding box center [740, 399] width 544 height 65
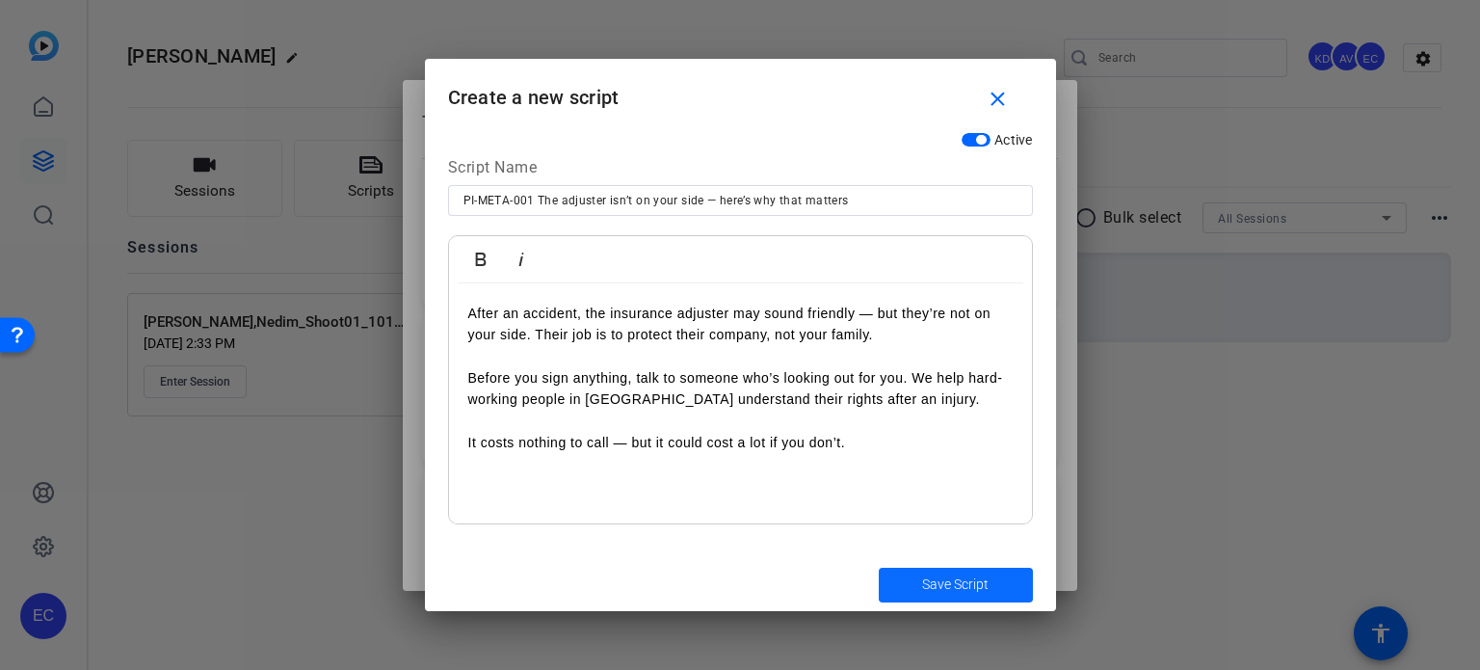
click at [930, 577] on span "Save Script" at bounding box center [955, 584] width 66 height 20
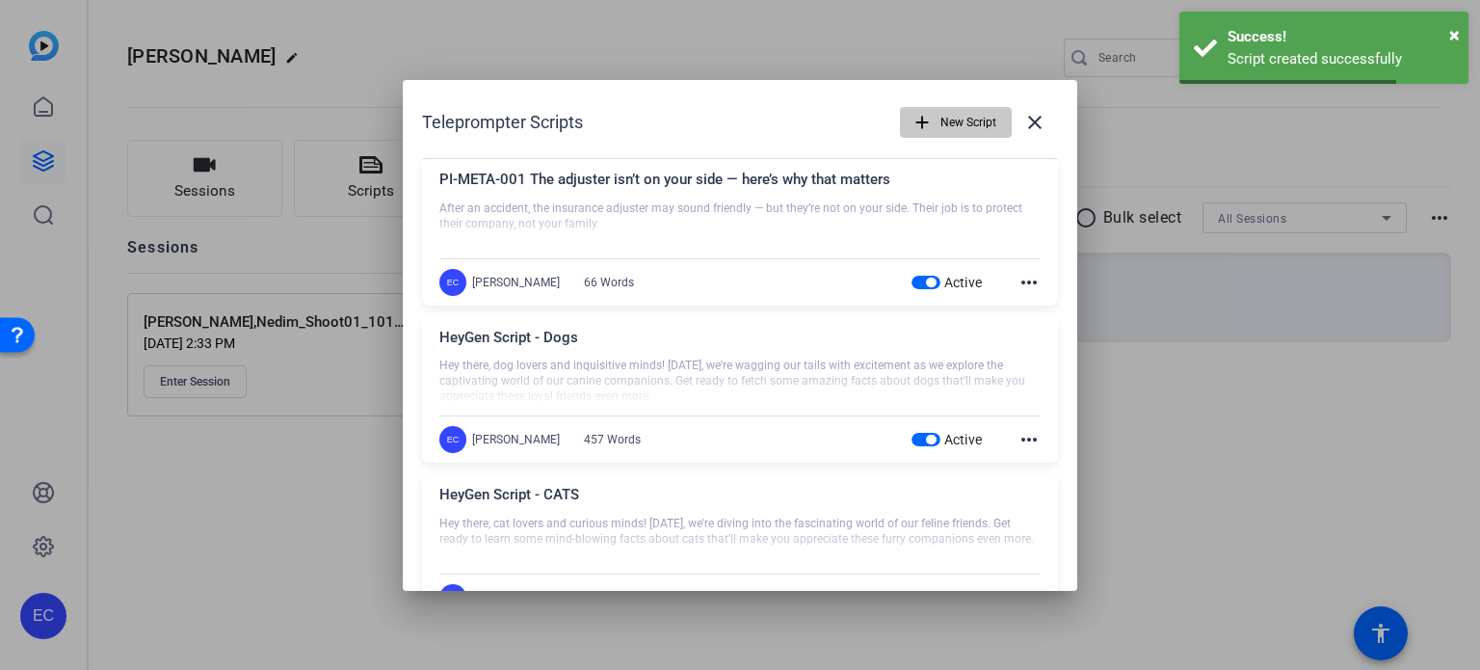
click at [923, 122] on span "button" at bounding box center [956, 122] width 110 height 46
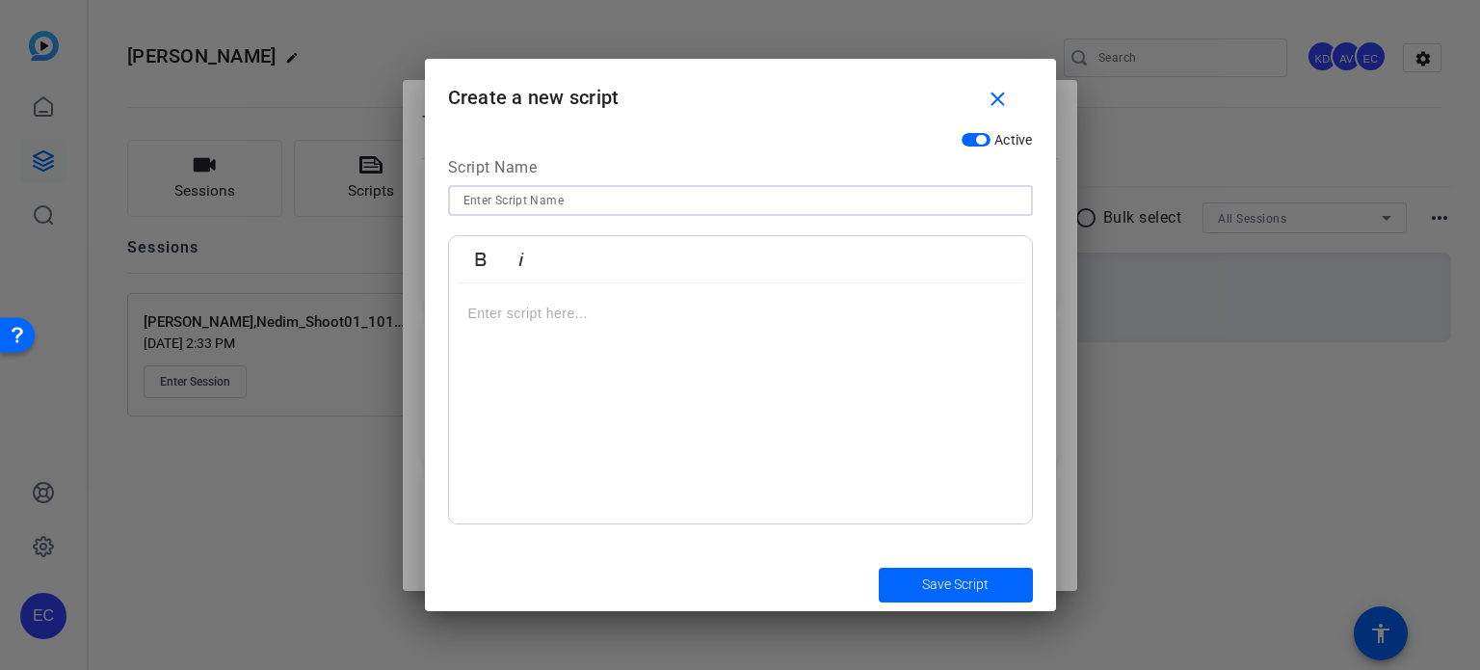
click at [680, 200] on input at bounding box center [740, 200] width 554 height 23
paste input "PI-META-002 Skip the stress — we handle the insurance calls for you"
type input "PI-META-002 Skip the stress — we handle the insurance calls for you"
click at [601, 411] on div at bounding box center [740, 403] width 583 height 241
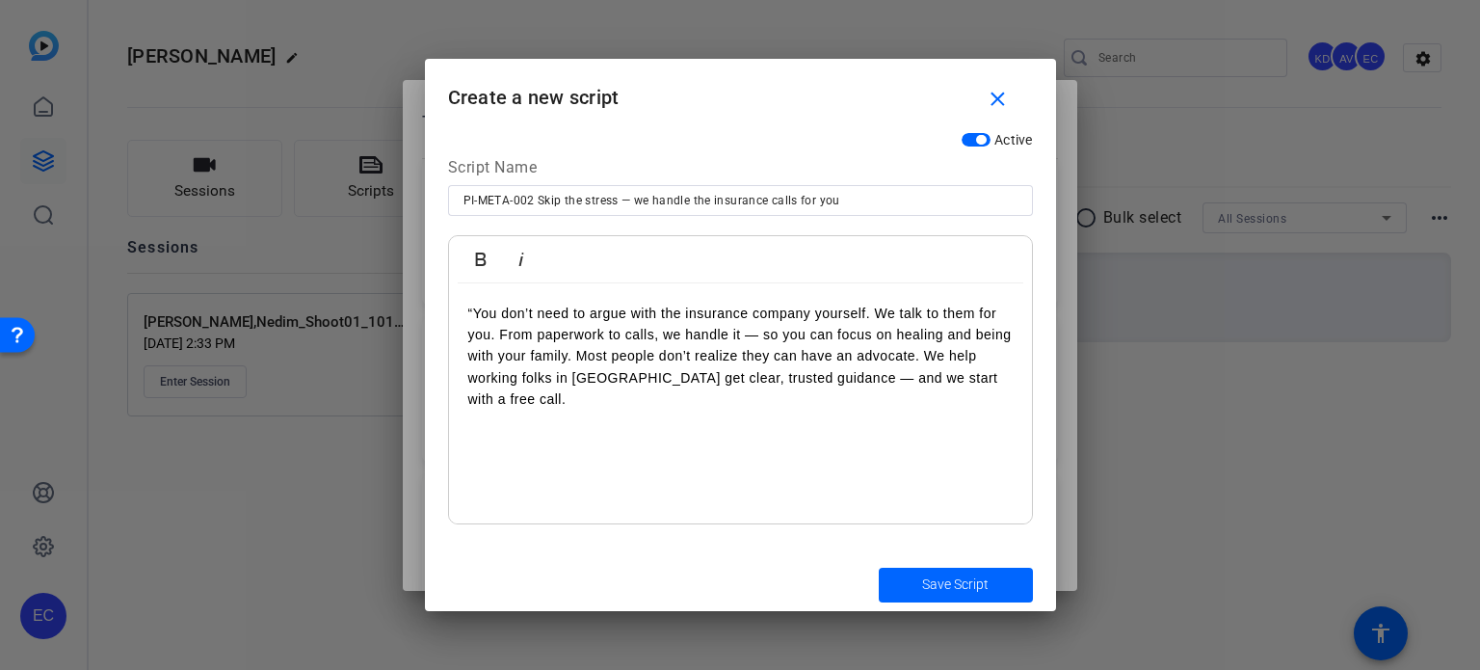
click at [477, 311] on p "“You don’t need to argue with the insurance company yourself. We talk to them f…" at bounding box center [740, 357] width 544 height 108
click at [497, 334] on p "You don’t need to argue with the insurance company yourself. We talk to them fo…" at bounding box center [740, 357] width 544 height 108
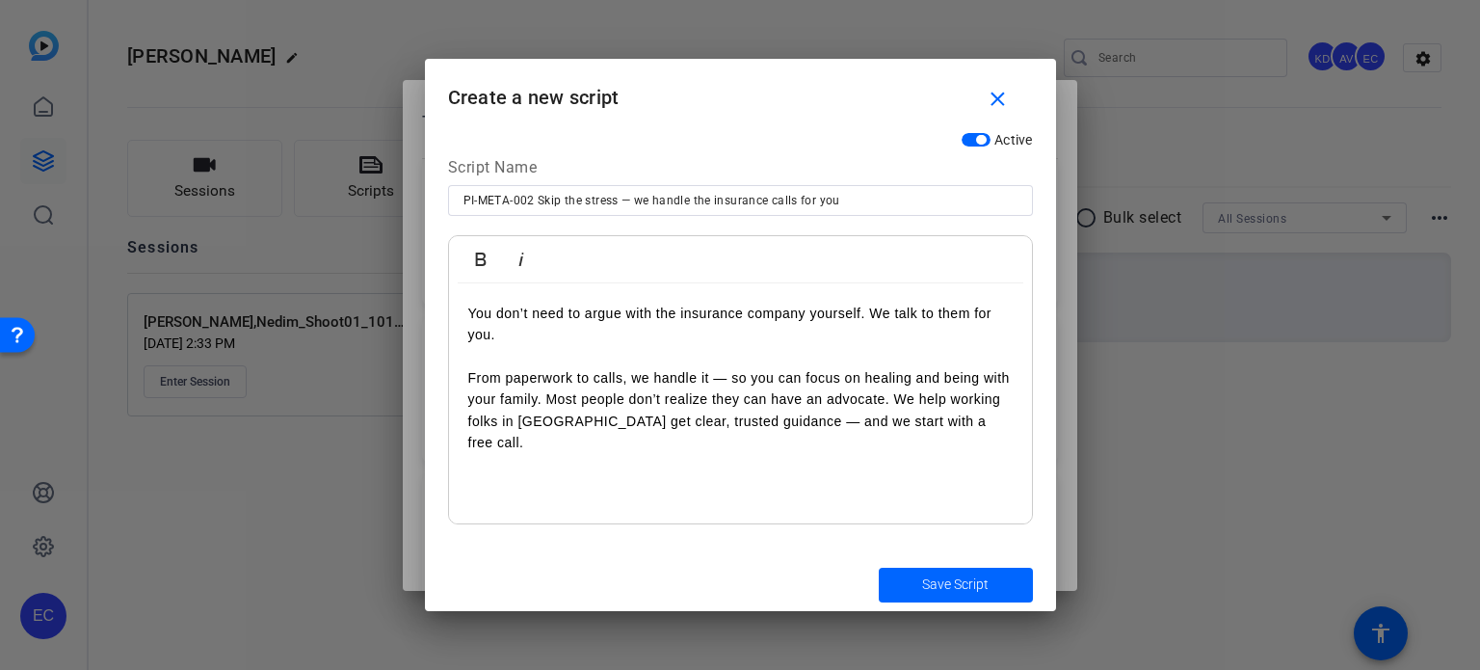
click at [895, 400] on p "From paperwork to calls, we handle it — so you can focus on healing and being w…" at bounding box center [740, 410] width 544 height 87
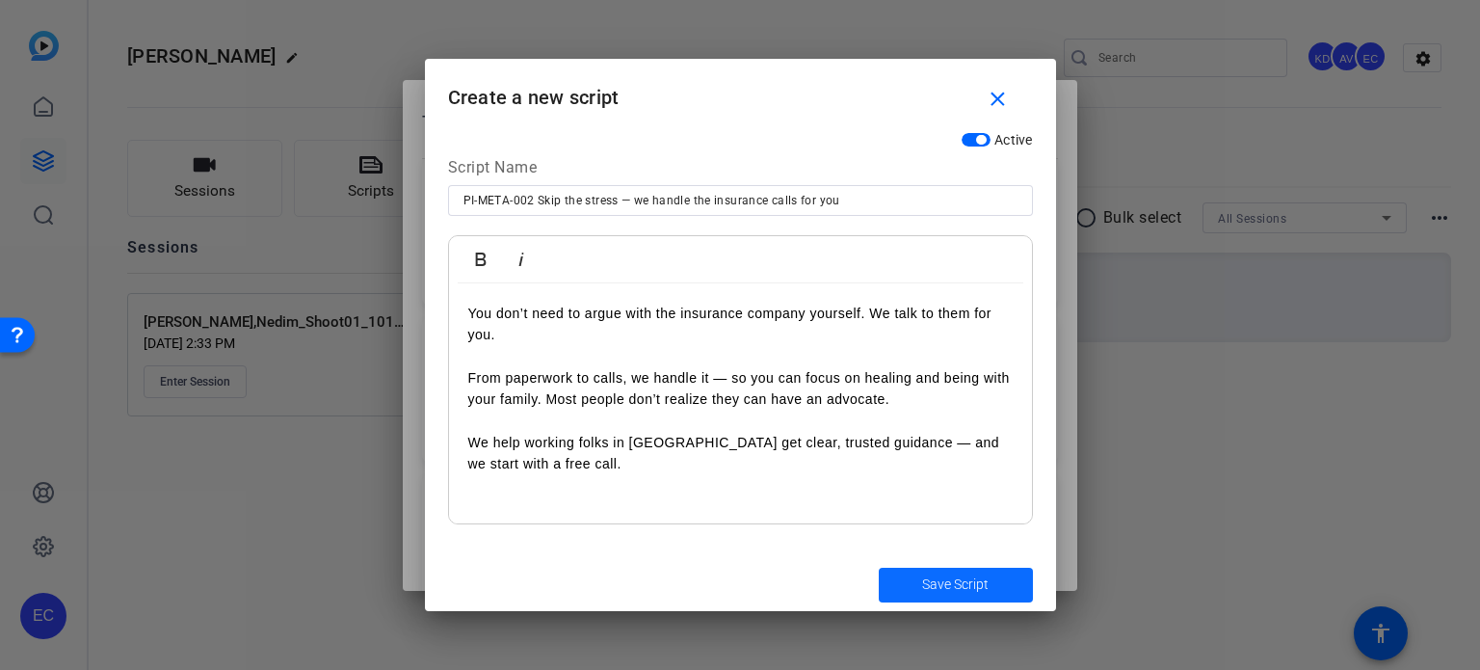
click at [963, 600] on span "submit" at bounding box center [956, 585] width 154 height 46
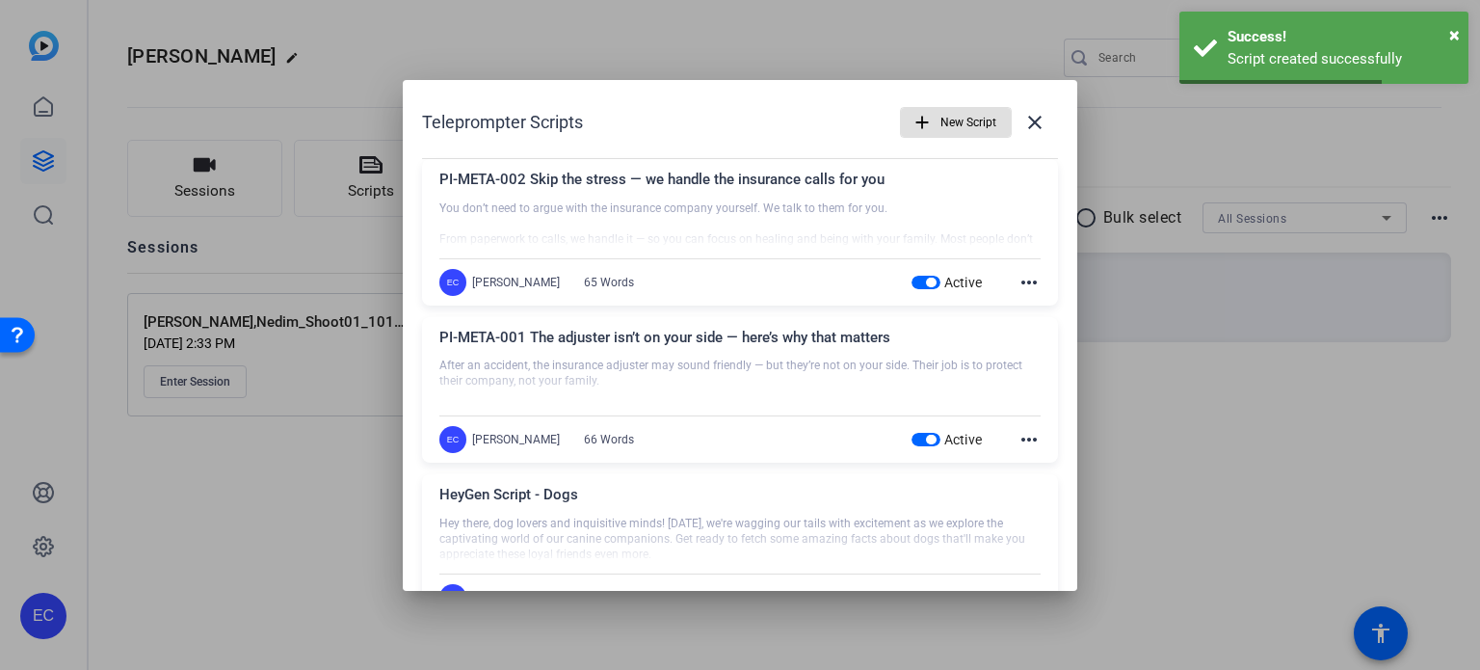
click at [928, 119] on span "button" at bounding box center [956, 122] width 110 height 46
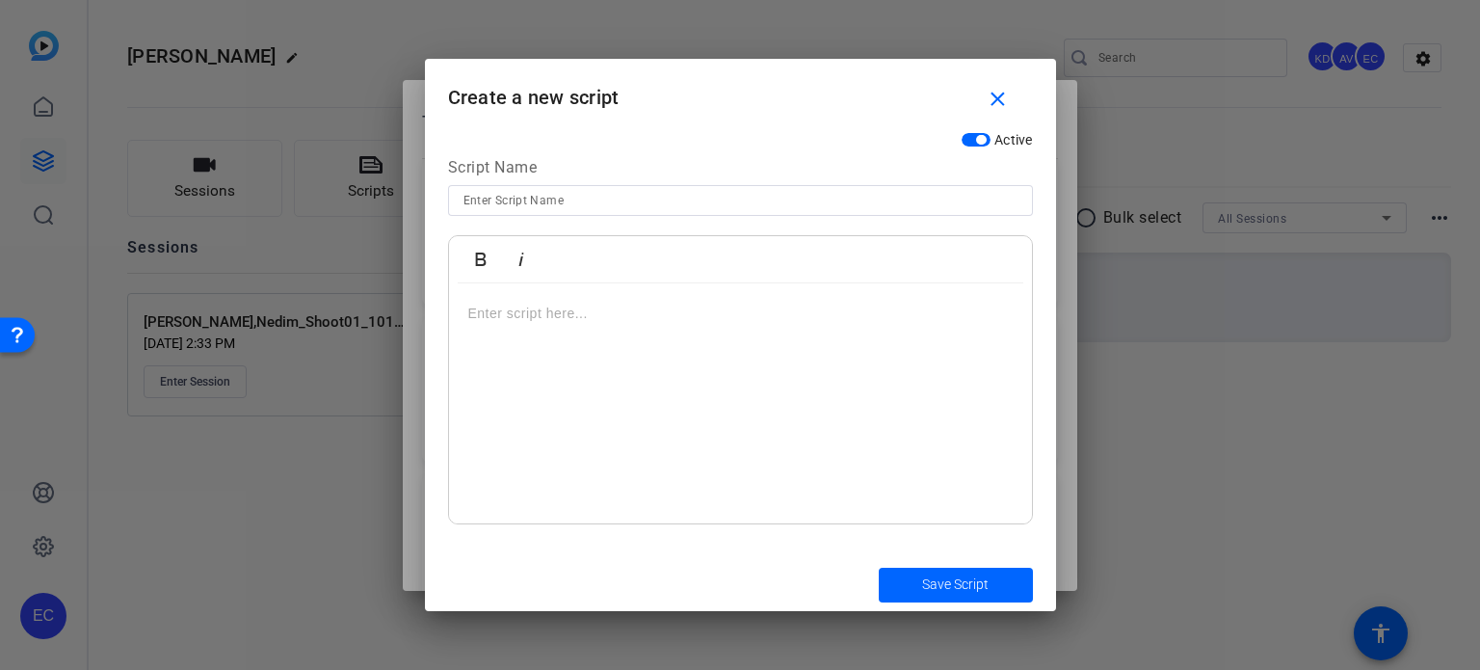
click at [657, 200] on input at bounding box center [740, 200] width 554 height 23
paste input "PI-META-003 Hurt in a crash or at work? Know what your case might be worth"
type input "PI-META-003 Hurt in a crash or at work? Know what your case might be worth"
click at [693, 352] on div at bounding box center [740, 403] width 583 height 241
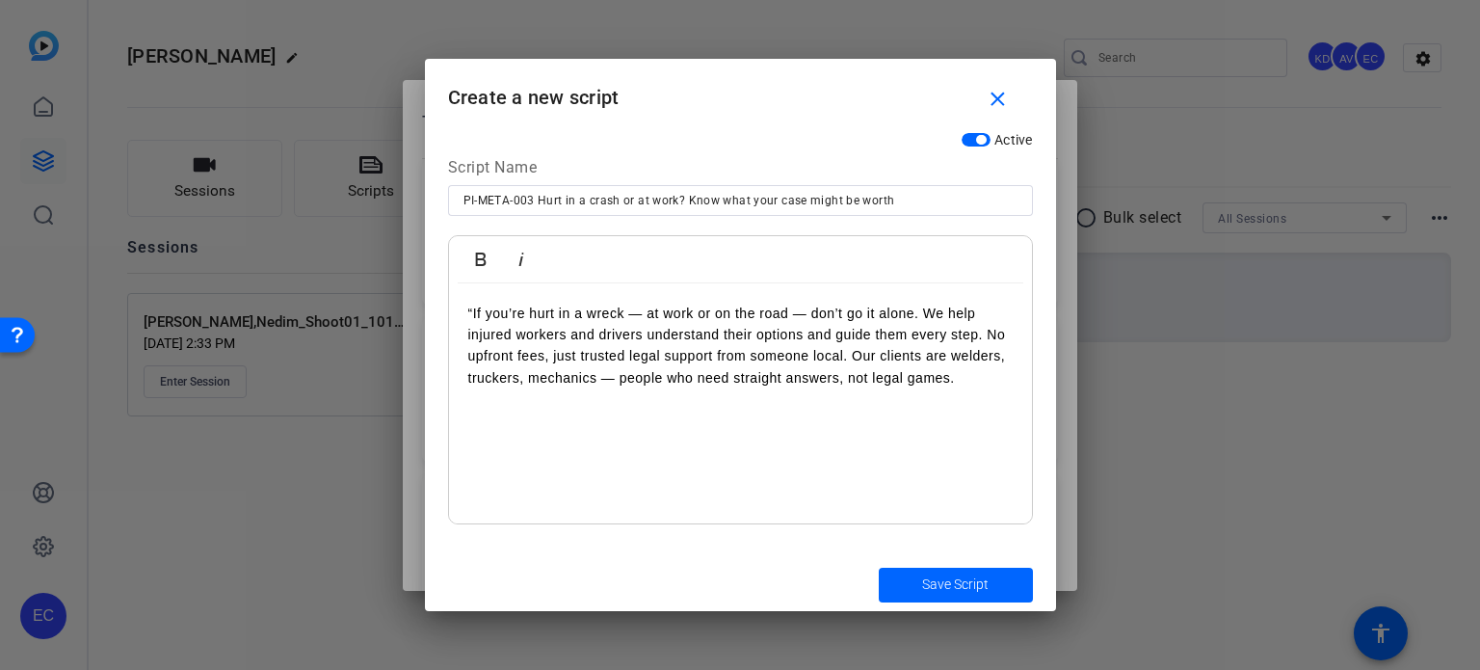
click at [472, 311] on p "“If you’re hurt in a wreck — at work or on the road — don’t go it alone. We hel…" at bounding box center [740, 346] width 544 height 87
click at [989, 334] on p "If you’re hurt in a wreck — at work or on the road — don’t go it alone. We help…" at bounding box center [740, 346] width 544 height 87
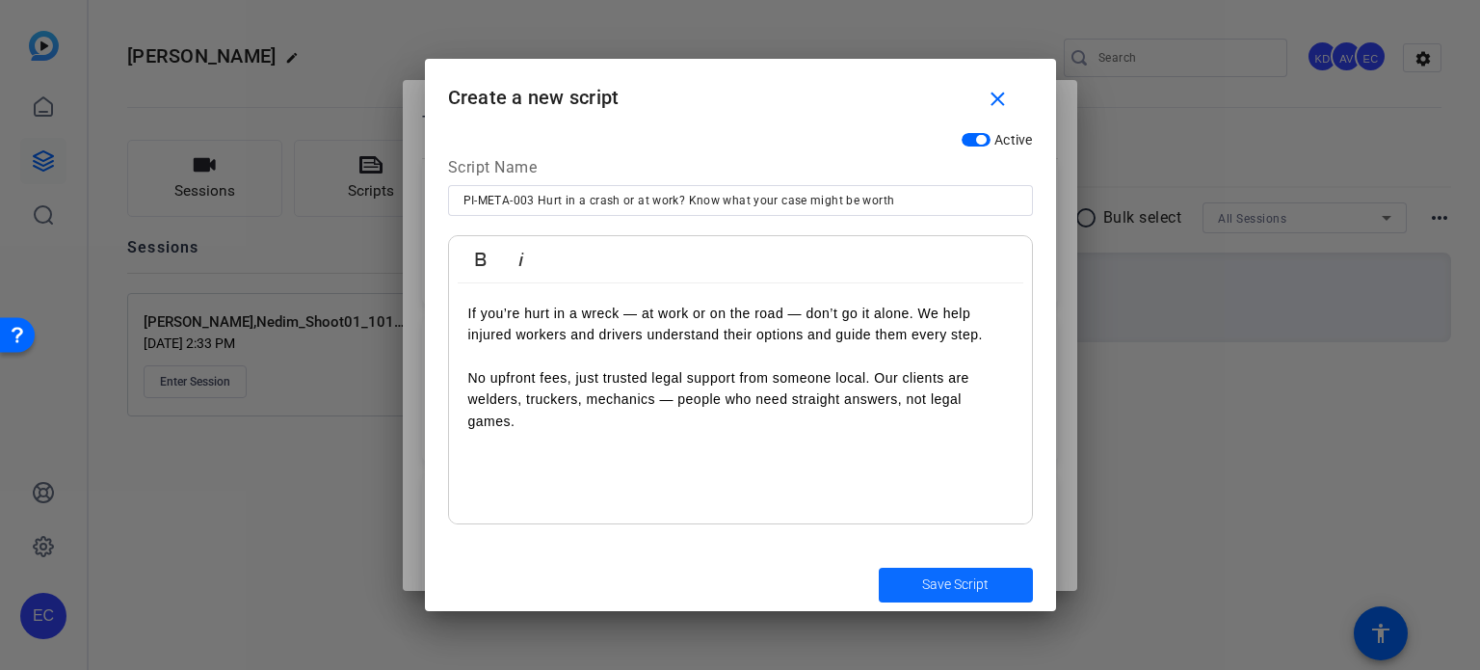
click at [950, 585] on span "Save Script" at bounding box center [955, 584] width 66 height 20
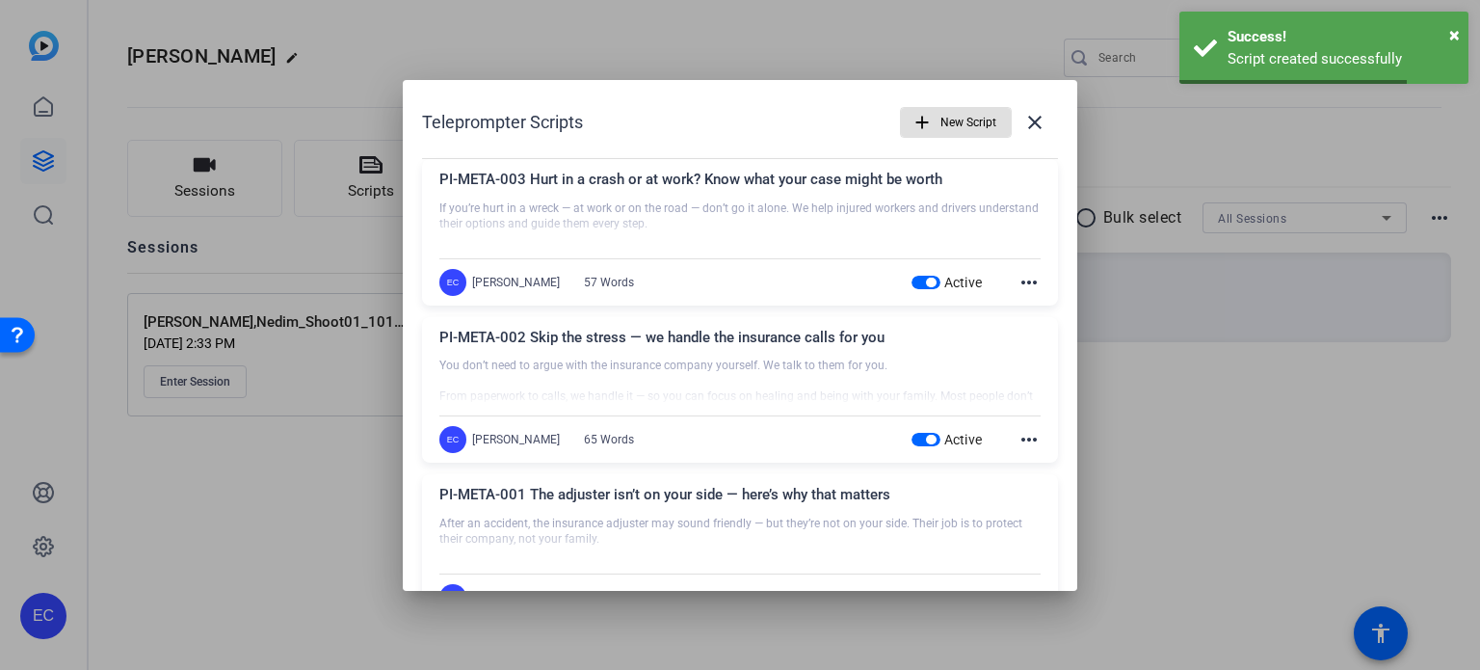
click at [940, 125] on span "New Script" at bounding box center [968, 122] width 56 height 37
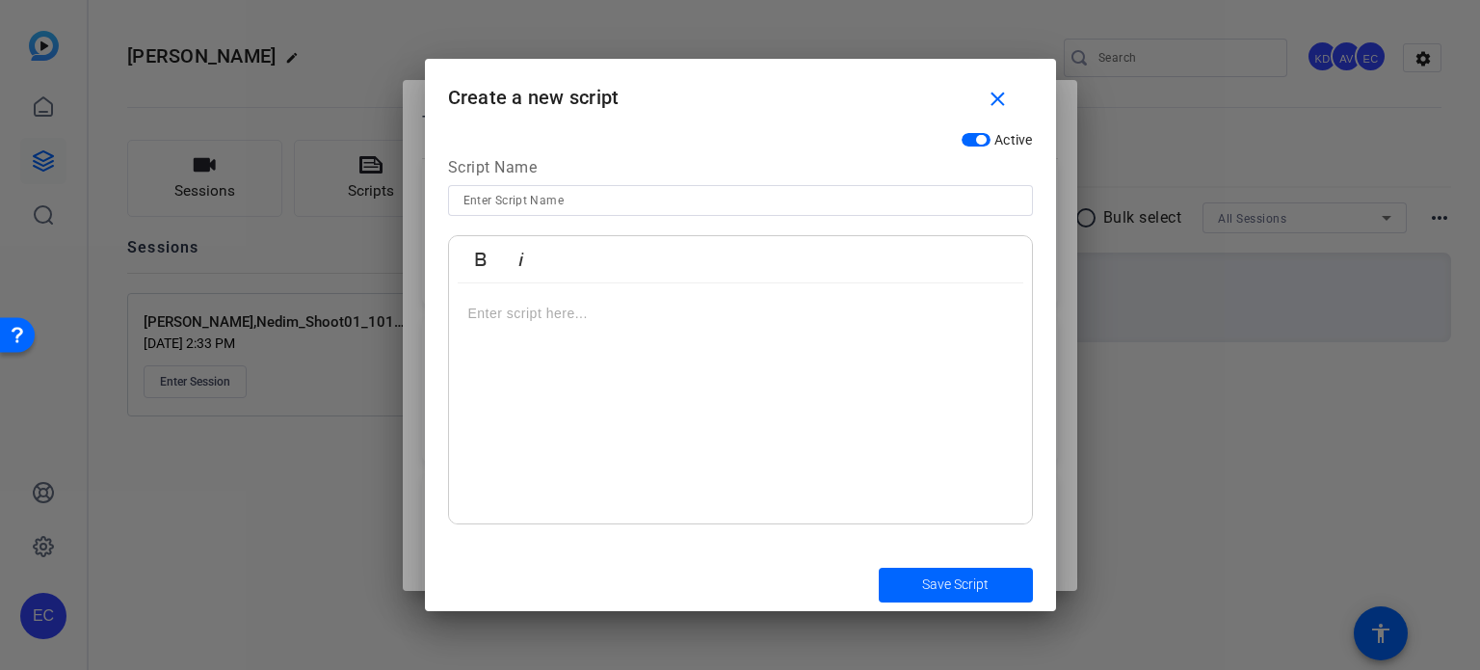
click at [593, 208] on input at bounding box center [740, 200] width 554 height 23
paste input "PI-META-004 Putting your family first starts with protecting your claim"
type input "PI-META-004 Putting your family first starts with protecting your claim"
click at [622, 353] on div at bounding box center [740, 403] width 583 height 241
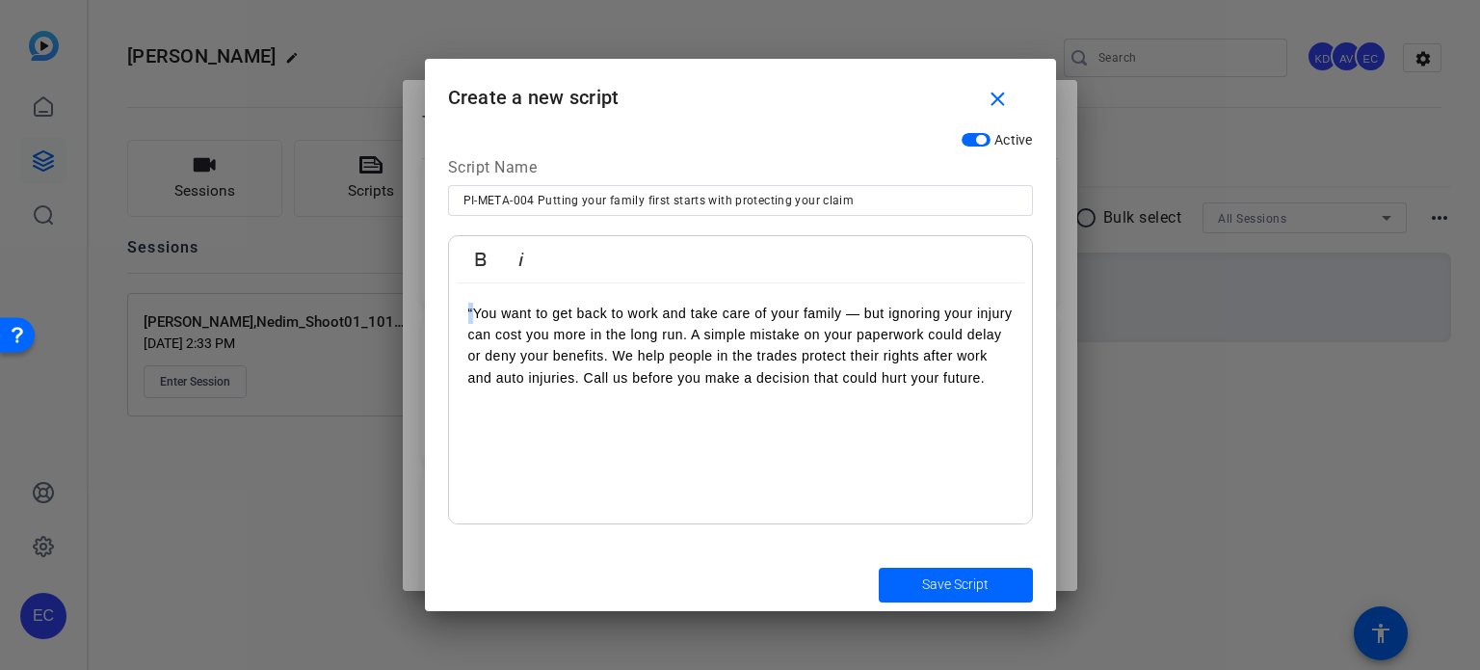
click at [469, 312] on p "“You want to get back to work and take care of your family — but ignoring your …" at bounding box center [740, 346] width 544 height 87
click at [694, 330] on p "You want to get back to work and take care of your family — but ignoring your i…" at bounding box center [740, 346] width 544 height 87
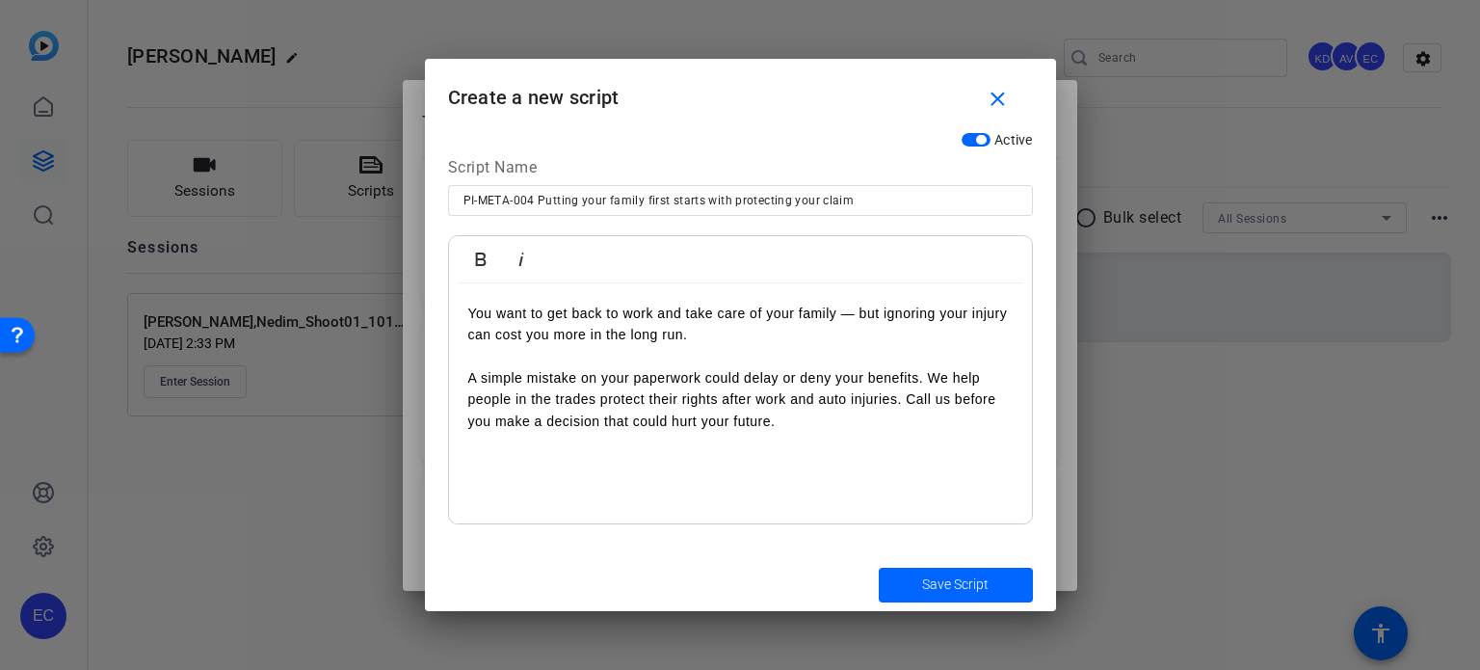
click at [908, 401] on p "A simple mistake on your paperwork could delay or deny your benefits. We help p…" at bounding box center [740, 399] width 544 height 65
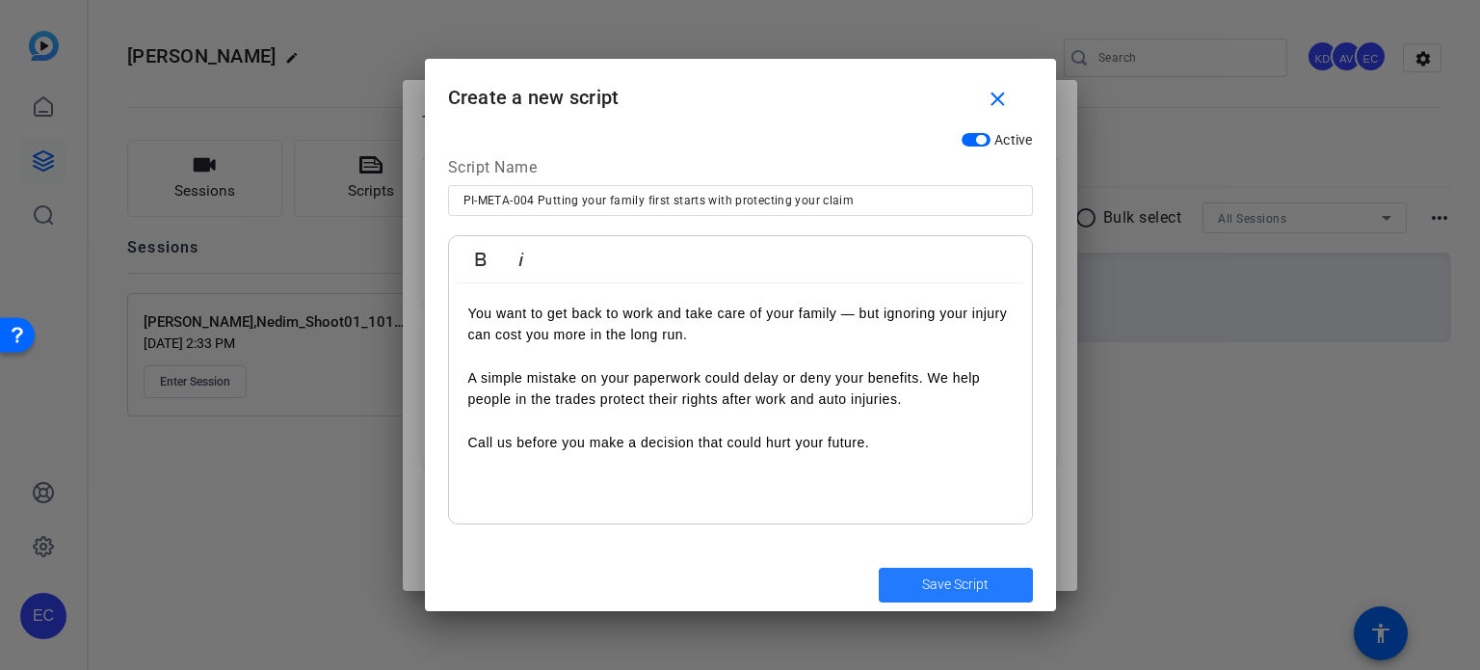
click at [964, 585] on span "Save Script" at bounding box center [955, 584] width 66 height 20
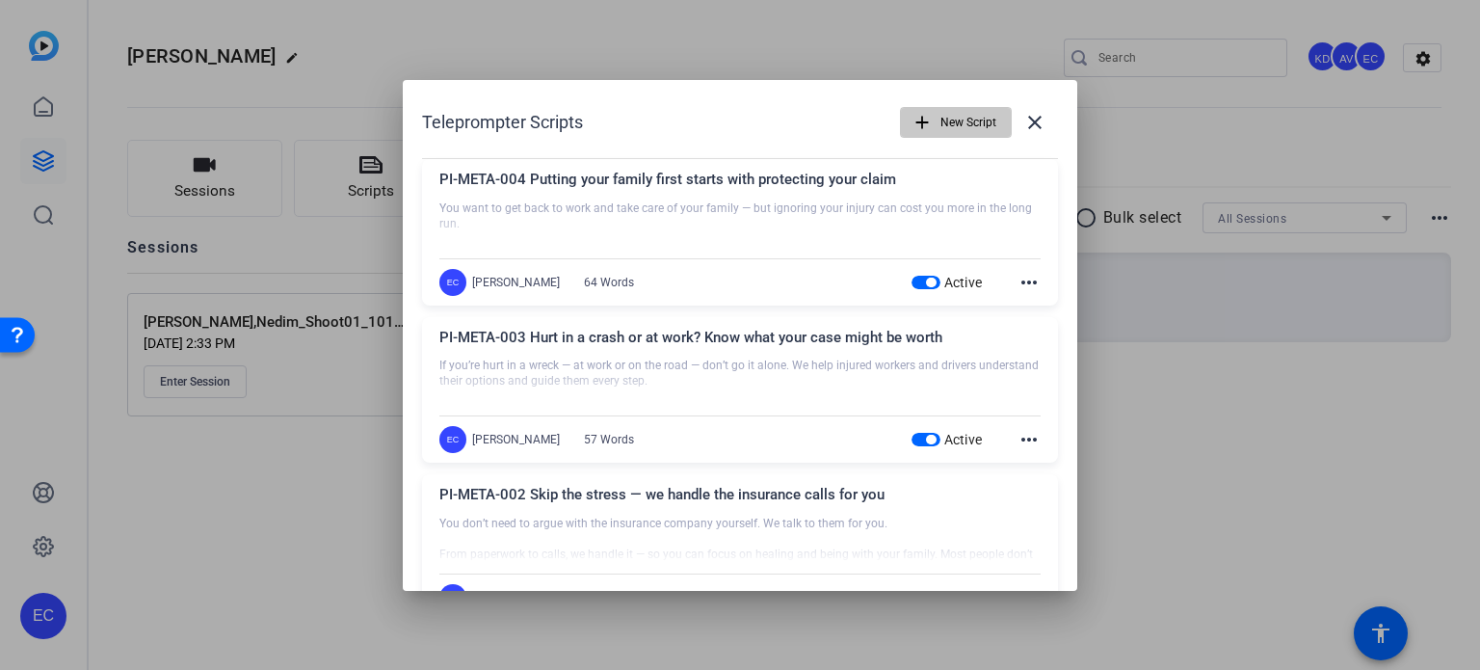
click at [963, 99] on span "button" at bounding box center [956, 122] width 110 height 46
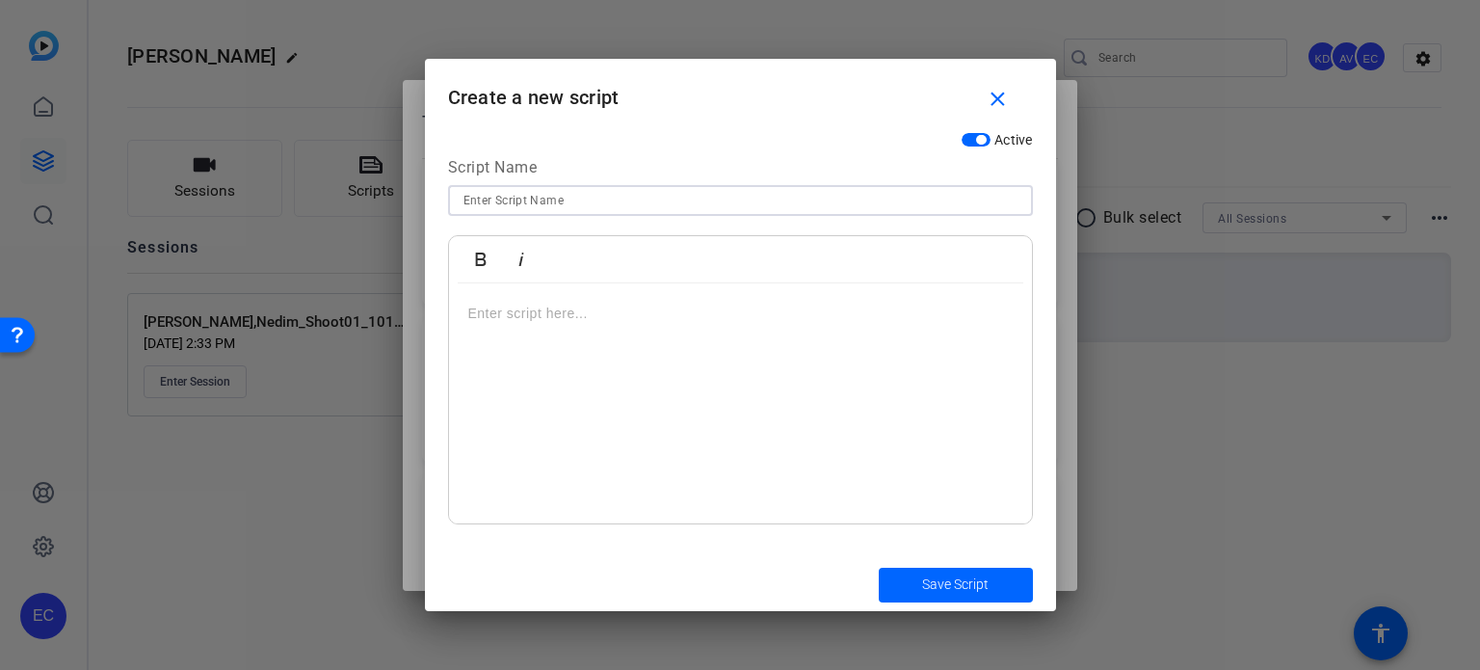
click at [862, 203] on input at bounding box center [740, 200] width 554 height 23
paste input "PI-META-005 Supporting your recovery means supporting your kids"
type input "PI-META-005 Supporting your recovery means supporting your kids"
click at [650, 356] on div at bounding box center [740, 403] width 583 height 241
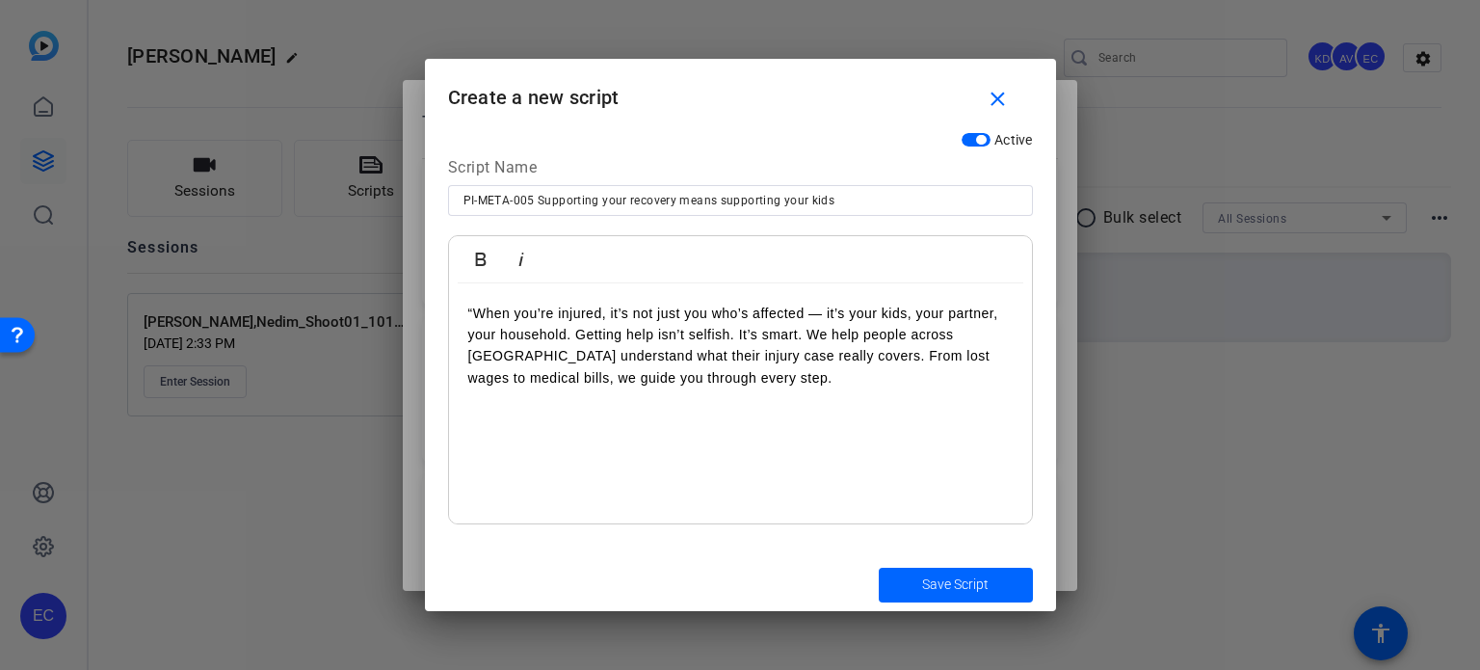
click at [476, 307] on p "“When you’re injured, it’s not just you who’s affected — it’s your kids, your p…" at bounding box center [740, 346] width 544 height 87
click at [578, 338] on p "When you’re injured, it’s not just you who’s affected — it’s your kids, your pa…" at bounding box center [740, 346] width 544 height 87
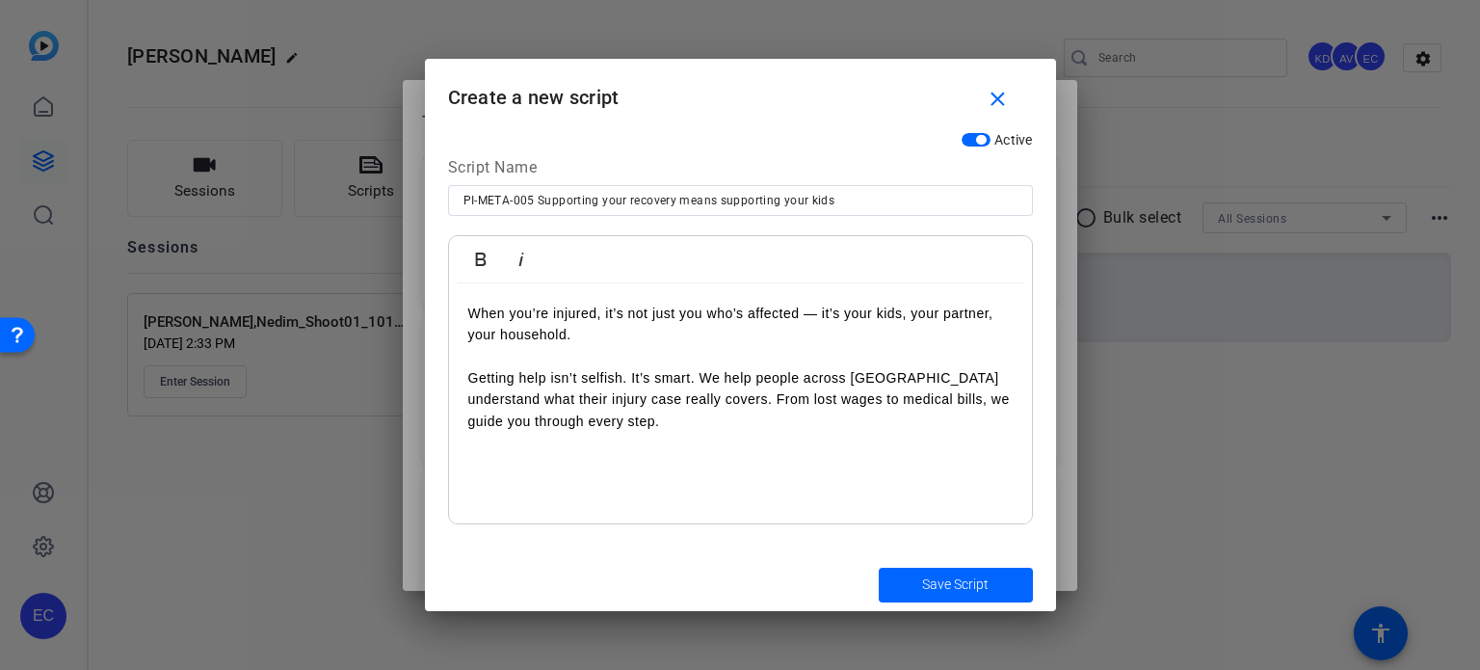
click at [773, 397] on p "Getting help isn’t selfish. It’s smart. We help people across South County unde…" at bounding box center [740, 399] width 544 height 65
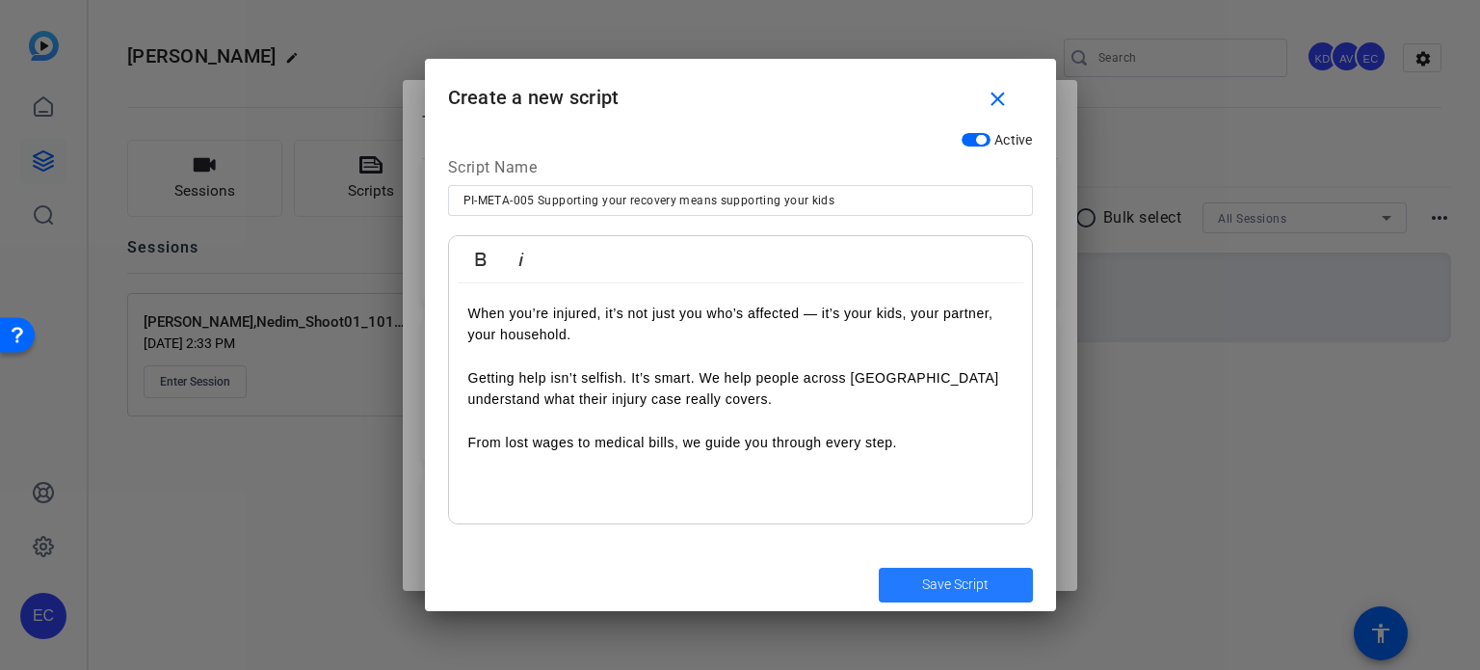
click at [909, 573] on span "submit" at bounding box center [956, 585] width 154 height 46
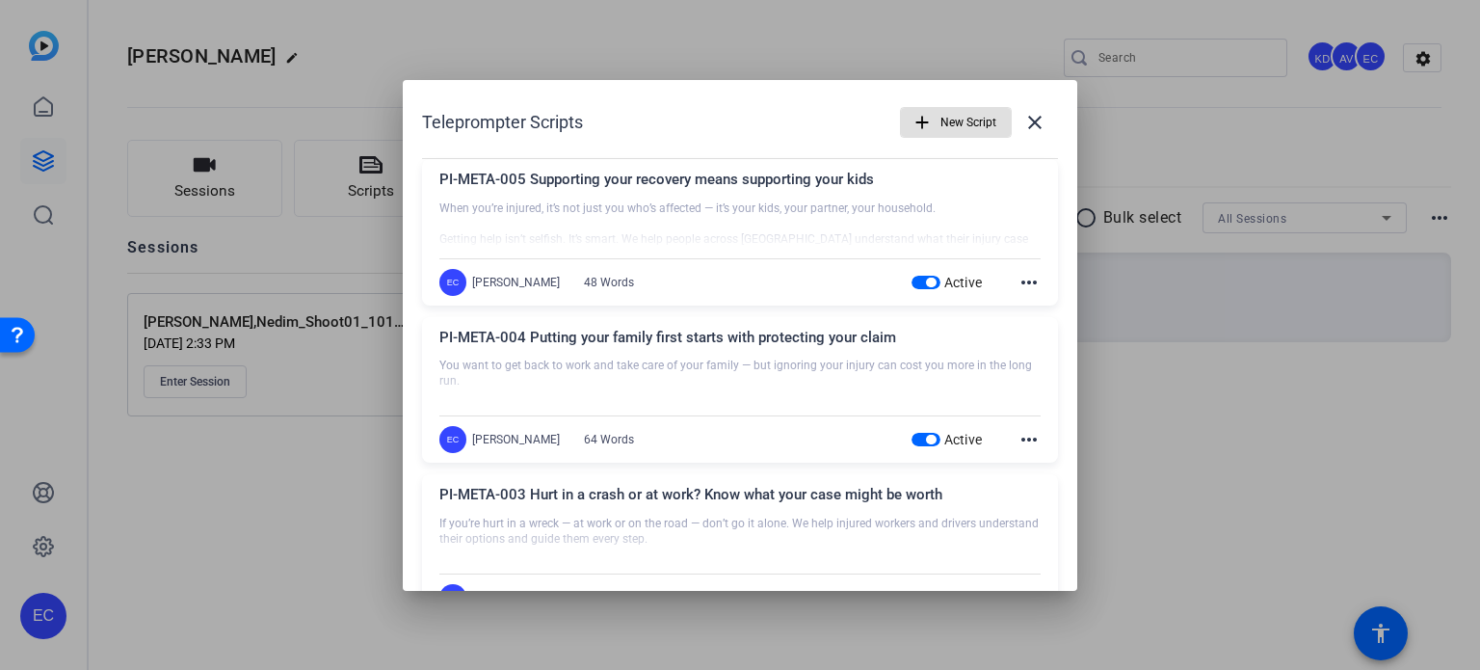
click at [954, 130] on span "New Script" at bounding box center [968, 122] width 56 height 37
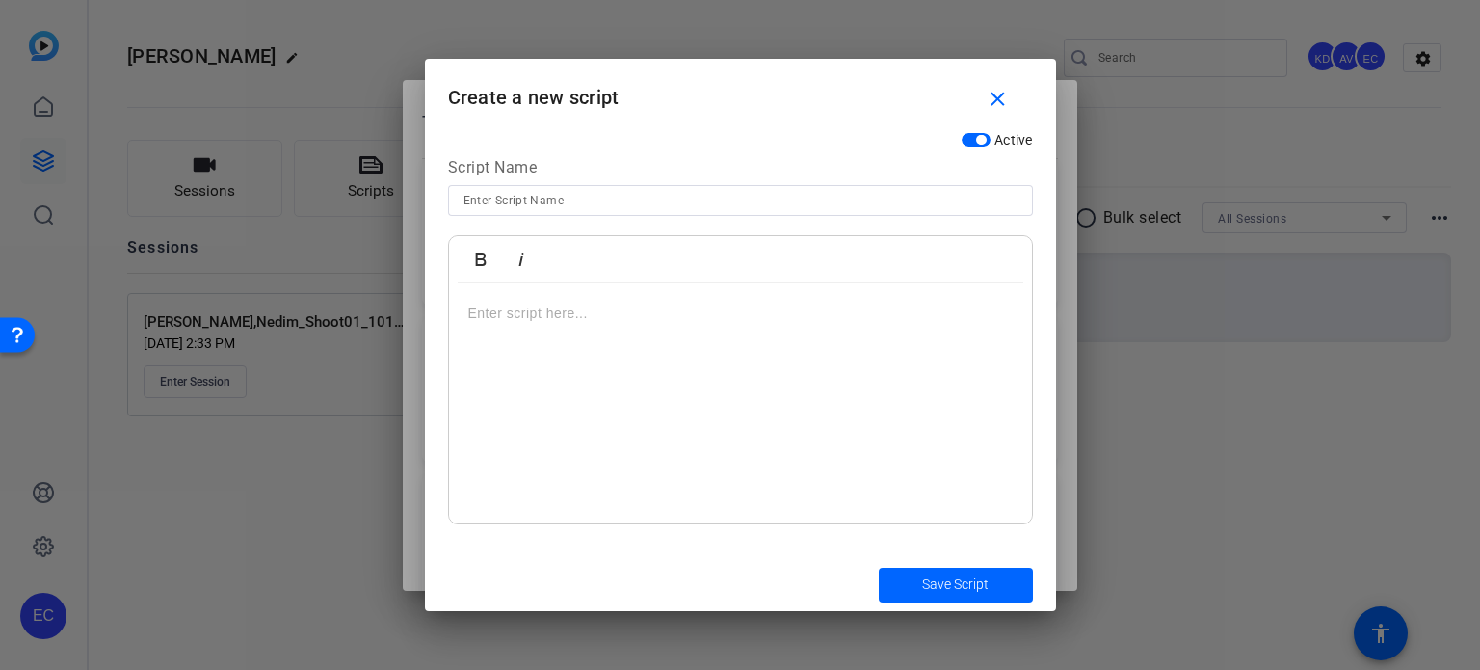
click at [682, 194] on input at bounding box center [740, 200] width 554 height 23
paste input "PI-META-014 – Clear answers in your language"
type input "PI-META-014 – Clear answers in your language"
click at [738, 330] on div at bounding box center [740, 403] width 583 height 241
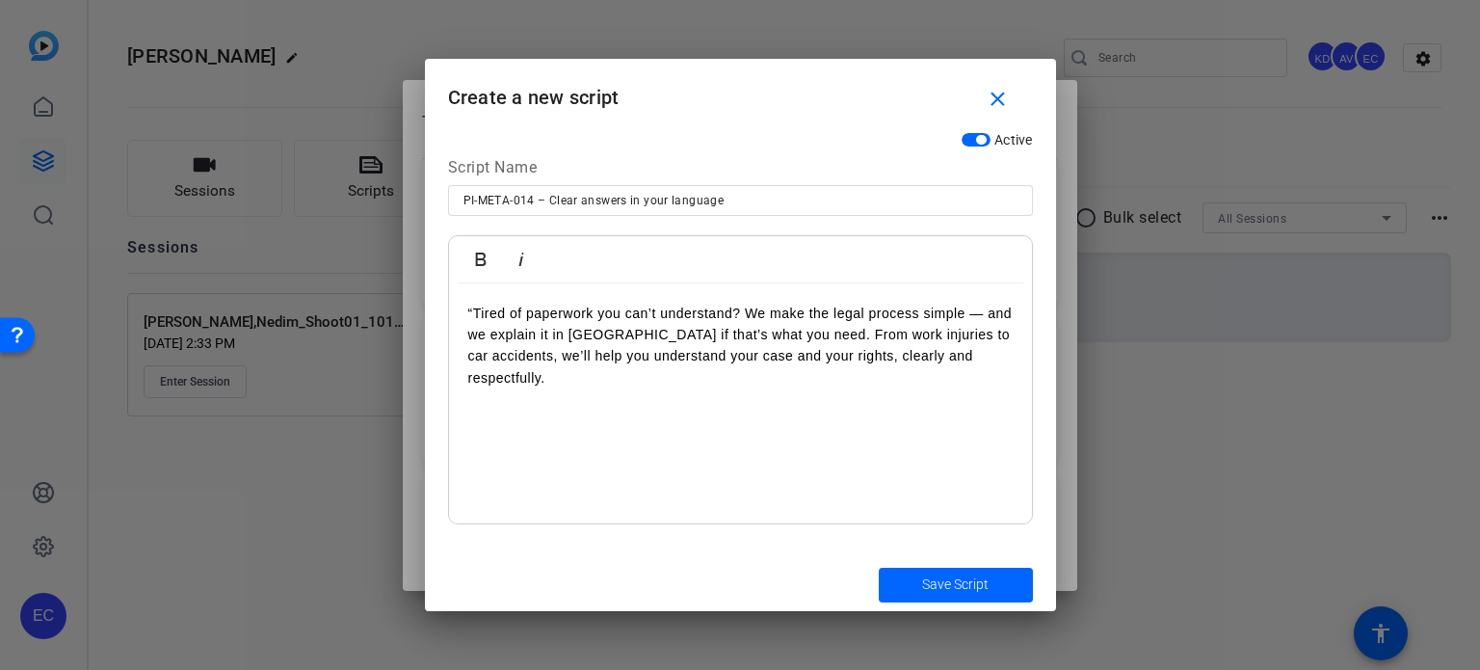
drag, startPoint x: 470, startPoint y: 311, endPoint x: 505, endPoint y: 335, distance: 42.2
click at [470, 310] on p "“Tired of paperwork you can’t understand? We make the legal process simple — an…" at bounding box center [740, 346] width 544 height 87
click at [778, 330] on p "Tired of paperwork you can’t understand? We make the legal process simple — and…" at bounding box center [740, 346] width 544 height 87
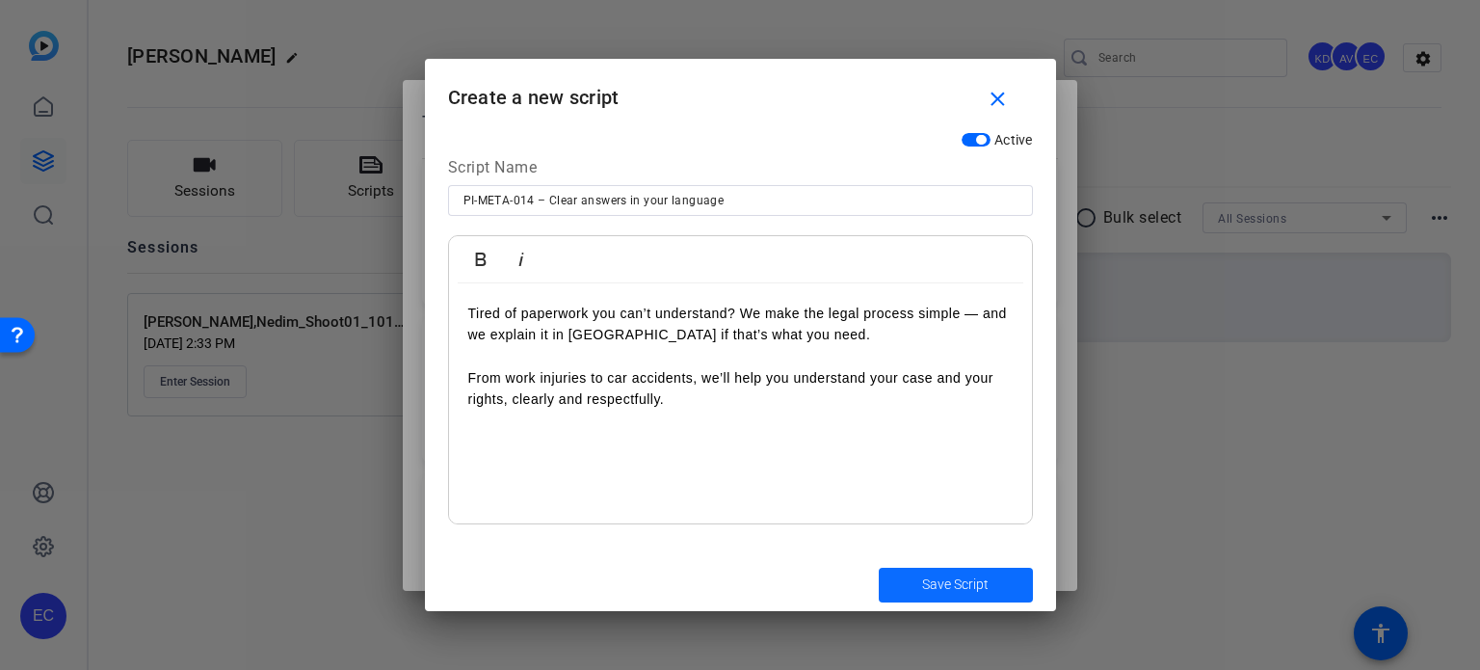
click at [950, 583] on span "Save Script" at bounding box center [955, 584] width 66 height 20
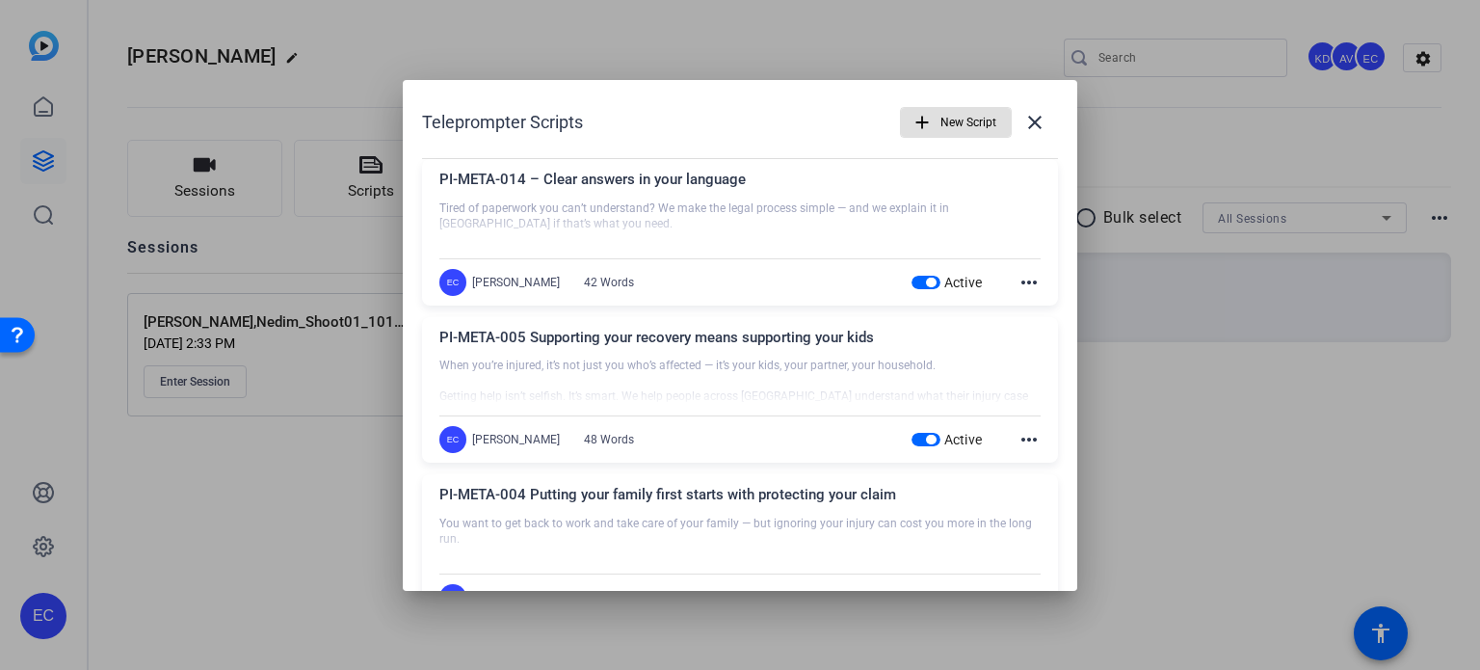
click at [925, 121] on span "button" at bounding box center [956, 122] width 110 height 46
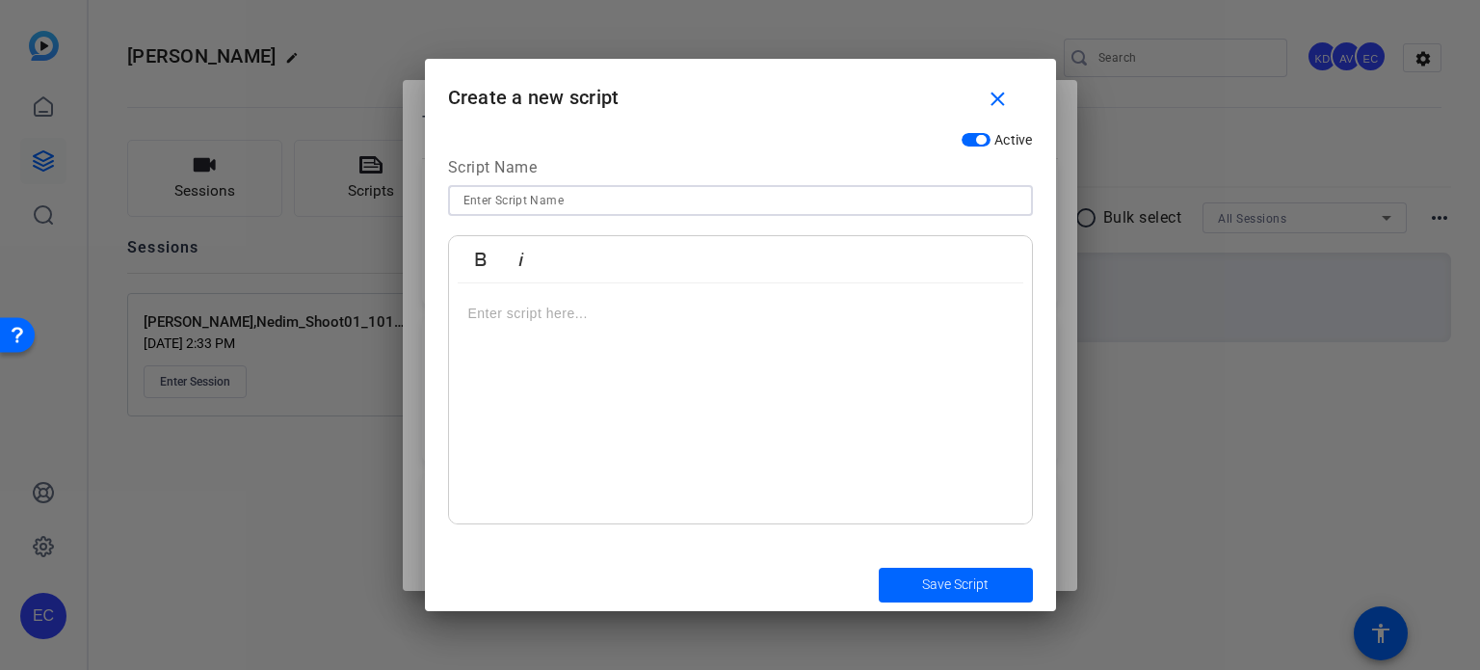
click at [781, 202] on input at bounding box center [740, 200] width 554 height 23
paste input "PI-META-015 – Talk to someone who speaks your language — literally"
type input "PI-META-015 – Talk to someone who speaks your language — literally"
drag, startPoint x: 739, startPoint y: 292, endPoint x: 734, endPoint y: 314, distance: 22.7
click at [742, 303] on div at bounding box center [740, 403] width 583 height 241
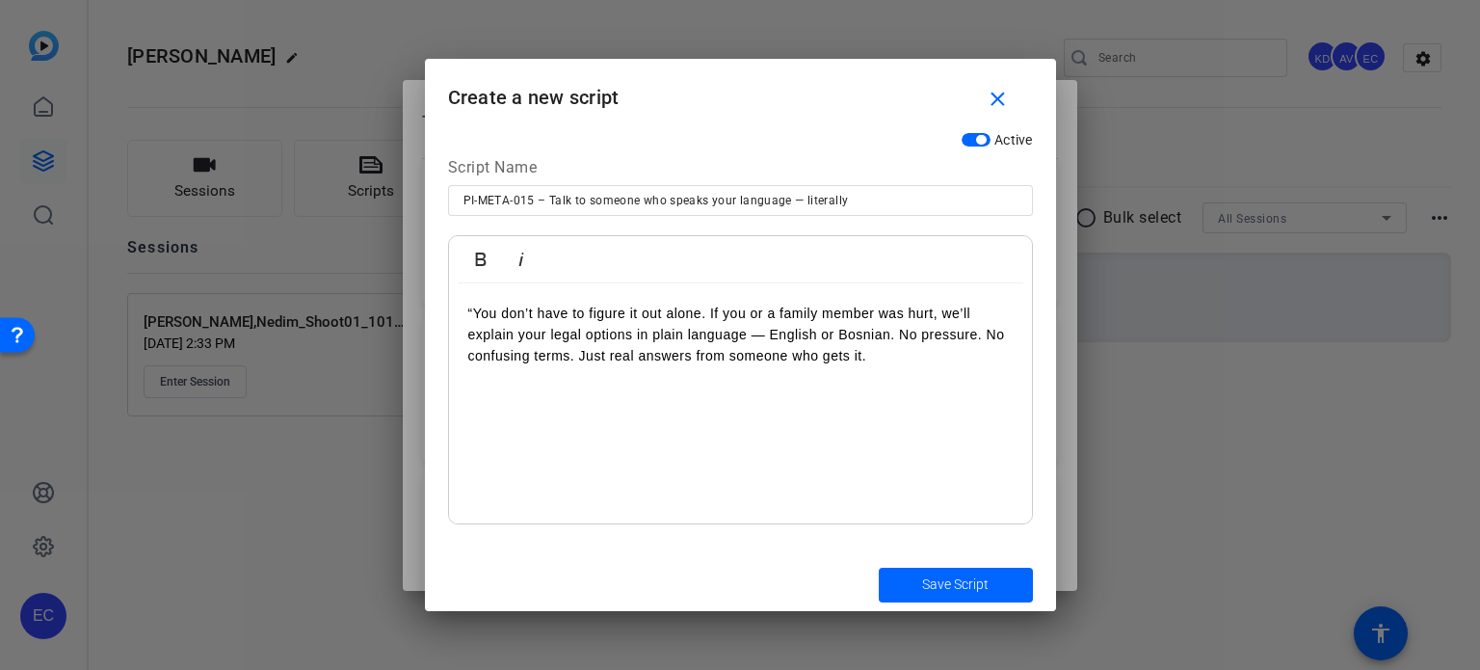
click at [476, 303] on p "“You don’t have to figure it out alone. If you or a family member was hurt, we’…" at bounding box center [740, 335] width 544 height 65
click at [1002, 580] on span "submit" at bounding box center [956, 585] width 154 height 46
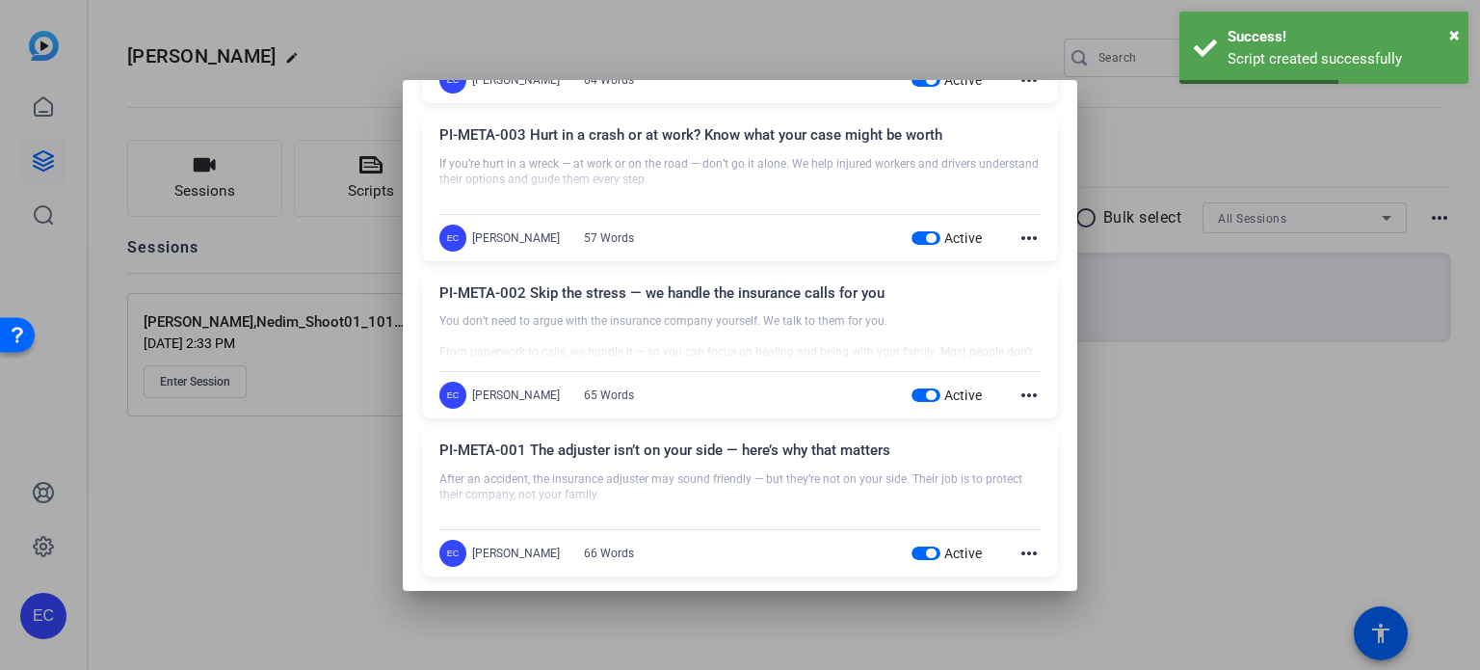
scroll to position [867, 0]
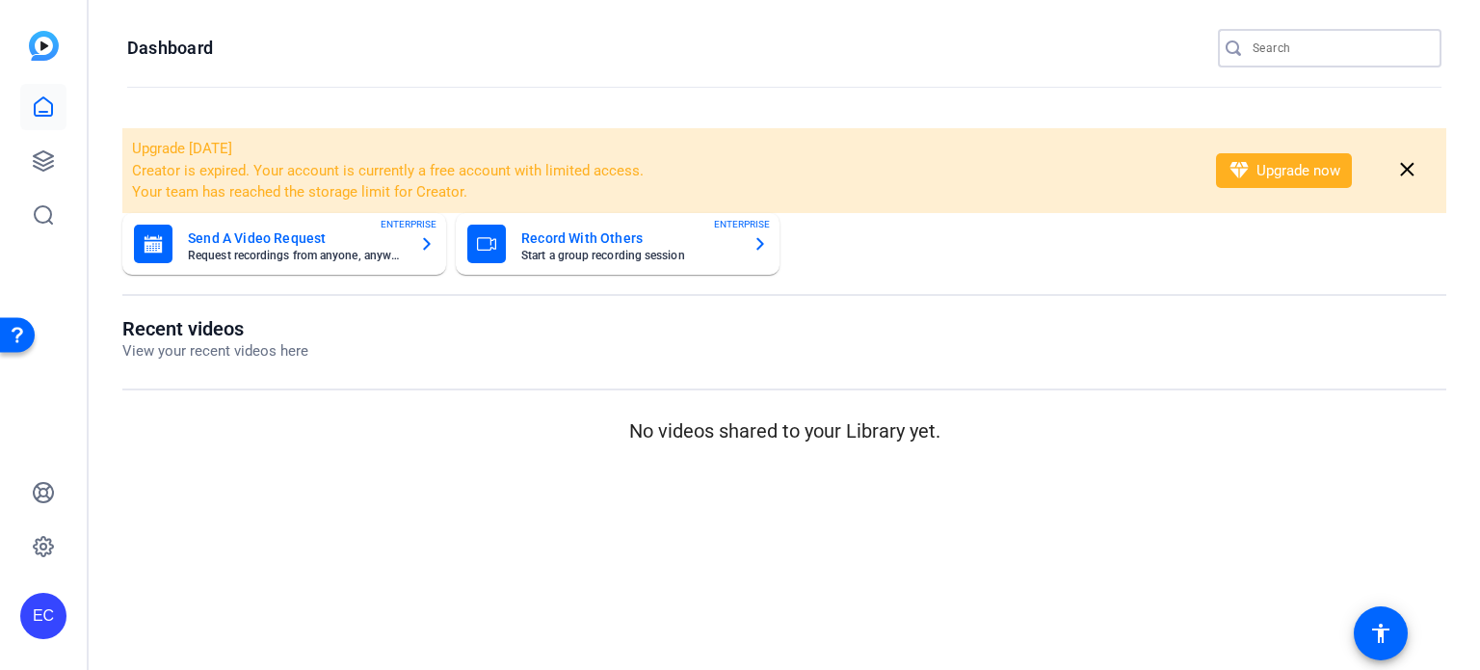
click at [1354, 51] on input "Search" at bounding box center [1338, 48] width 173 height 23
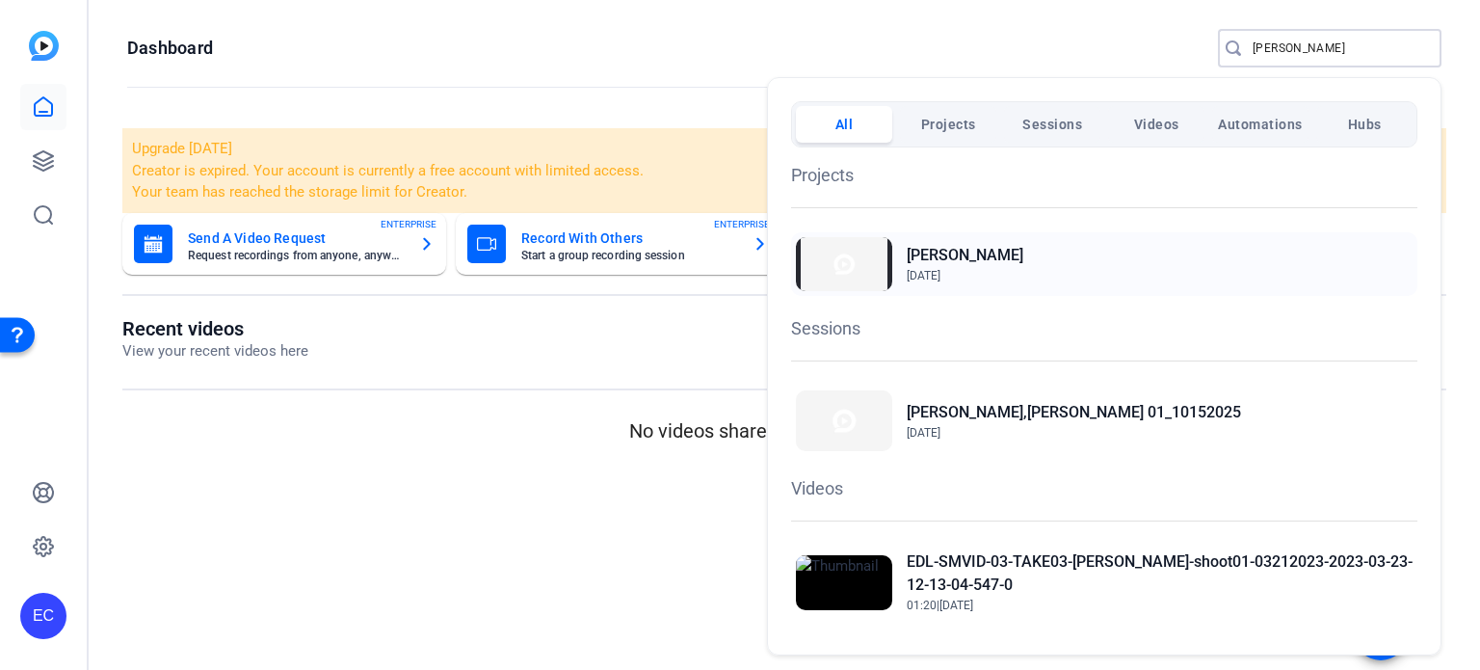
type input "reese"
click at [944, 252] on h2 "[PERSON_NAME]" at bounding box center [965, 255] width 117 height 23
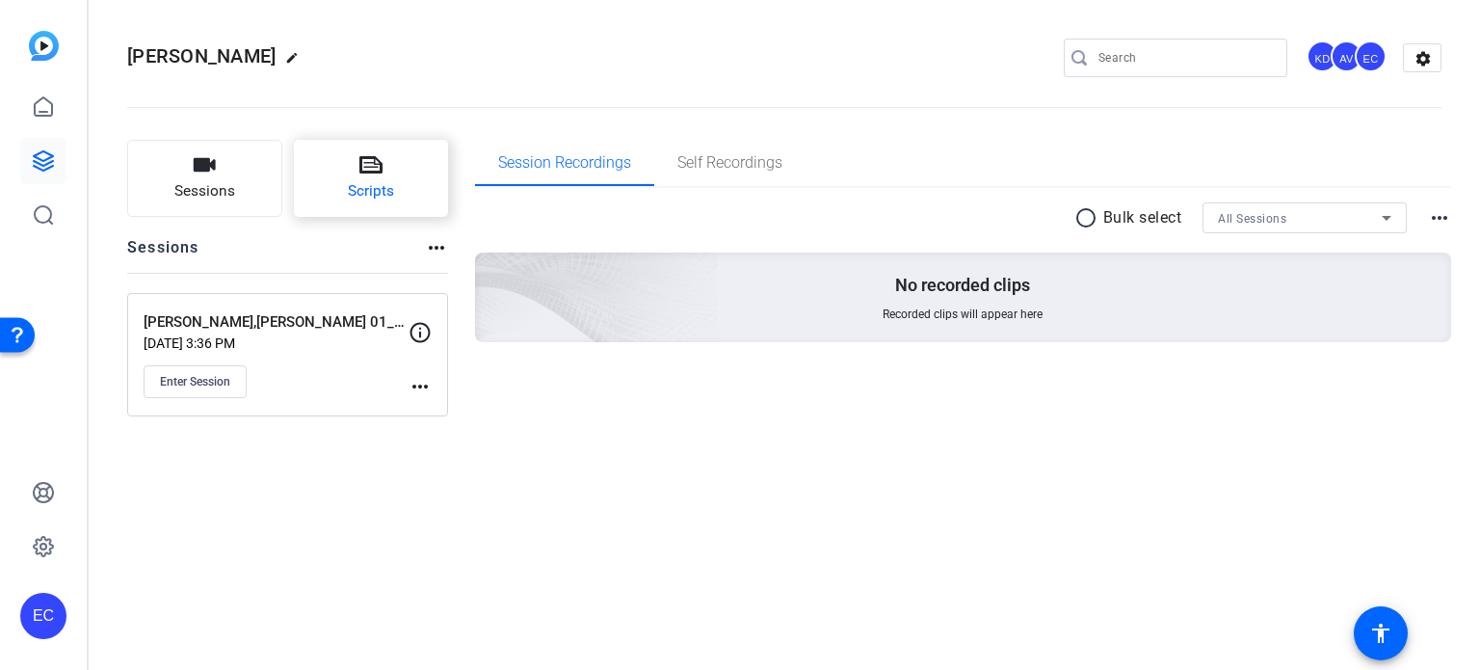
click at [340, 160] on button "Scripts" at bounding box center [371, 178] width 155 height 77
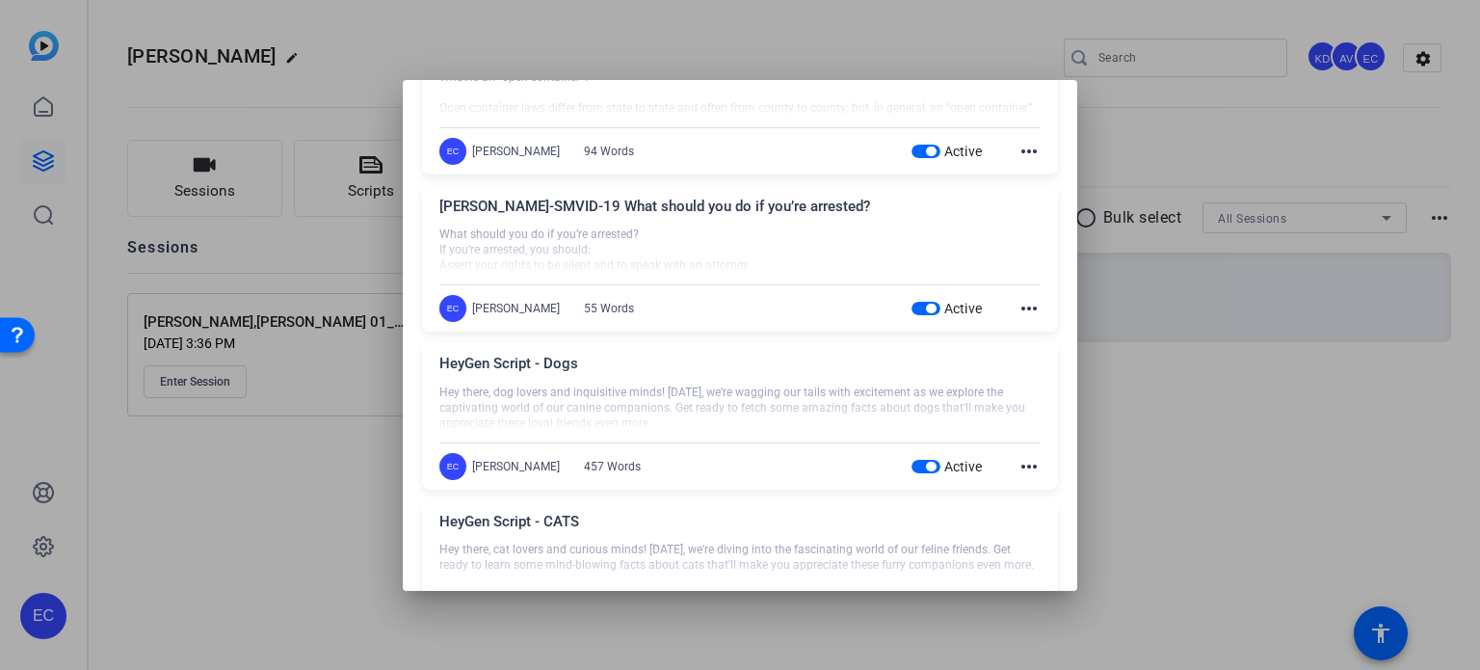
scroll to position [1318, 0]
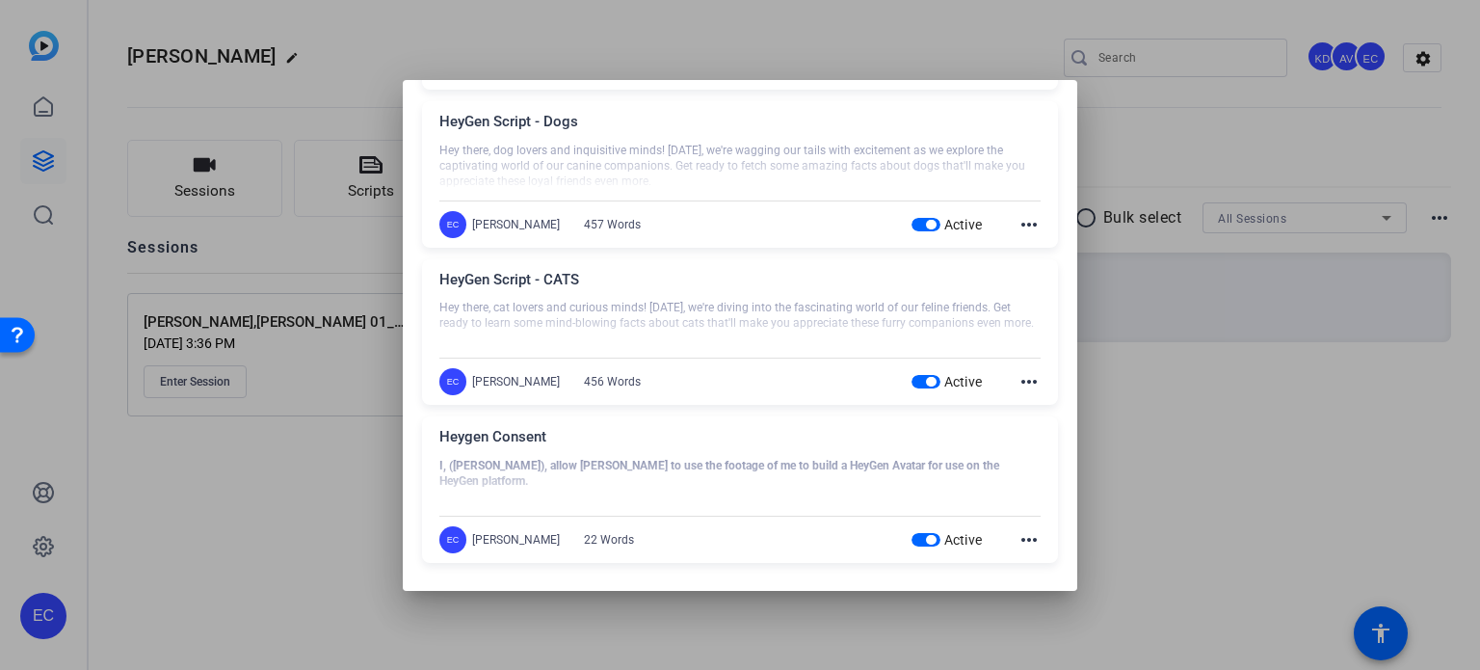
click at [1028, 539] on mat-icon "more_horiz" at bounding box center [1028, 539] width 23 height 23
click at [1026, 553] on span "Edit" at bounding box center [1061, 564] width 77 height 23
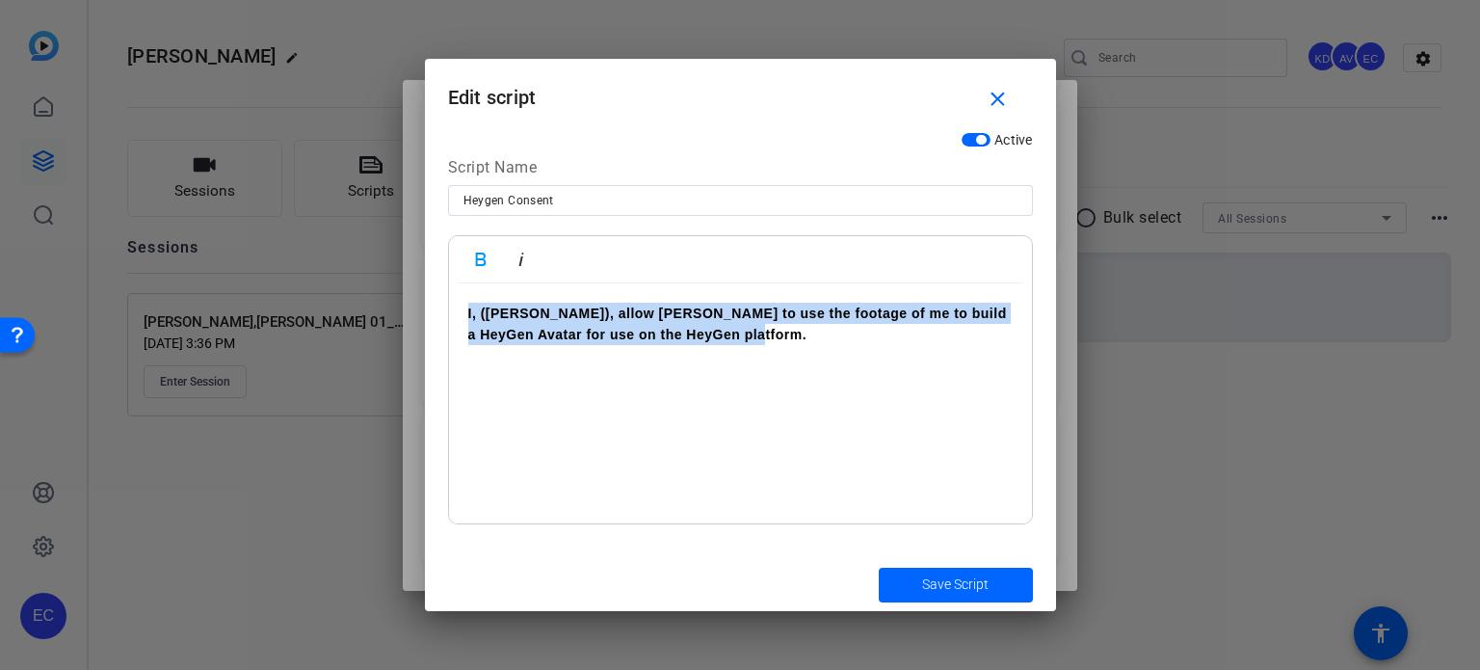
drag, startPoint x: 869, startPoint y: 355, endPoint x: 166, endPoint y: 197, distance: 720.9
click at [172, 197] on div "Teleprompter Scripts add New Script close FAM-SMVID-03 Need a lawyer for a divo…" at bounding box center [740, 335] width 1480 height 670
copy strong "I, ([PERSON_NAME]), allow [PERSON_NAME] to use the footage of me to build a Hey…"
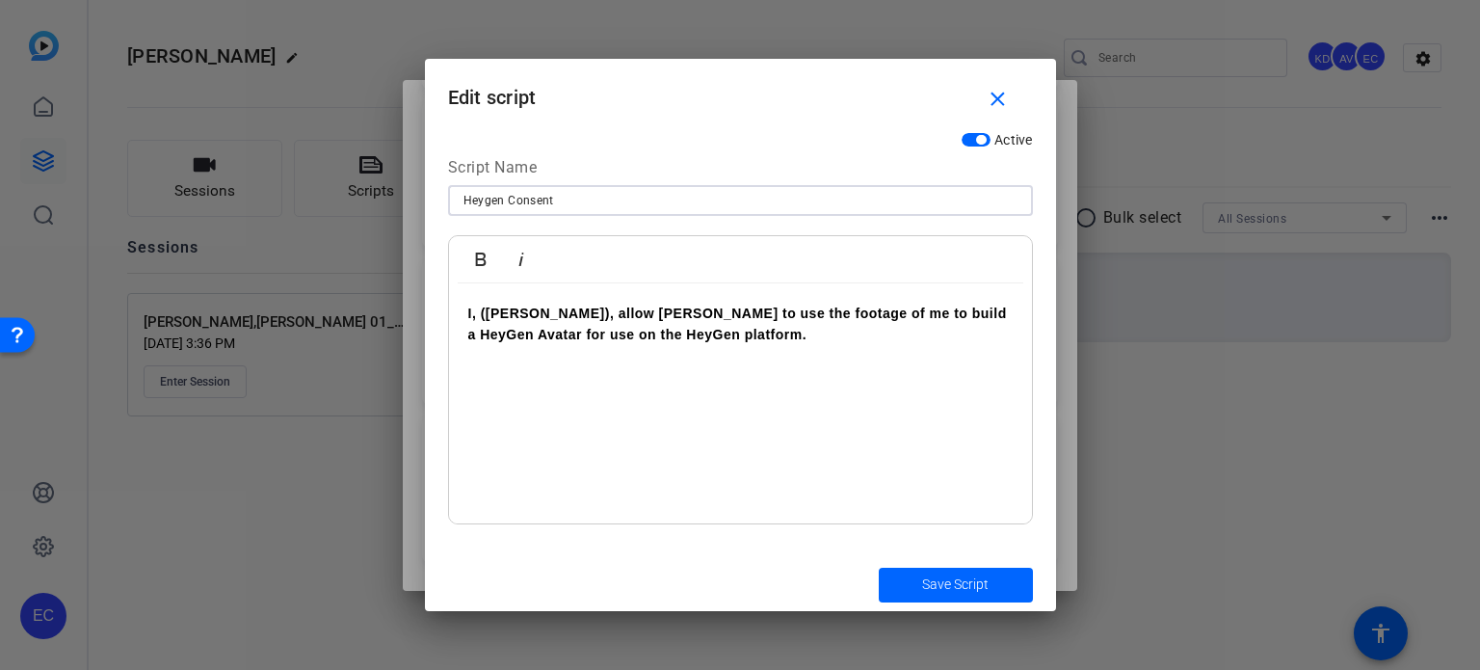
drag, startPoint x: 367, startPoint y: 173, endPoint x: 281, endPoint y: 166, distance: 86.1
click at [281, 165] on div "Teleprompter Scripts add New Script close FAM-SMVID-03 Need a lawyer for a divo…" at bounding box center [740, 335] width 1480 height 670
click at [1006, 92] on mat-icon "close" at bounding box center [998, 100] width 24 height 24
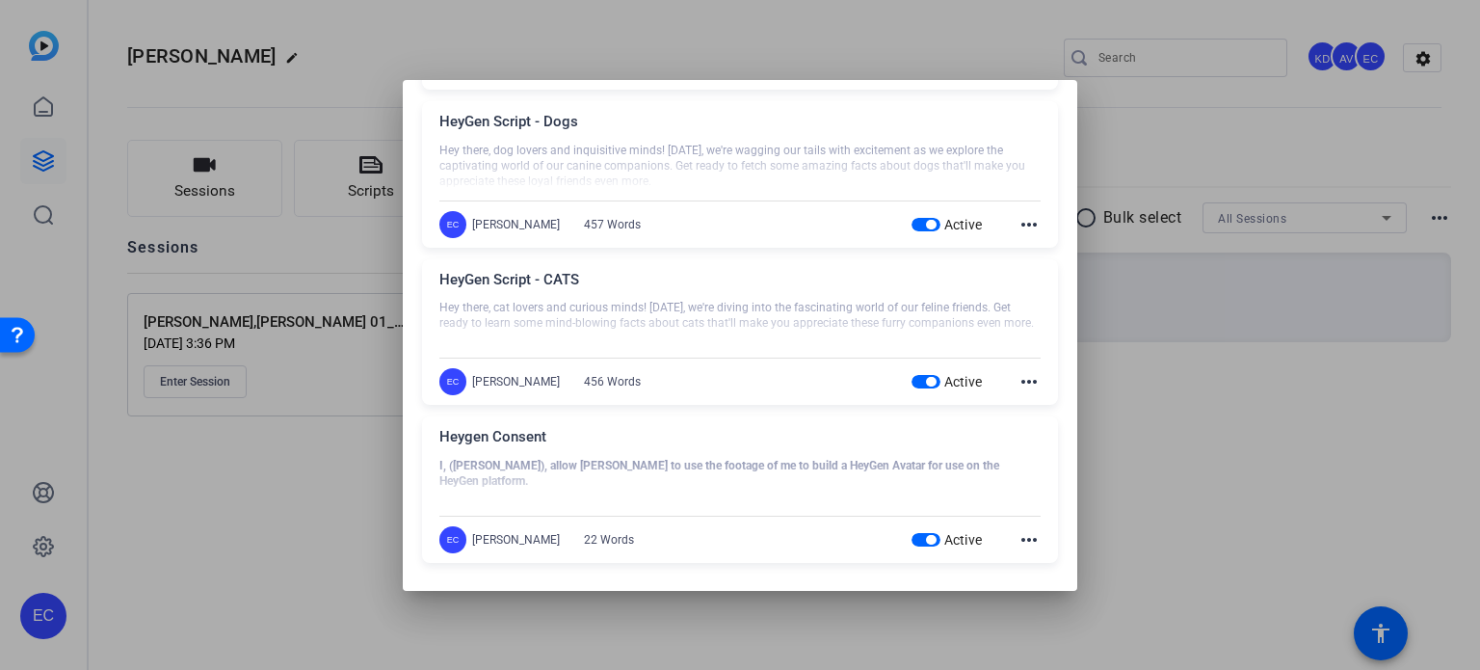
click at [1017, 372] on mat-icon "more_horiz" at bounding box center [1028, 381] width 23 height 23
click at [1039, 407] on span "Edit" at bounding box center [1061, 407] width 77 height 23
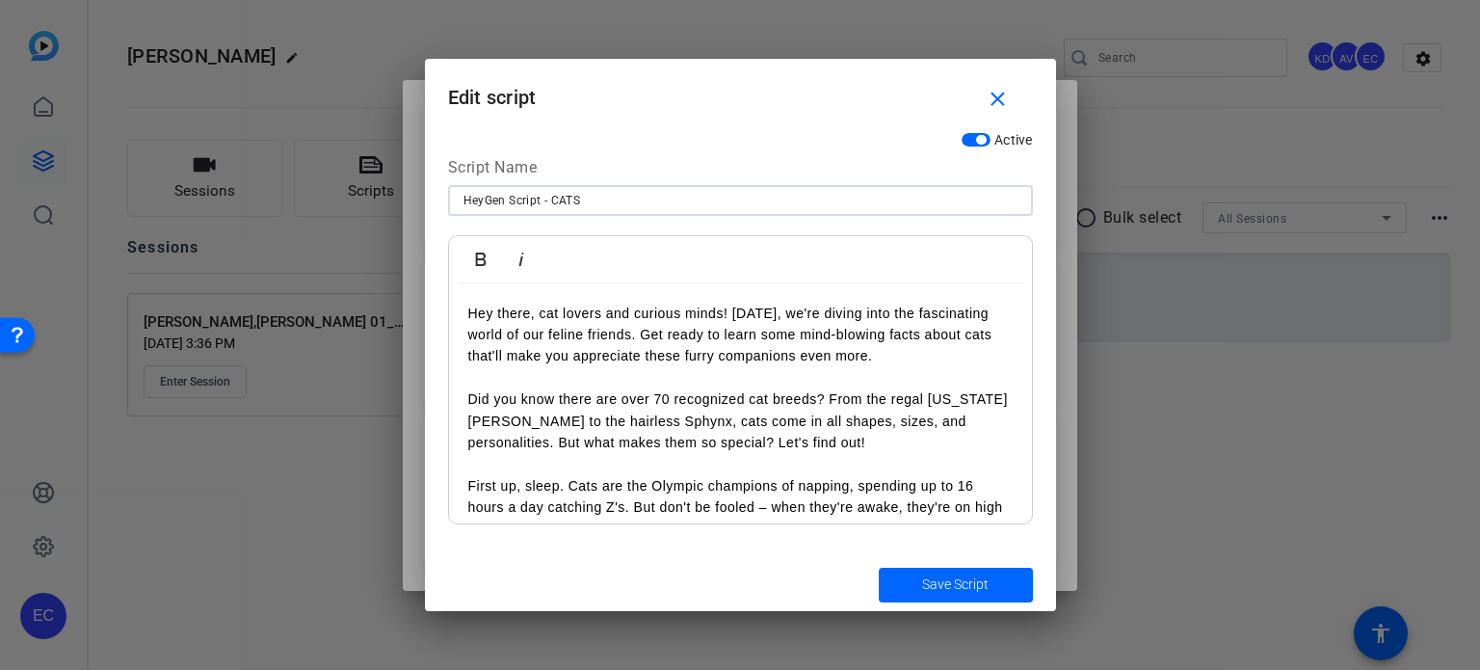
drag, startPoint x: 617, startPoint y: 190, endPoint x: 225, endPoint y: 175, distance: 391.4
click at [225, 175] on div "Teleprompter Scripts add New Script close FAM-SMVID-03 Need a lawyer for a divo…" at bounding box center [740, 335] width 1480 height 670
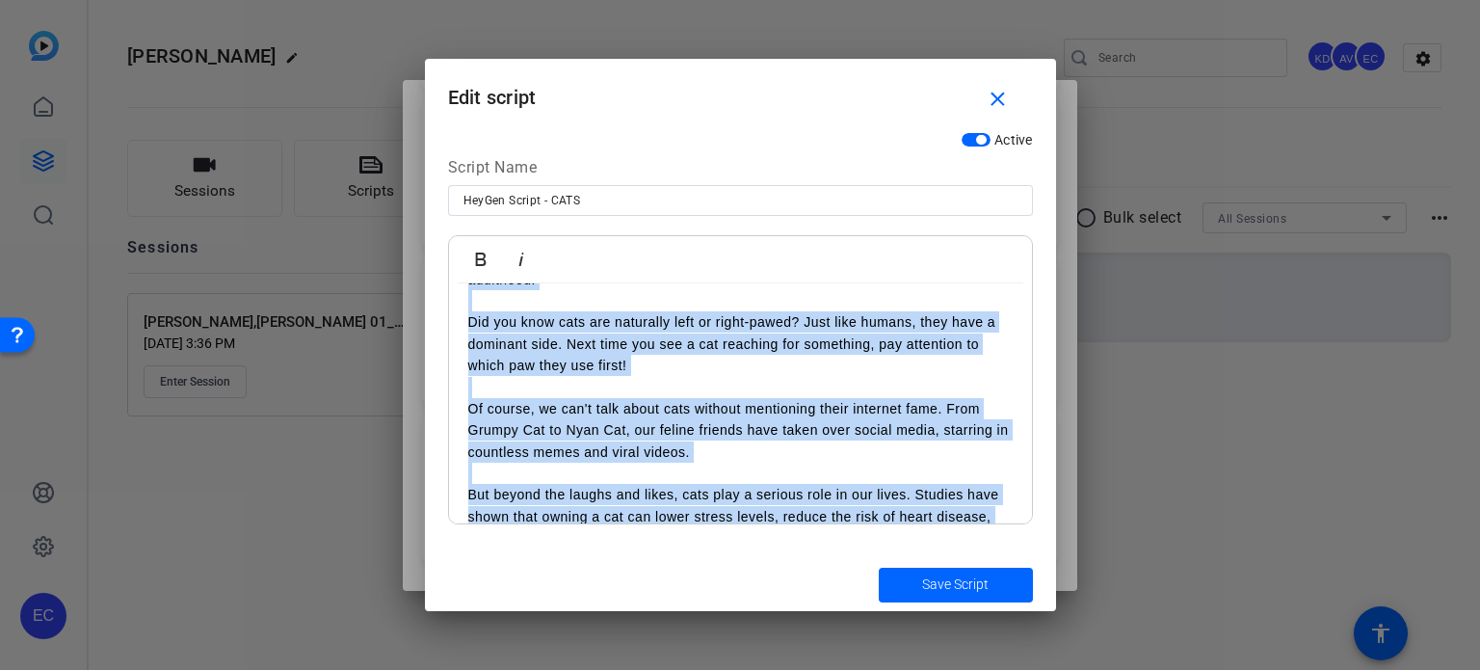
scroll to position [876, 0]
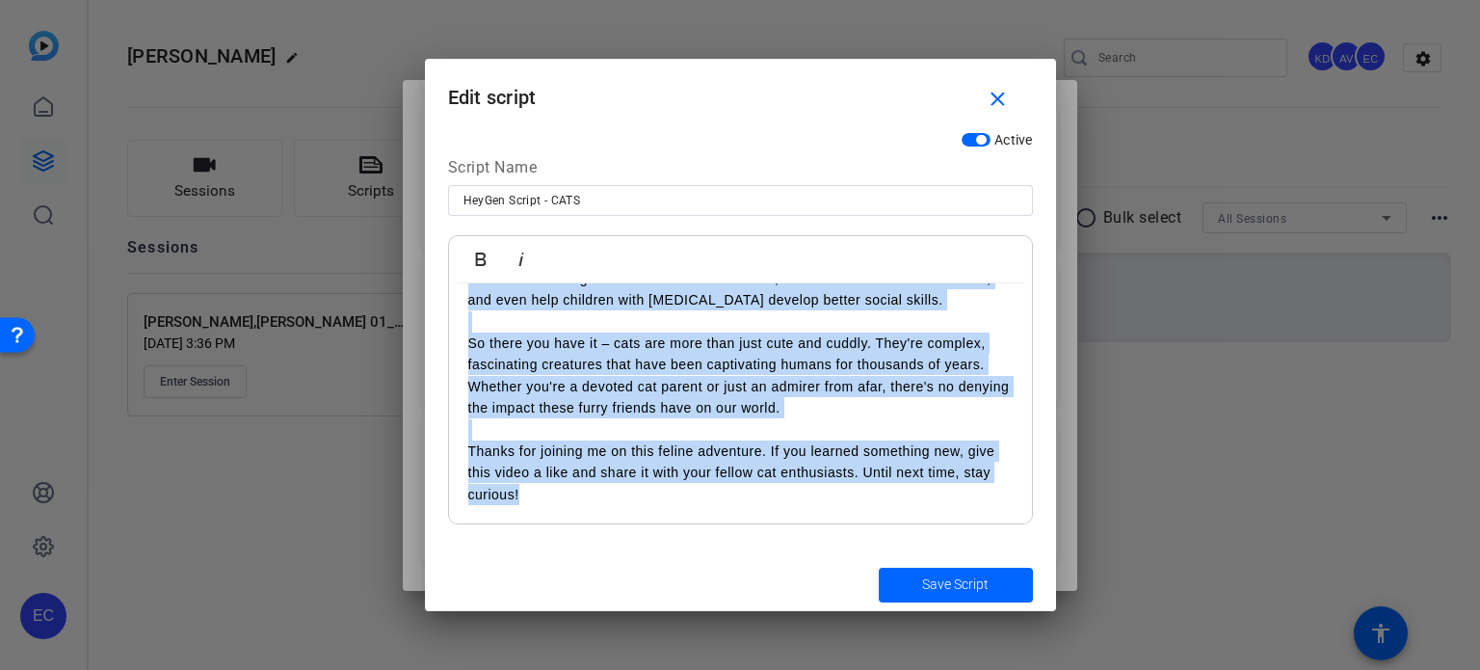
drag, startPoint x: 469, startPoint y: 309, endPoint x: 1361, endPoint y: 641, distance: 951.7
click at [1361, 641] on div "Teleprompter Scripts add New Script close FAM-SMVID-03 Need a lawyer for a divo…" at bounding box center [740, 335] width 1480 height 670
copy div "Hey there, cat lovers and curious minds! Today, we're diving into the fascinati…"
click at [988, 103] on mat-icon "close" at bounding box center [998, 100] width 24 height 24
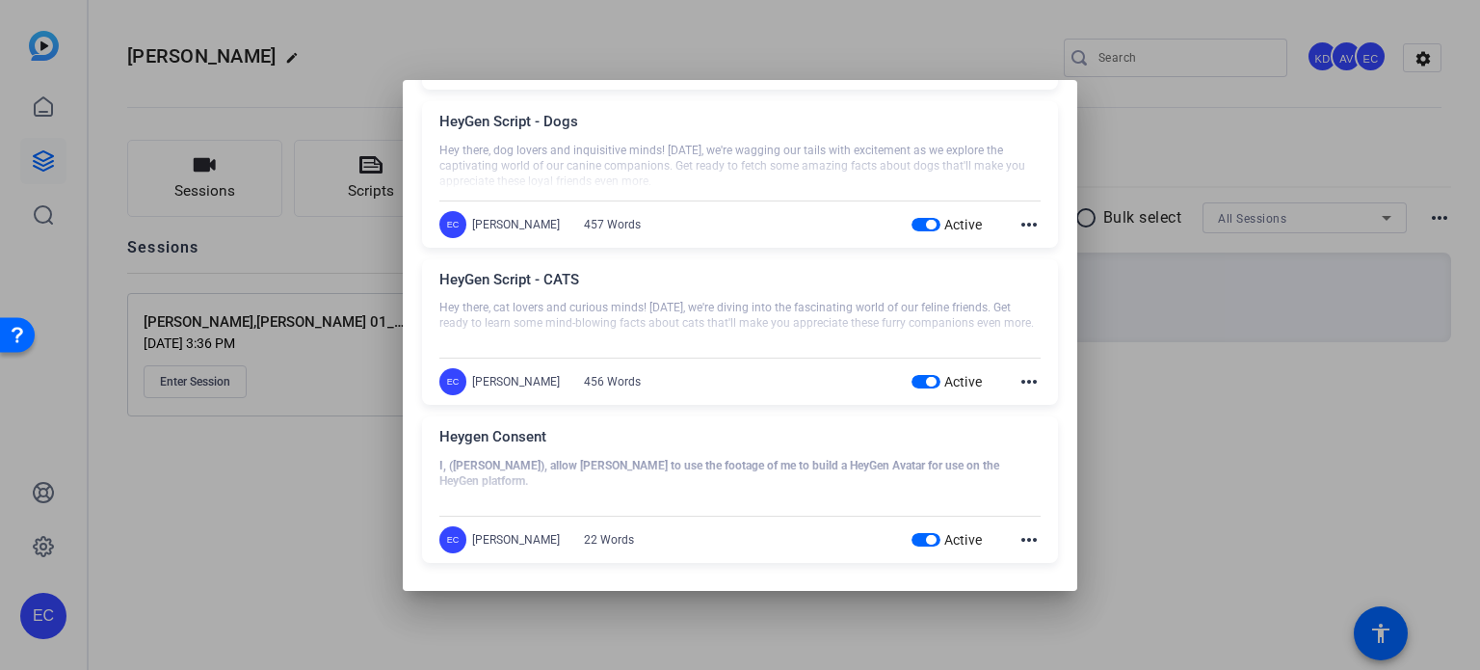
click at [1017, 213] on mat-icon "more_horiz" at bounding box center [1028, 224] width 23 height 23
click at [1016, 250] on button "Edit" at bounding box center [1062, 250] width 108 height 24
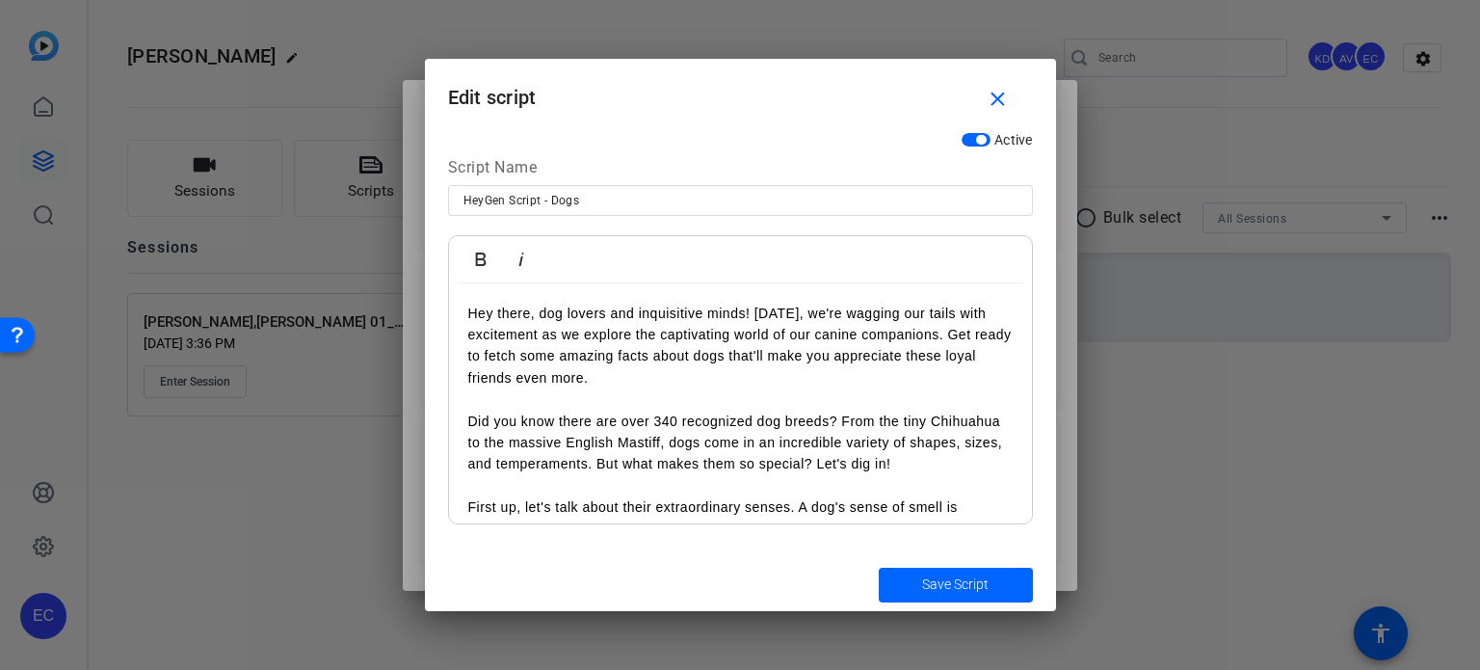
drag, startPoint x: 633, startPoint y: 198, endPoint x: 90, endPoint y: 175, distance: 543.8
click at [94, 180] on div "Teleprompter Scripts add New Script close FAM-SMVID-03 Need a lawyer for a divo…" at bounding box center [740, 335] width 1480 height 670
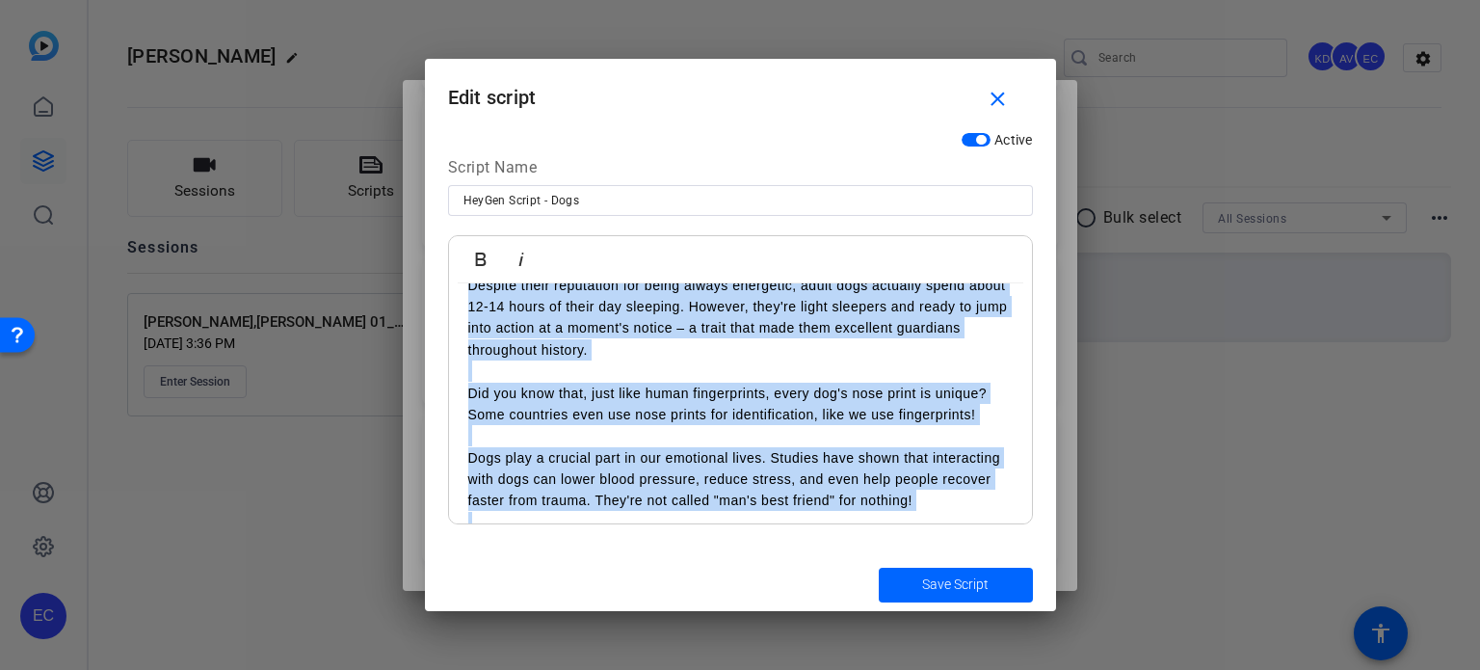
scroll to position [832, 0]
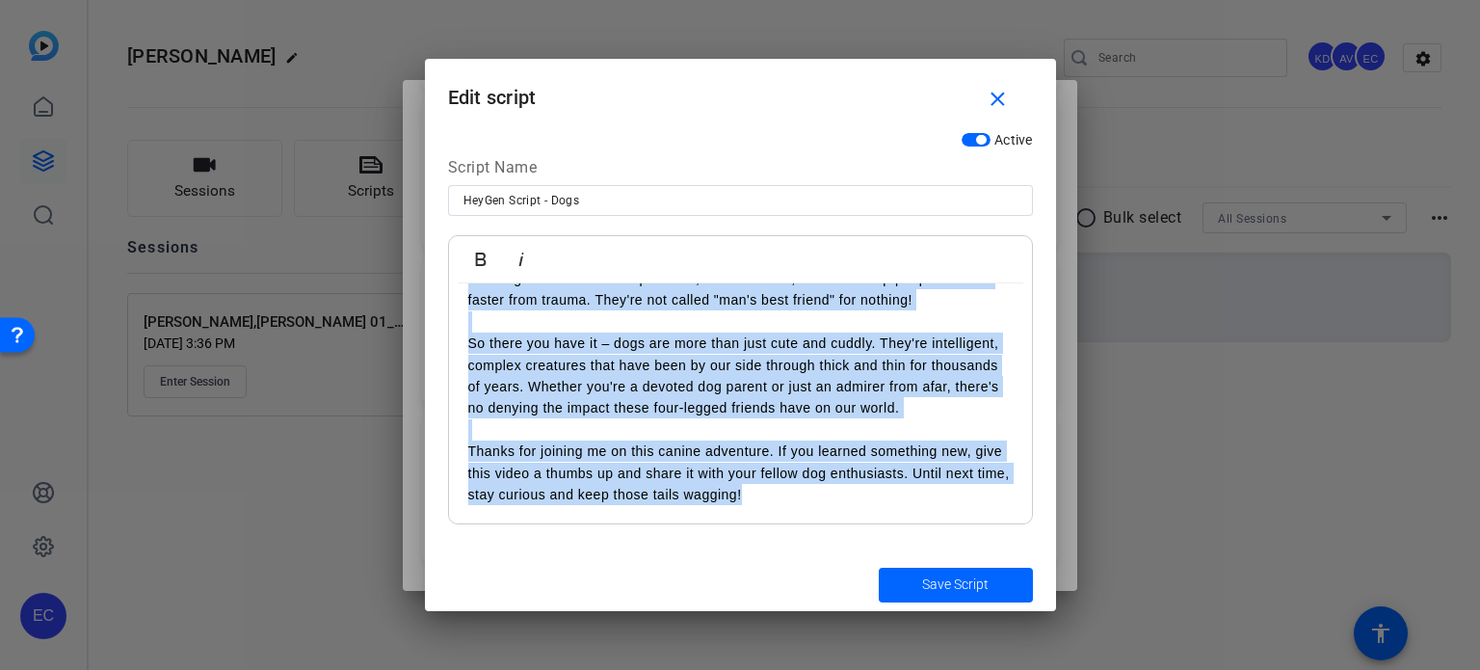
drag, startPoint x: 462, startPoint y: 317, endPoint x: 838, endPoint y: 697, distance: 534.1
click at [838, 669] on html "Accessibility Screen-Reader Guide, Feedback, and Issue Reporting | New window E…" at bounding box center [740, 335] width 1480 height 670
copy div "Hey there, dog lovers and inquisitive minds! Today, we're wagging our tails wit…"
click at [1000, 86] on span "button" at bounding box center [1002, 99] width 62 height 46
